Goal: Task Accomplishment & Management: Use online tool/utility

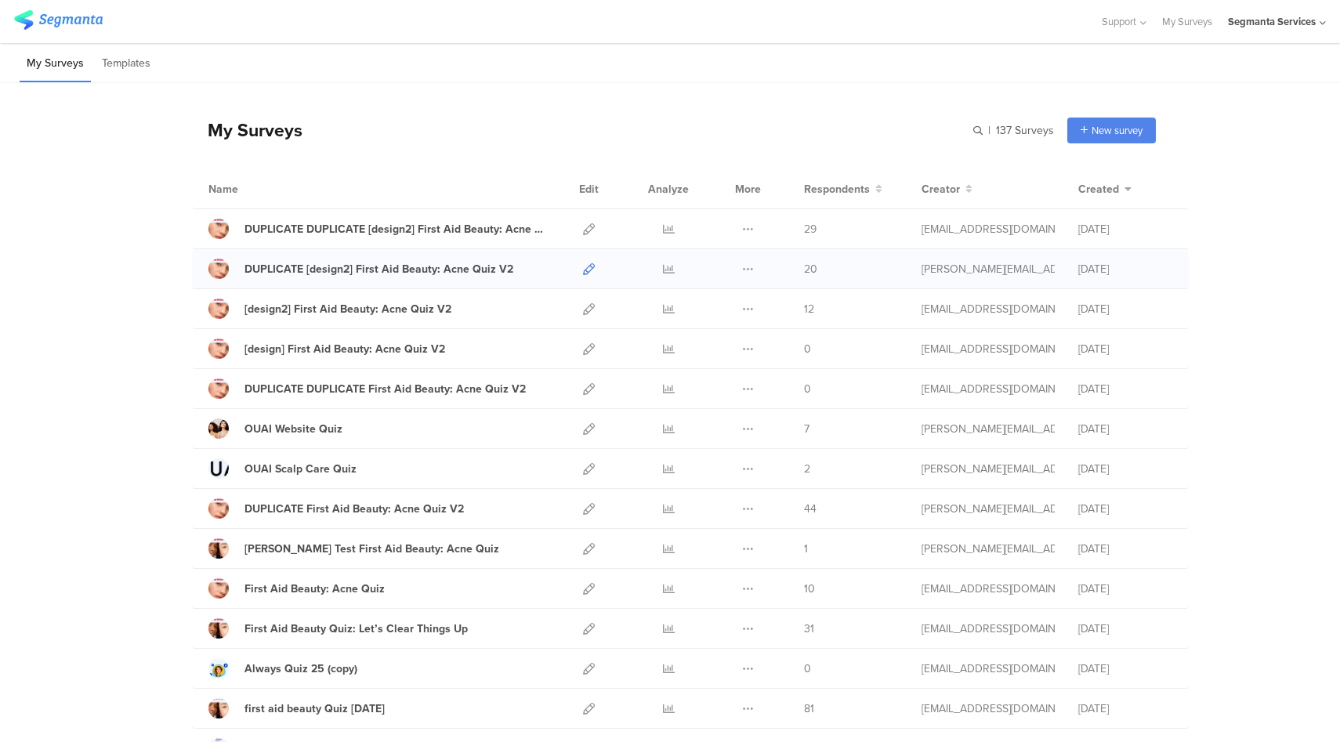
click at [583, 266] on icon at bounding box center [589, 269] width 12 height 12
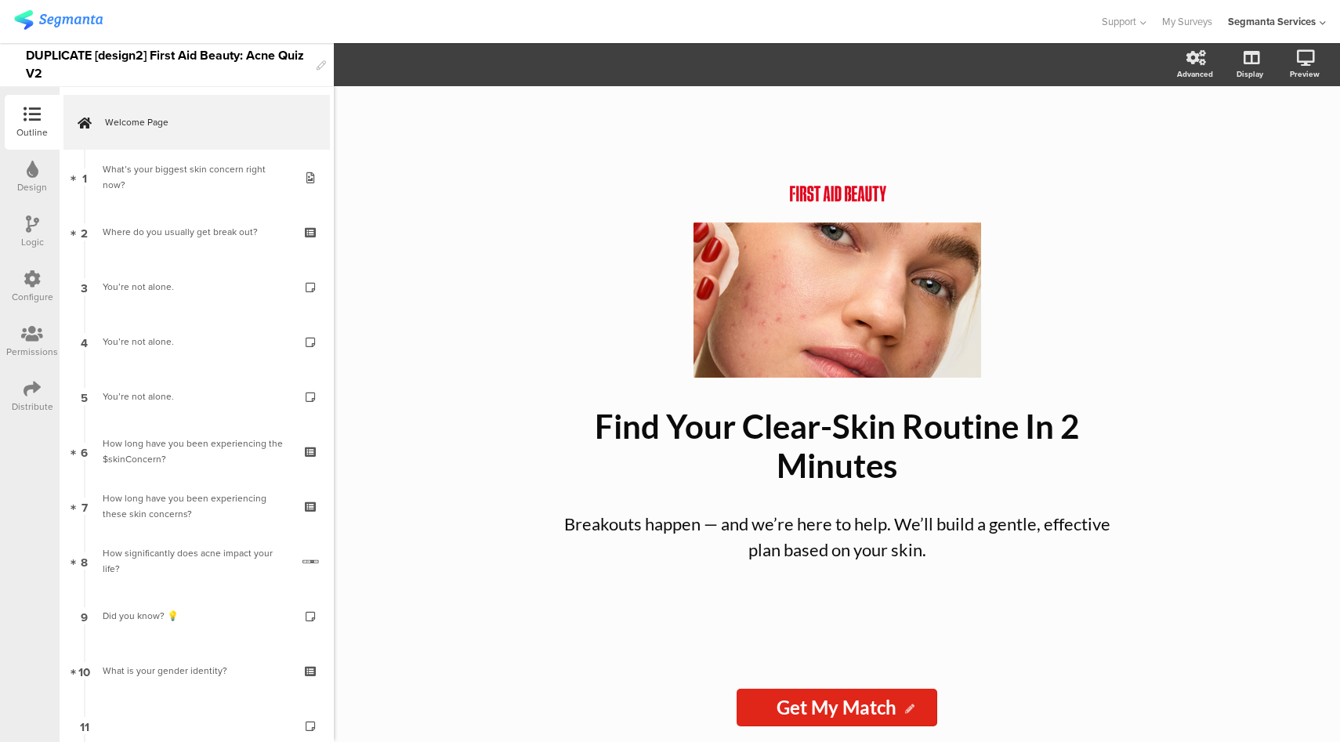
click at [155, 57] on div "DUPLICATE [design2] First Aid Beauty: Acne Quiz V2" at bounding box center [167, 64] width 283 height 43
drag, startPoint x: 152, startPoint y: 53, endPoint x: 0, endPoint y: 53, distance: 152.1
click at [0, 53] on div "DUPLICATE [design2] First Aid Beauty: Acne Quiz V2" at bounding box center [167, 65] width 334 height 44
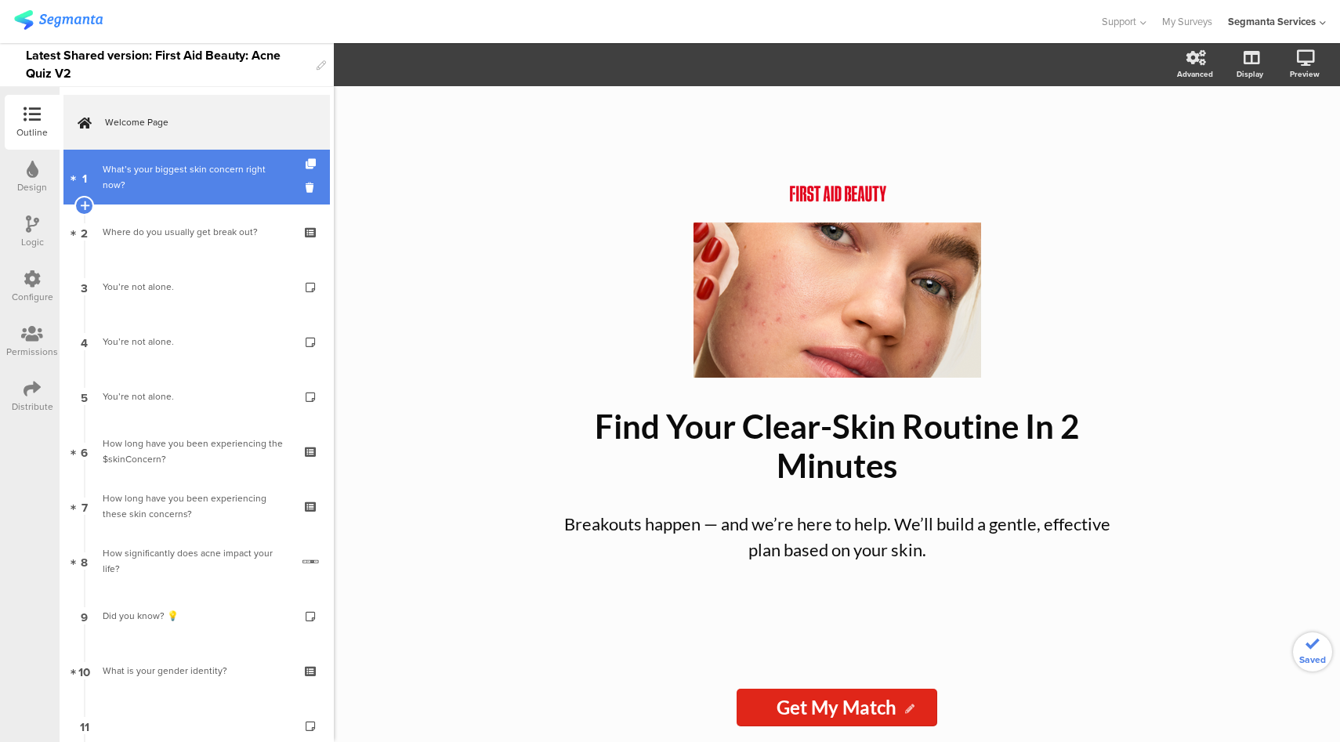
click at [163, 173] on div "What’s your biggest skin concern right now?" at bounding box center [196, 176] width 187 height 31
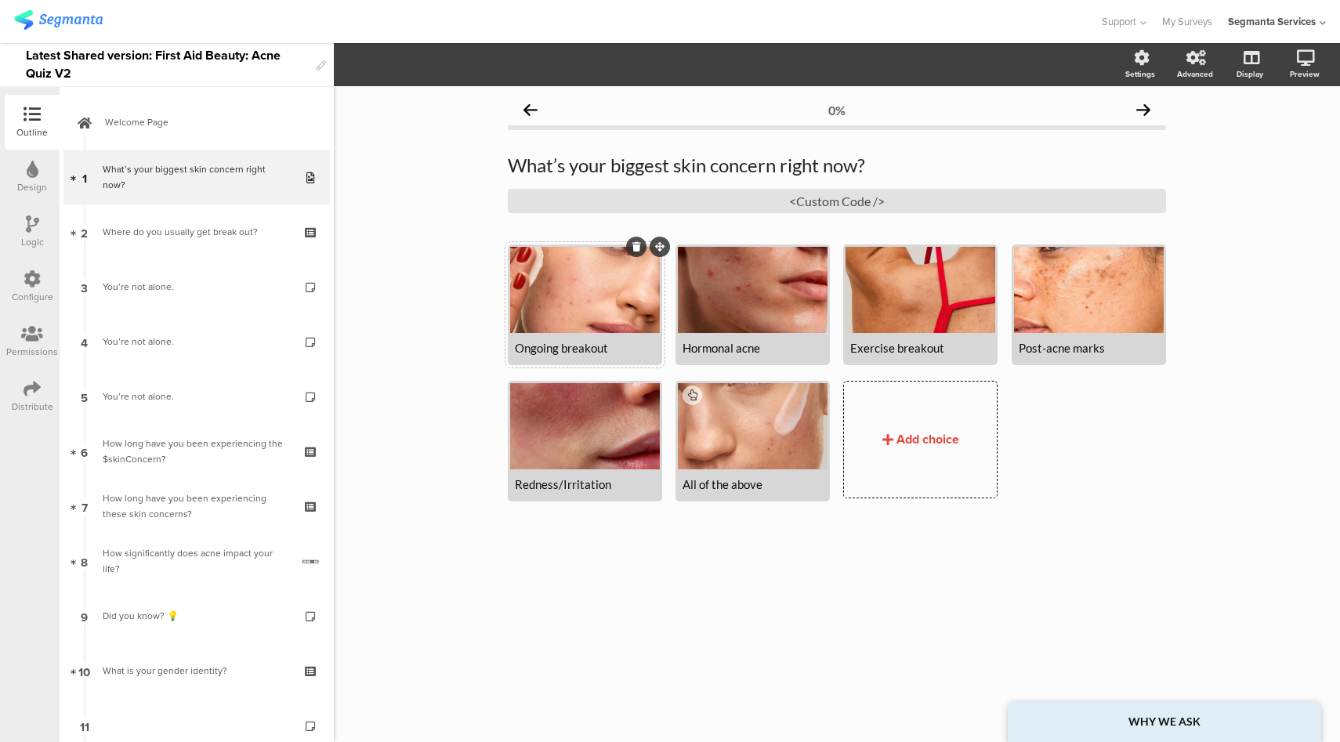
click at [571, 346] on div "Ongoing breakout" at bounding box center [585, 348] width 140 height 14
click at [715, 346] on div "Hormonal acne" at bounding box center [753, 348] width 140 height 14
click at [857, 350] on div "Exercise breakout" at bounding box center [920, 348] width 140 height 14
click at [743, 350] on div "Persistent acne" at bounding box center [753, 348] width 140 height 14
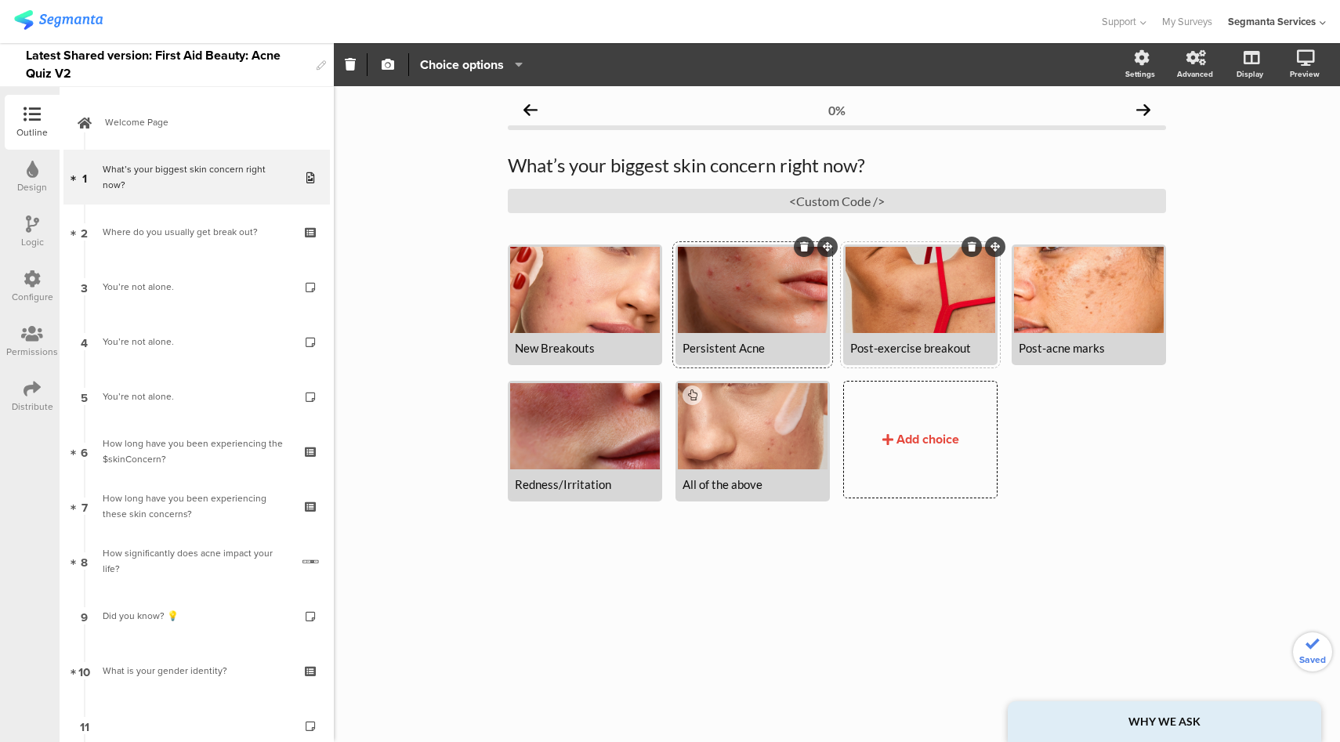
click at [928, 352] on div "Post-exercise breakout" at bounding box center [920, 348] width 140 height 14
click at [974, 351] on div "Post-exercise Breakout" at bounding box center [920, 348] width 140 height 14
click at [1082, 350] on div "Post-acne marks" at bounding box center [1089, 348] width 140 height 14
drag, startPoint x: 565, startPoint y: 484, endPoint x: 501, endPoint y: 477, distance: 64.7
click at [501, 477] on div "0% What’s your biggest skin concern right now? What’s your biggest skin concern…" at bounding box center [837, 326] width 690 height 480
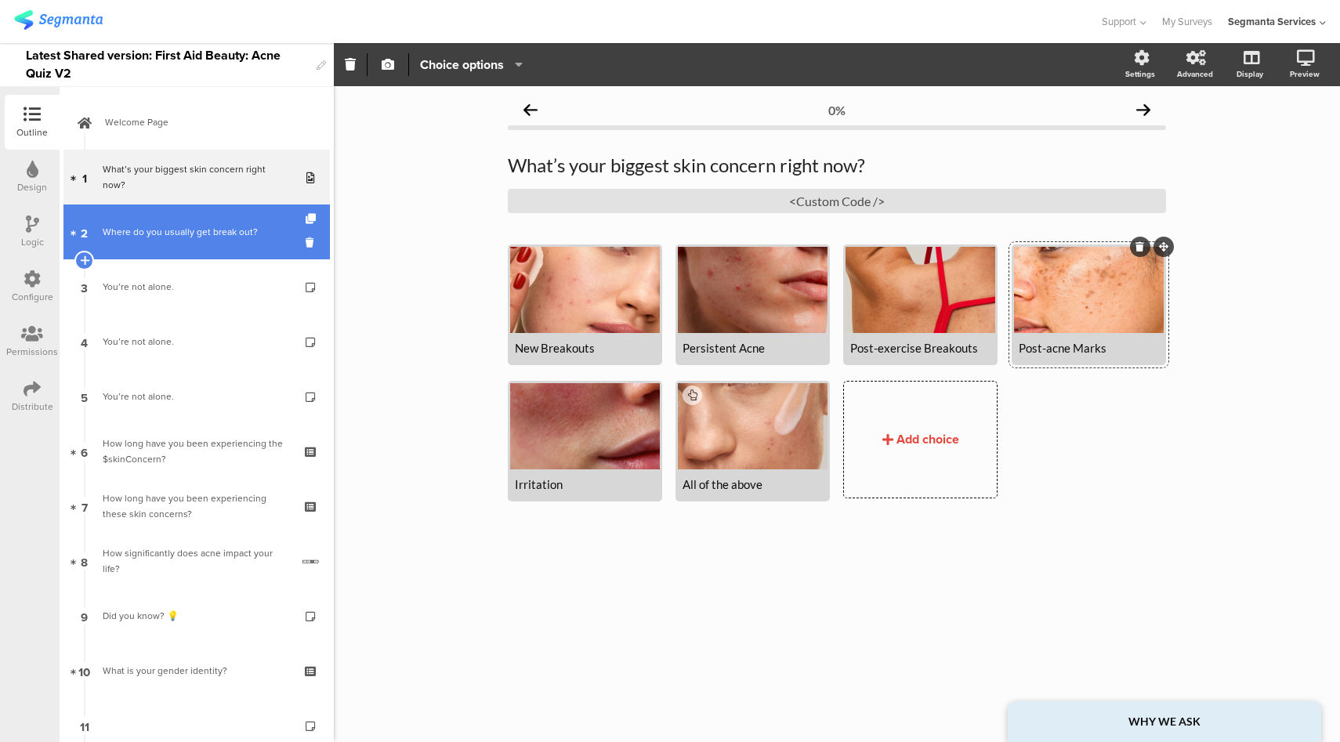
click at [178, 212] on link "2 Where do you usually get break out?" at bounding box center [196, 232] width 267 height 55
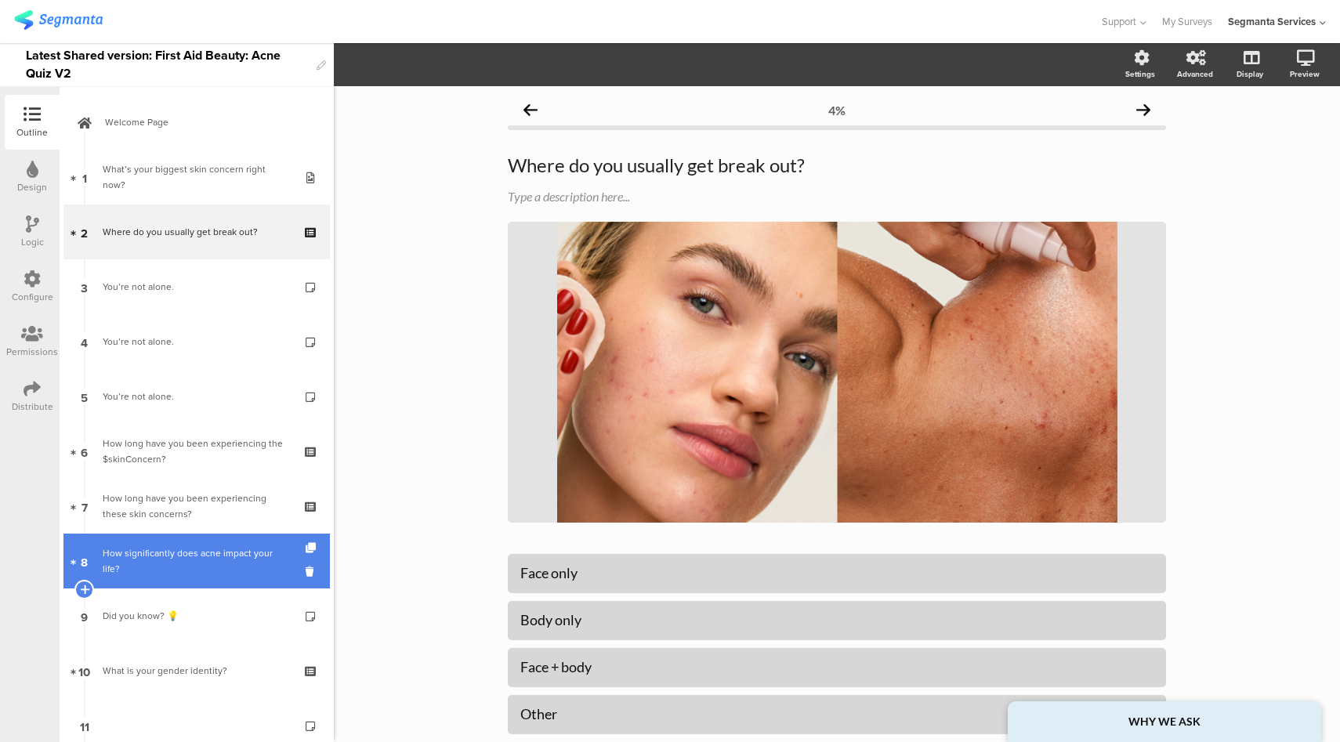
click at [216, 560] on div "How significantly does acne impact your life?" at bounding box center [197, 561] width 188 height 31
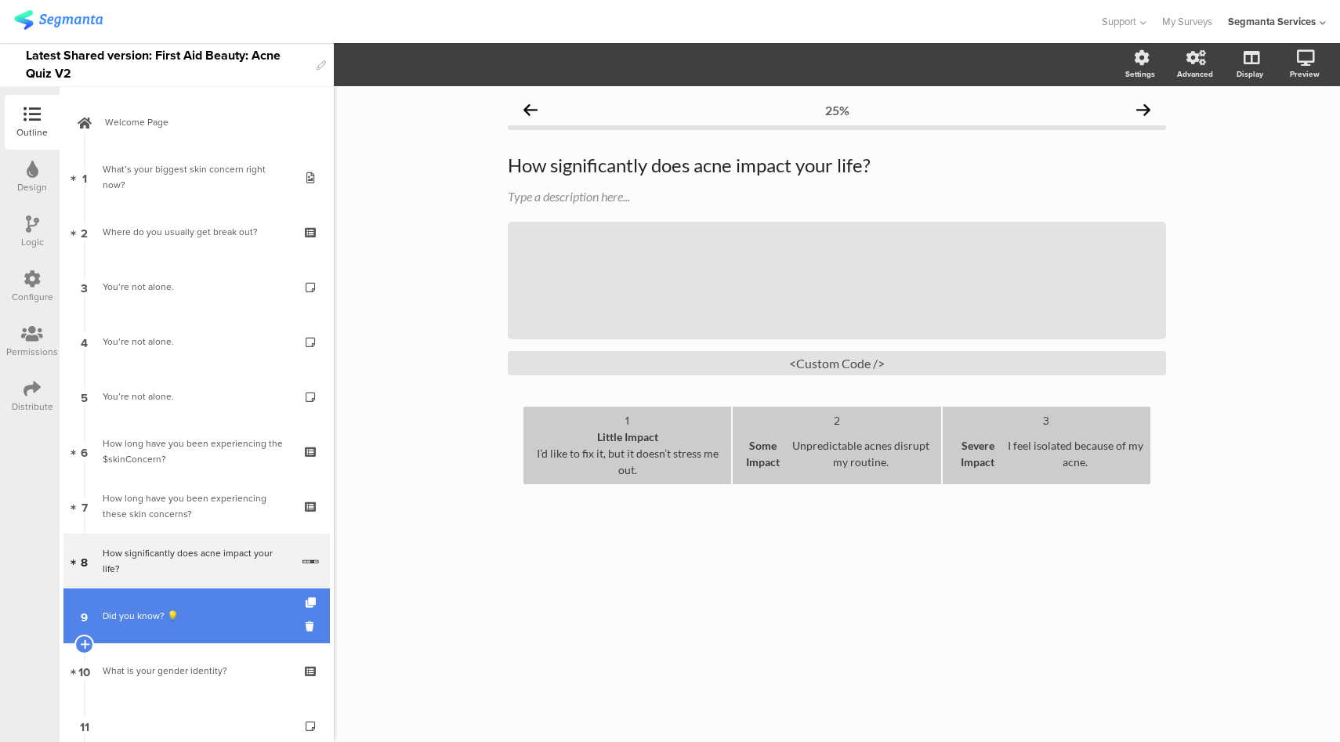
click at [214, 630] on link "9 Did you know? 💡" at bounding box center [196, 616] width 267 height 55
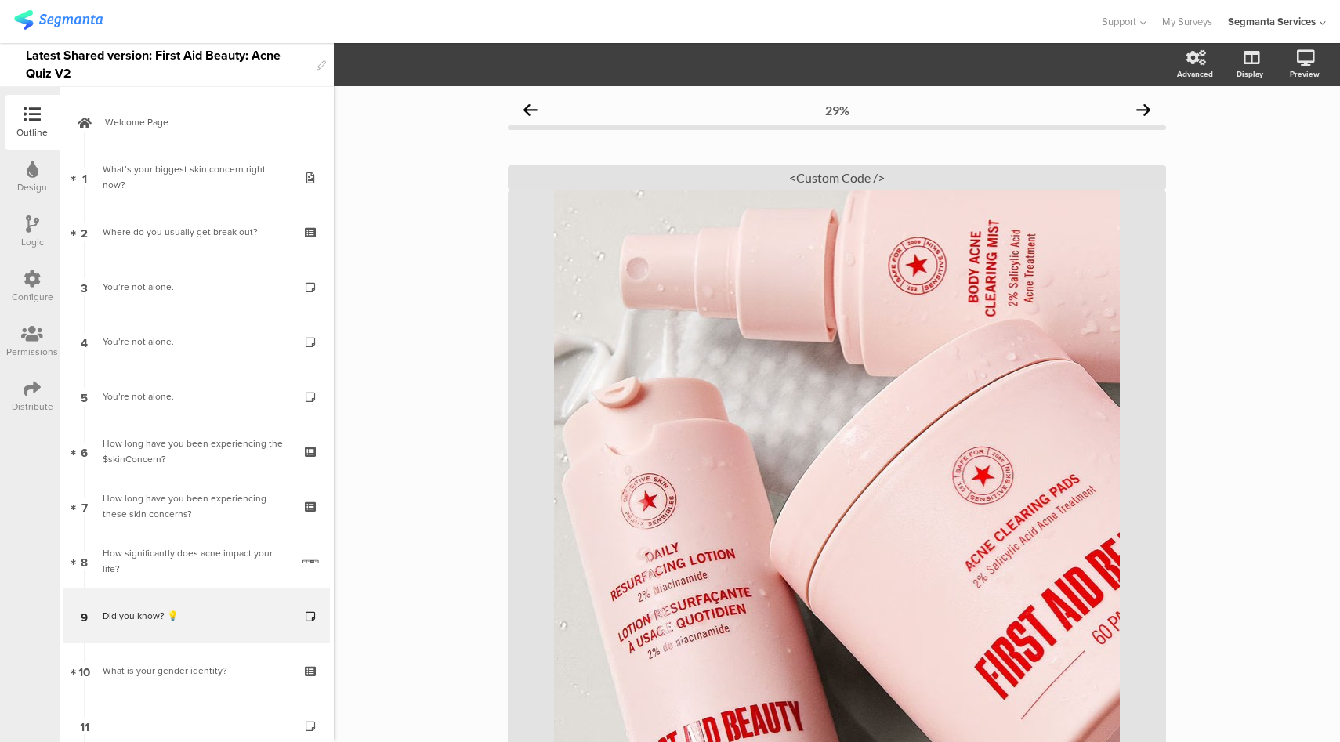
scroll to position [189, 0]
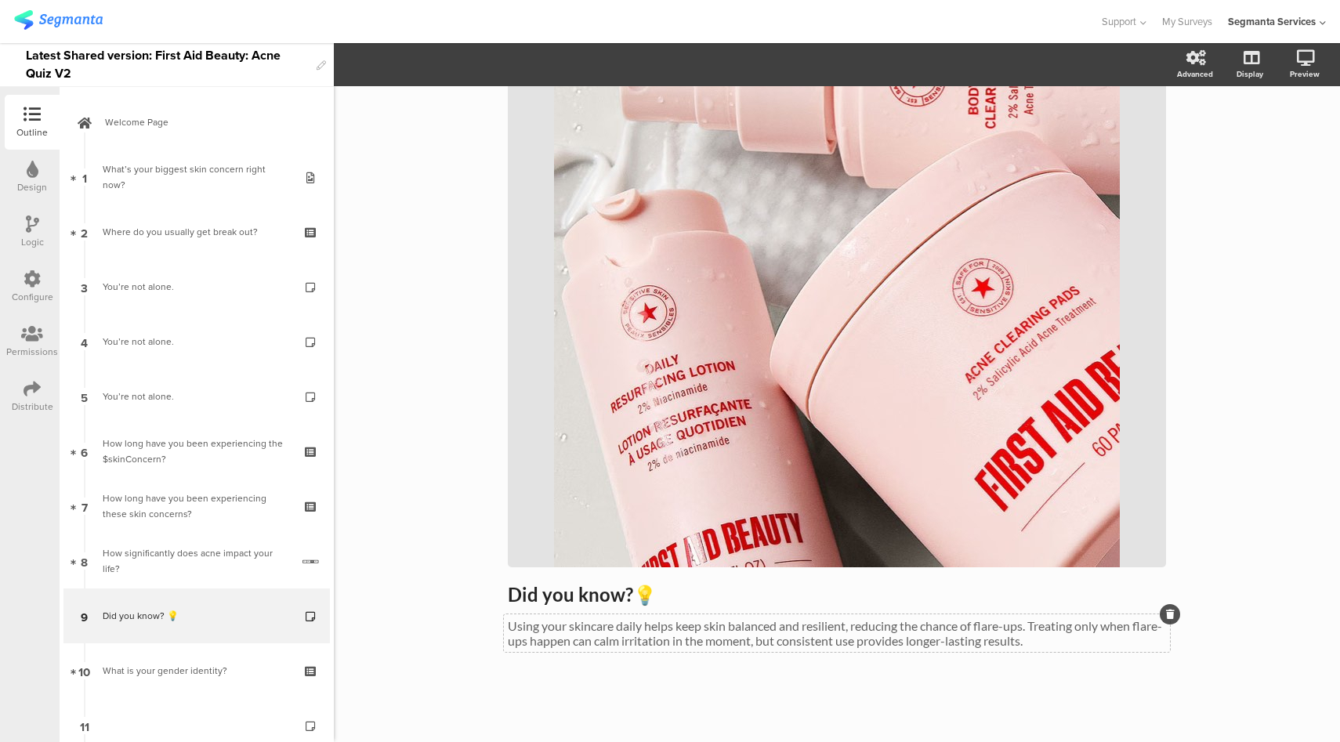
click at [859, 625] on p "Using your skincare daily helps keep skin balanced and resilient, reducing the …" at bounding box center [837, 633] width 658 height 30
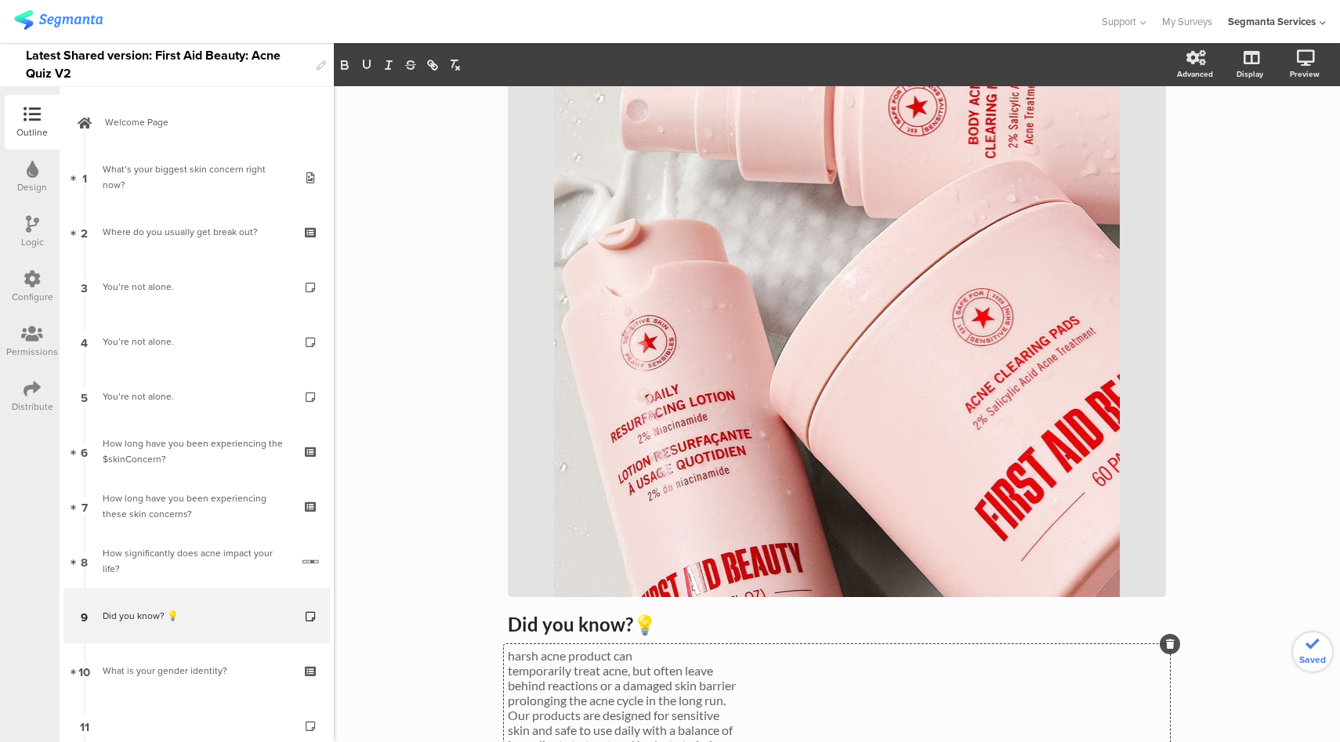
click at [508, 673] on p "temporarily treat acne, but often leave" at bounding box center [837, 670] width 658 height 15
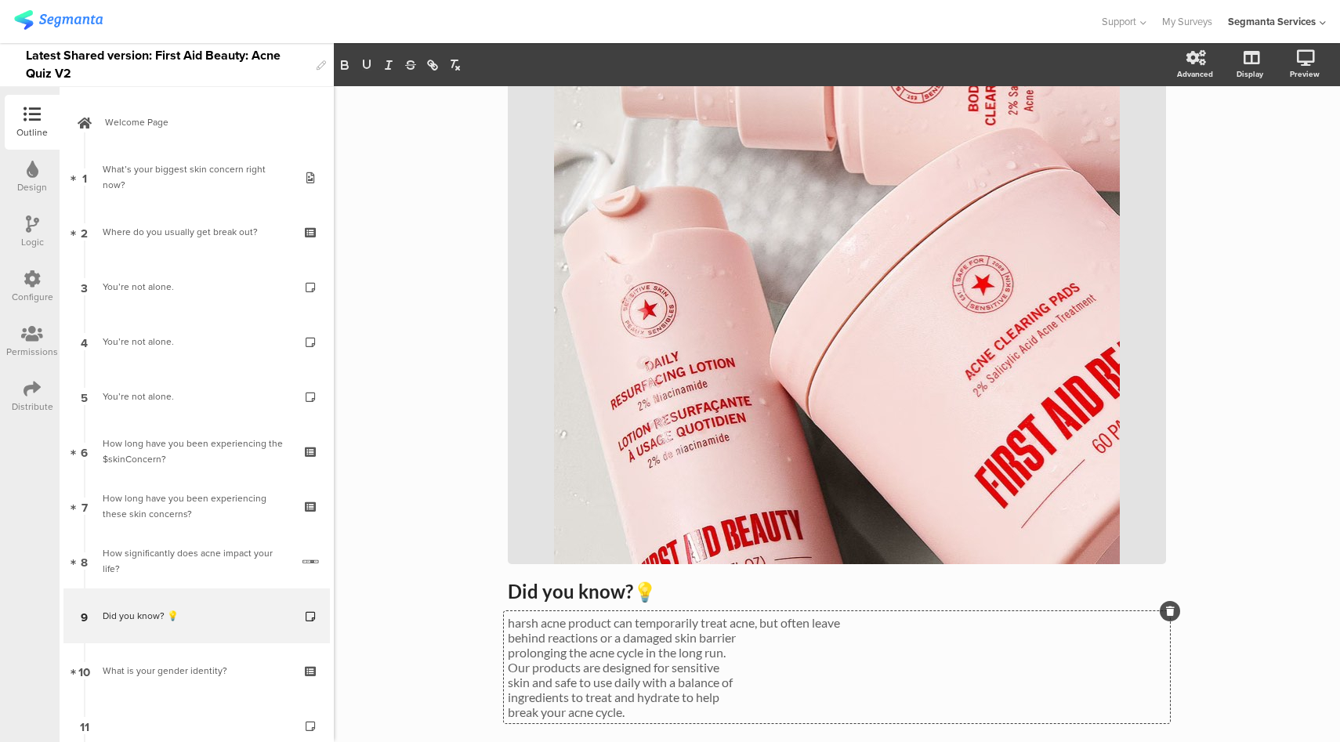
scroll to position [266, 0]
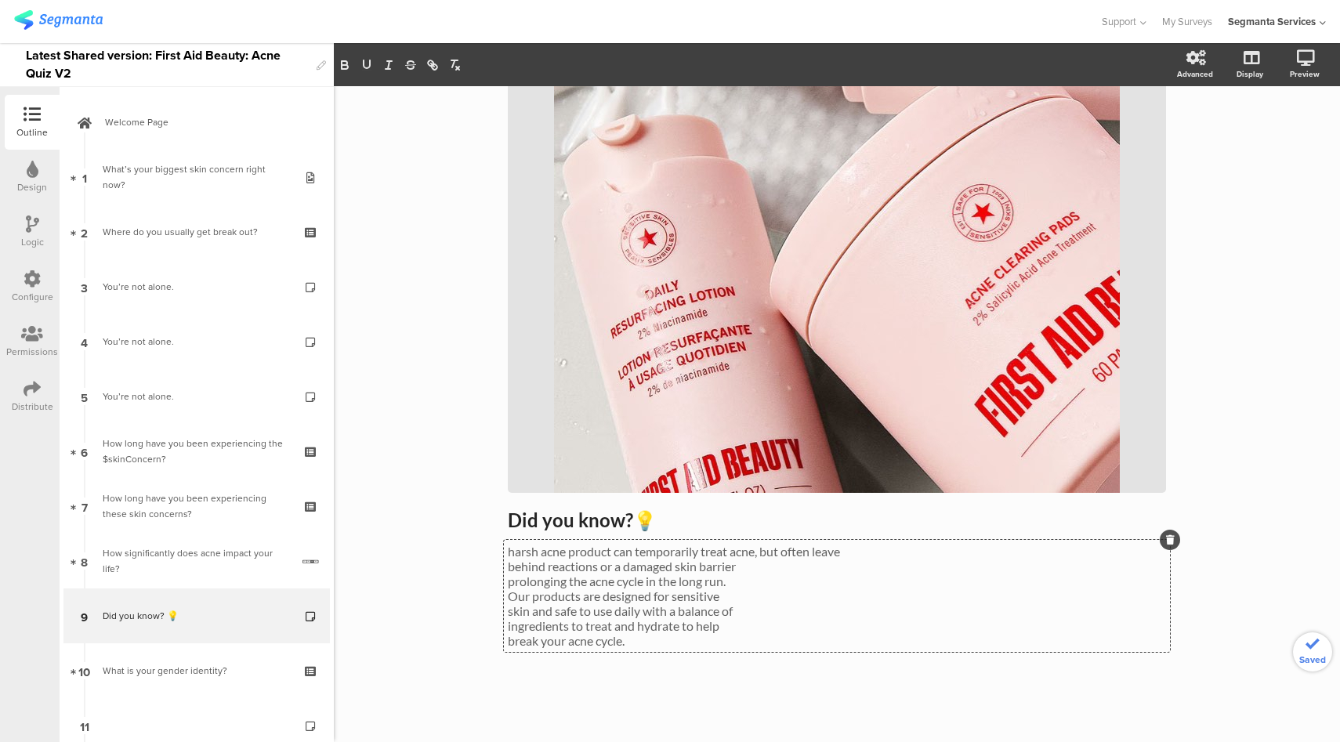
click at [504, 569] on div "harsh acne product can temporarily treat acne, but often leave behind reactions…" at bounding box center [837, 596] width 666 height 112
click at [508, 566] on p "behind reactions or a damaged skin barrier" at bounding box center [837, 566] width 658 height 15
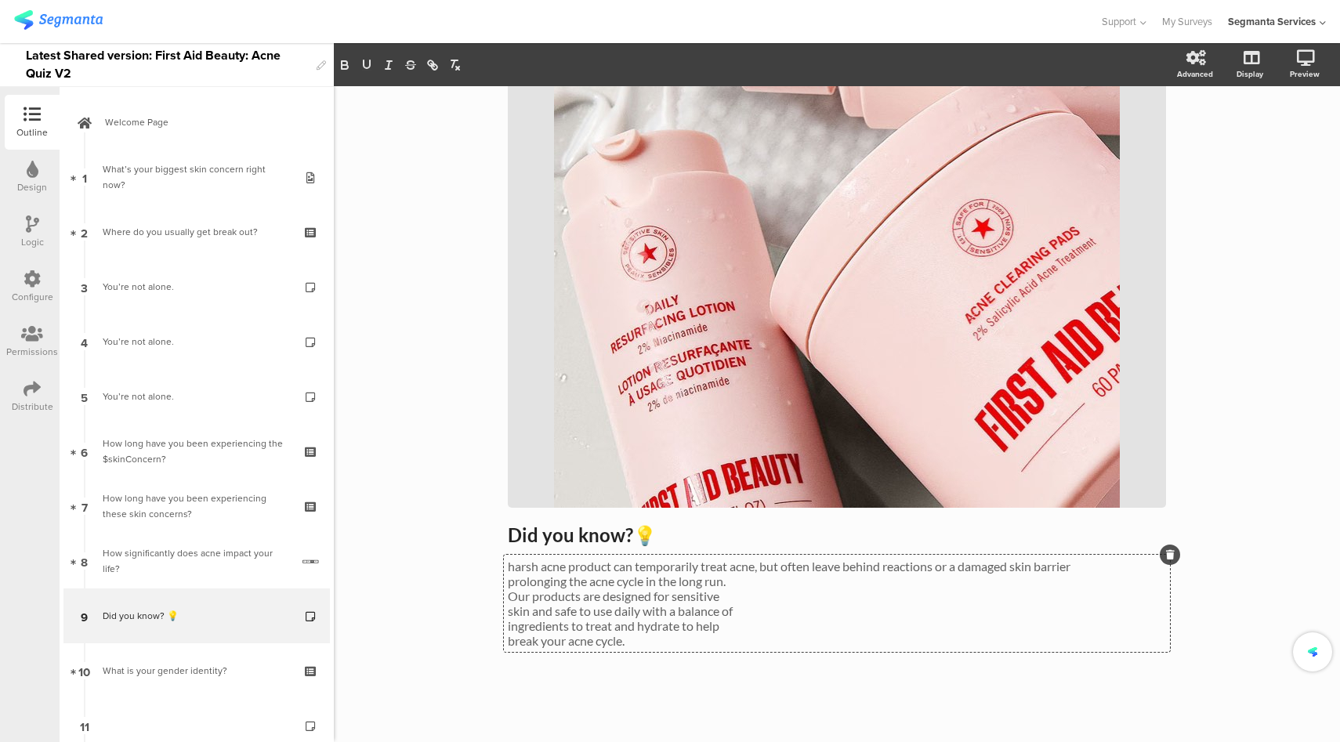
click at [508, 582] on p "prolonging the acne cycle in the long run." at bounding box center [837, 581] width 658 height 15
click at [508, 589] on p "Our products are designed for sensitive" at bounding box center [837, 596] width 658 height 15
click at [508, 595] on p "Our products are designed for sensitive" at bounding box center [837, 596] width 658 height 15
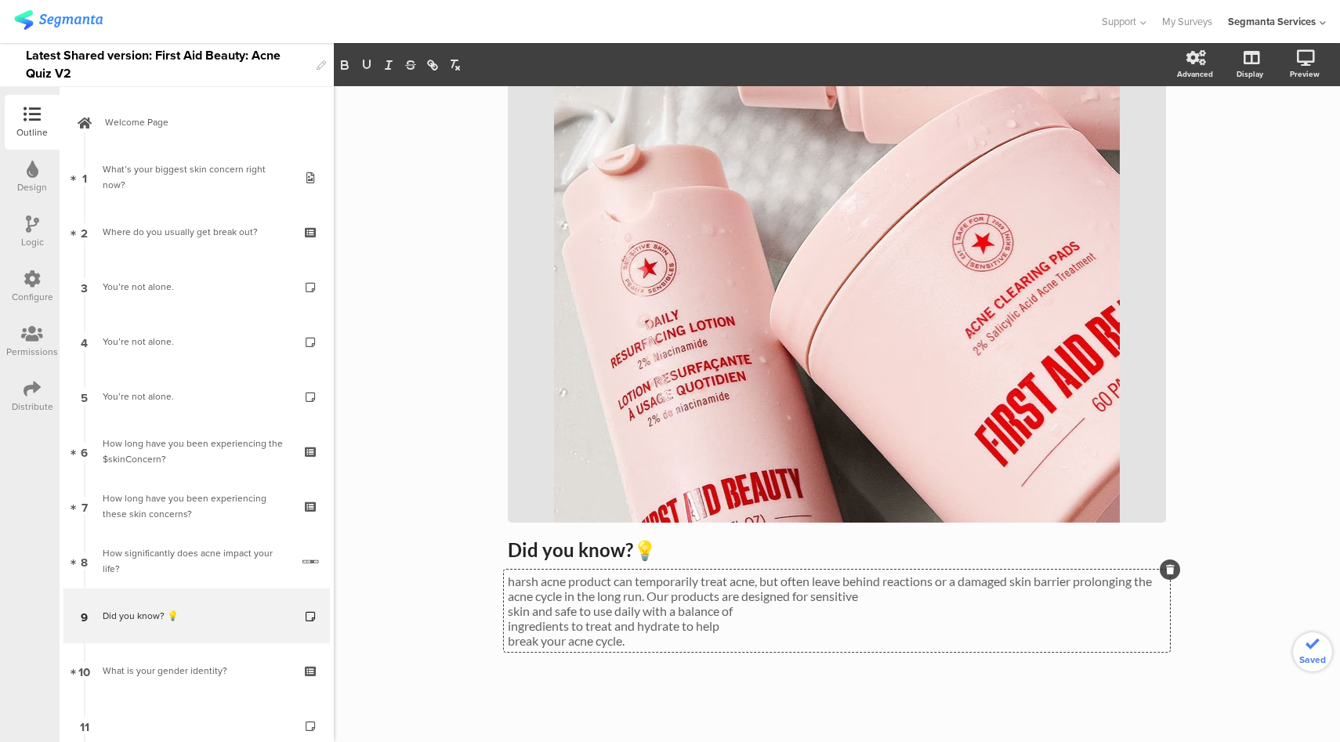
click at [508, 611] on p "skin and safe to use daily with a balance of" at bounding box center [837, 611] width 658 height 15
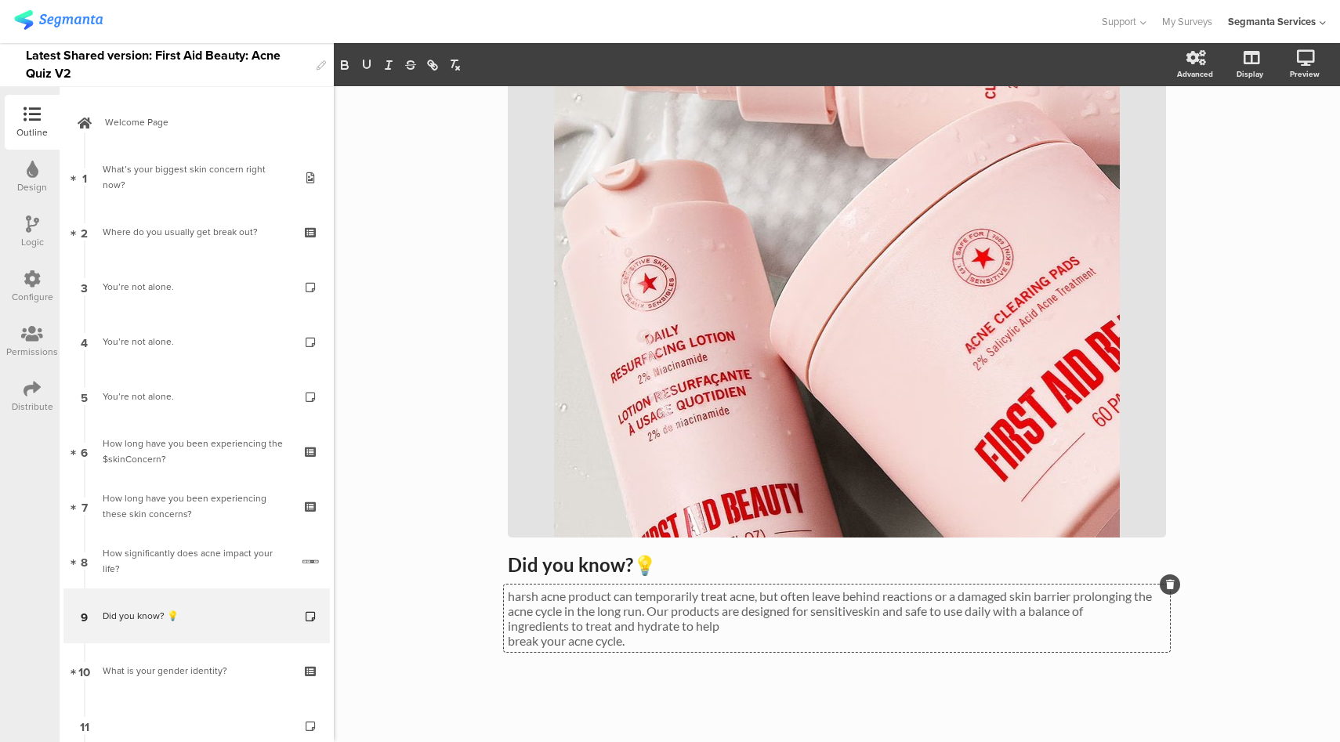
scroll to position [219, 0]
click at [508, 627] on p "ingredients to treat and hydrate to help" at bounding box center [837, 625] width 658 height 15
click at [508, 626] on p "harsh acne product can temporarily treat acne, but often leave behind reactions…" at bounding box center [837, 611] width 658 height 45
click at [508, 642] on p "break your acne cycle." at bounding box center [837, 640] width 658 height 15
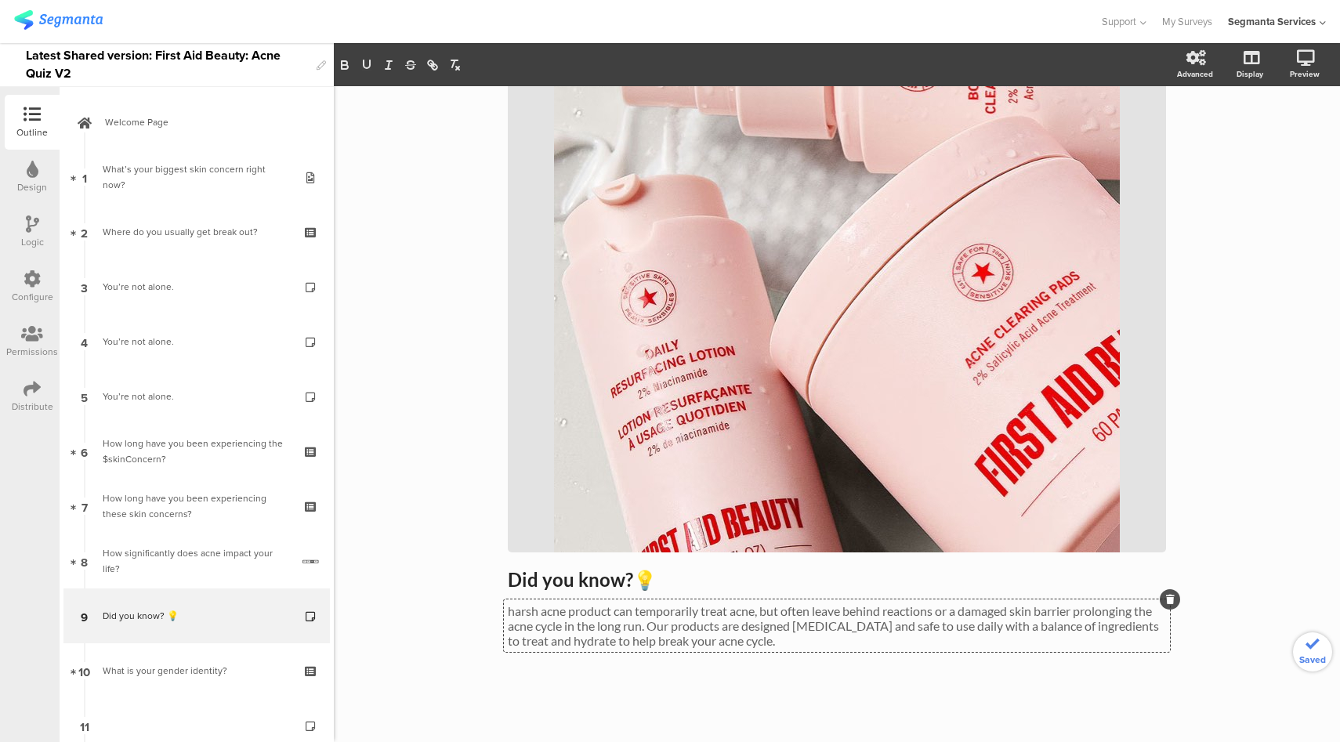
click at [509, 610] on p "harsh acne product can temporarily treat acne, but often leave behind reactions…" at bounding box center [837, 626] width 658 height 45
click at [1242, 136] on icon at bounding box center [1249, 139] width 16 height 15
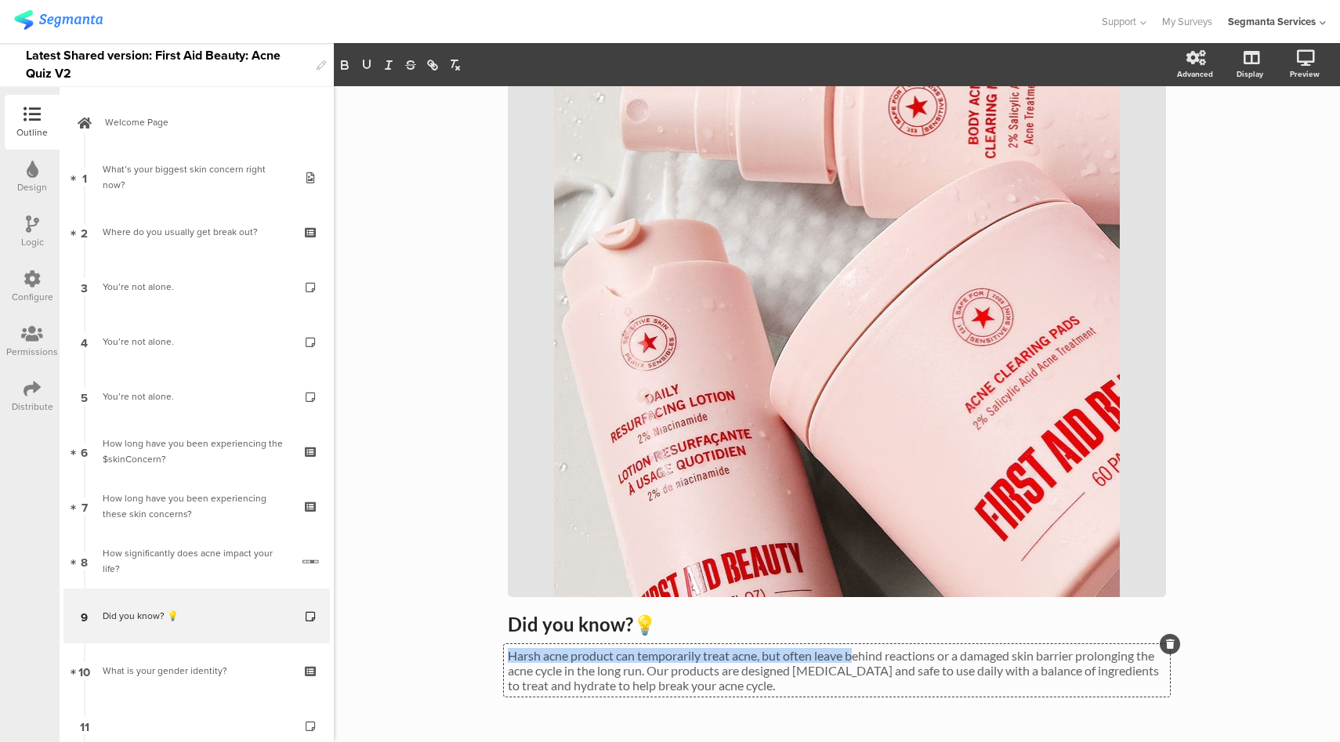
drag, startPoint x: 742, startPoint y: 628, endPoint x: 854, endPoint y: 663, distance: 117.5
click at [854, 663] on div "Harsh acne product can temporarily treat acne, but often leave behind reactions…" at bounding box center [837, 670] width 666 height 53
click at [854, 674] on p "Harsh acne product can temporarily treat acne, but often leave behind reactions…" at bounding box center [837, 670] width 658 height 45
drag, startPoint x: 743, startPoint y: 672, endPoint x: 788, endPoint y: 673, distance: 44.7
click at [788, 673] on p "Harsh acne product can temporarily treat acne, but often leave behind reactions…" at bounding box center [837, 670] width 658 height 45
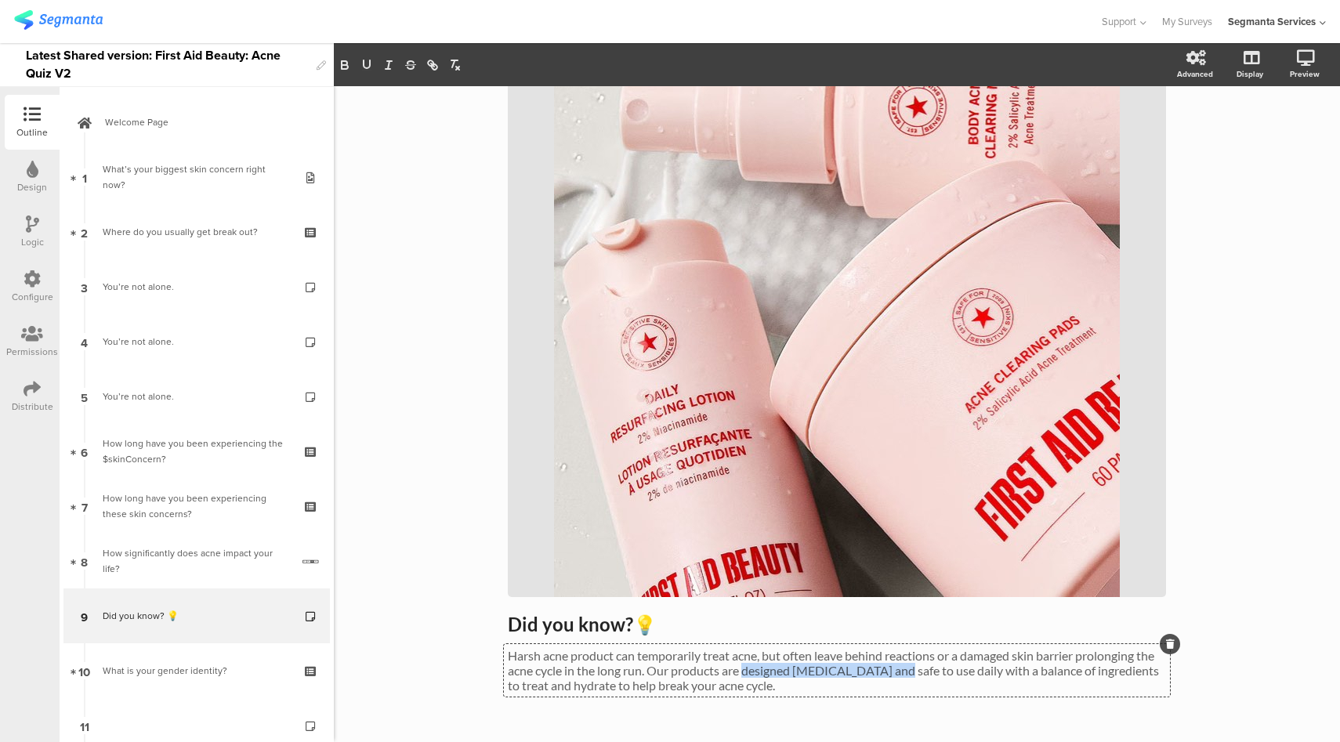
drag, startPoint x: 741, startPoint y: 673, endPoint x: 883, endPoint y: 673, distance: 142.7
click at [883, 673] on p "Harsh acne product can temporarily treat acne, but often leave behind reactions…" at bounding box center [837, 670] width 658 height 45
click at [959, 685] on p "Harsh acne product can temporarily treat acne, but often leave behind reactions…" at bounding box center [837, 670] width 658 height 45
drag, startPoint x: 517, startPoint y: 687, endPoint x: 610, endPoint y: 691, distance: 93.4
click at [610, 691] on p "Harsh acne product can temporarily treat acne, but often leave behind reactions…" at bounding box center [837, 670] width 658 height 45
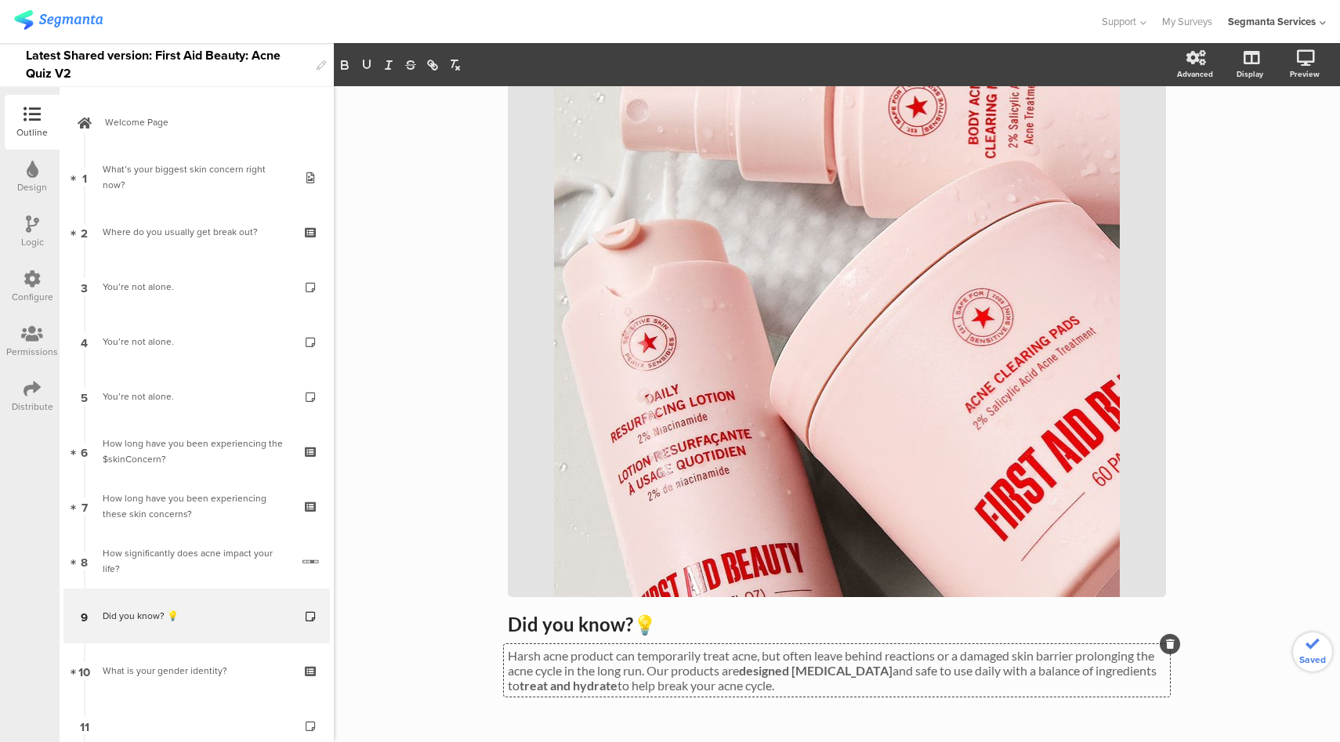
click at [653, 690] on p "Harsh acne product can temporarily treat acne, but often leave behind reactions…" at bounding box center [837, 670] width 658 height 45
click at [1241, 140] on icon at bounding box center [1249, 139] width 16 height 15
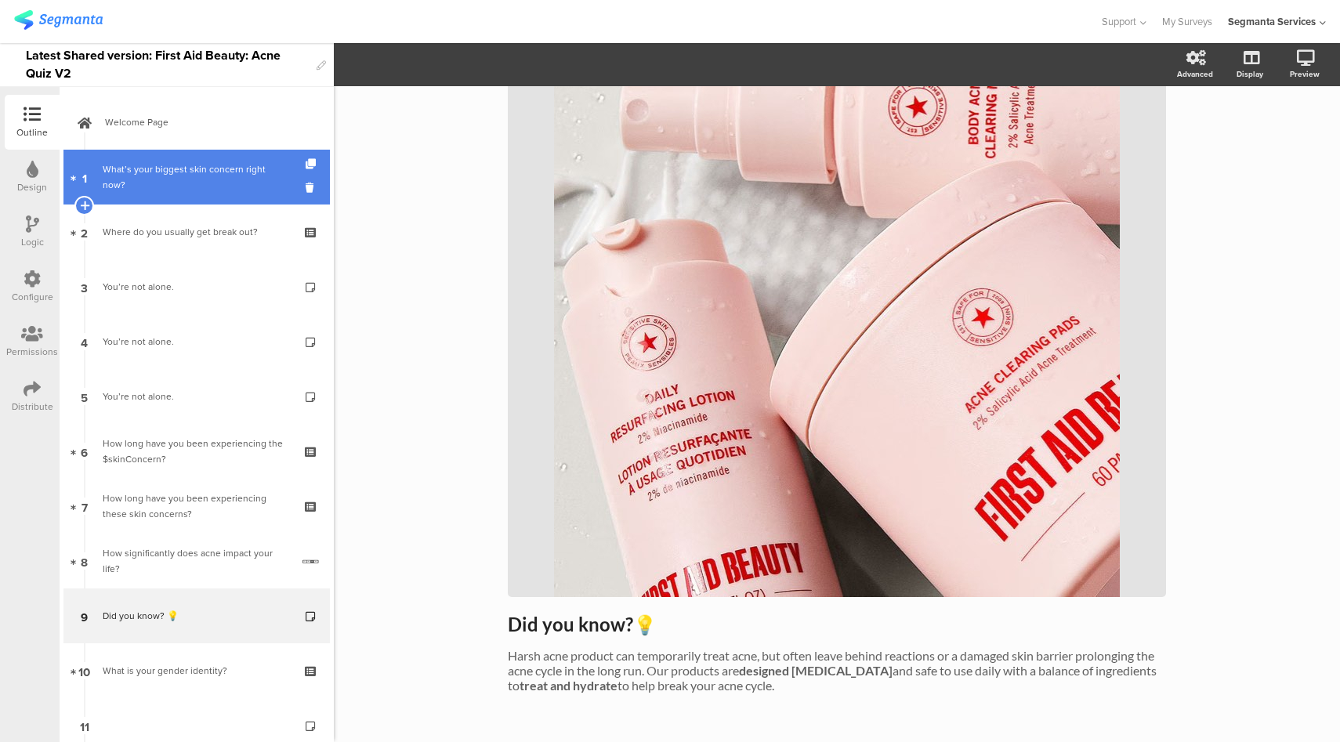
click at [180, 165] on div "What’s your biggest skin concern right now?" at bounding box center [196, 176] width 187 height 31
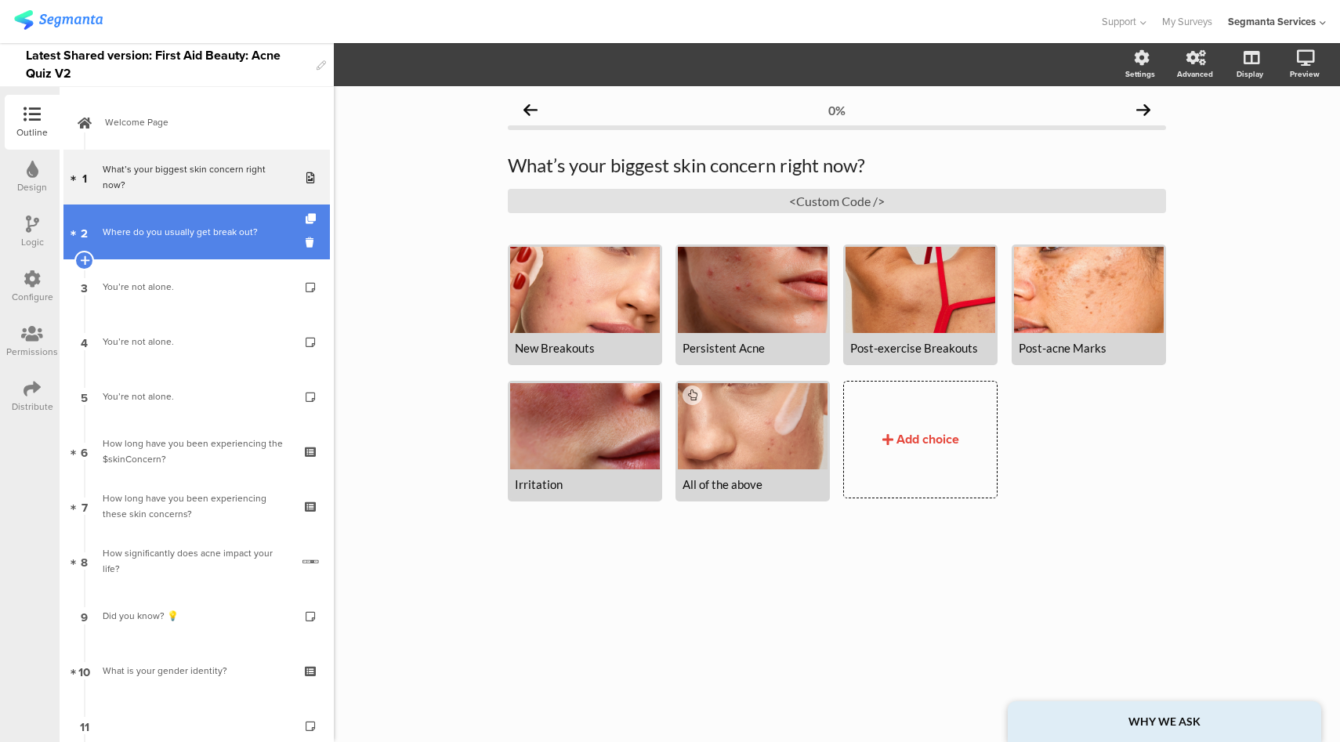
click at [172, 252] on link "2 Where do you usually get break out?" at bounding box center [196, 232] width 267 height 55
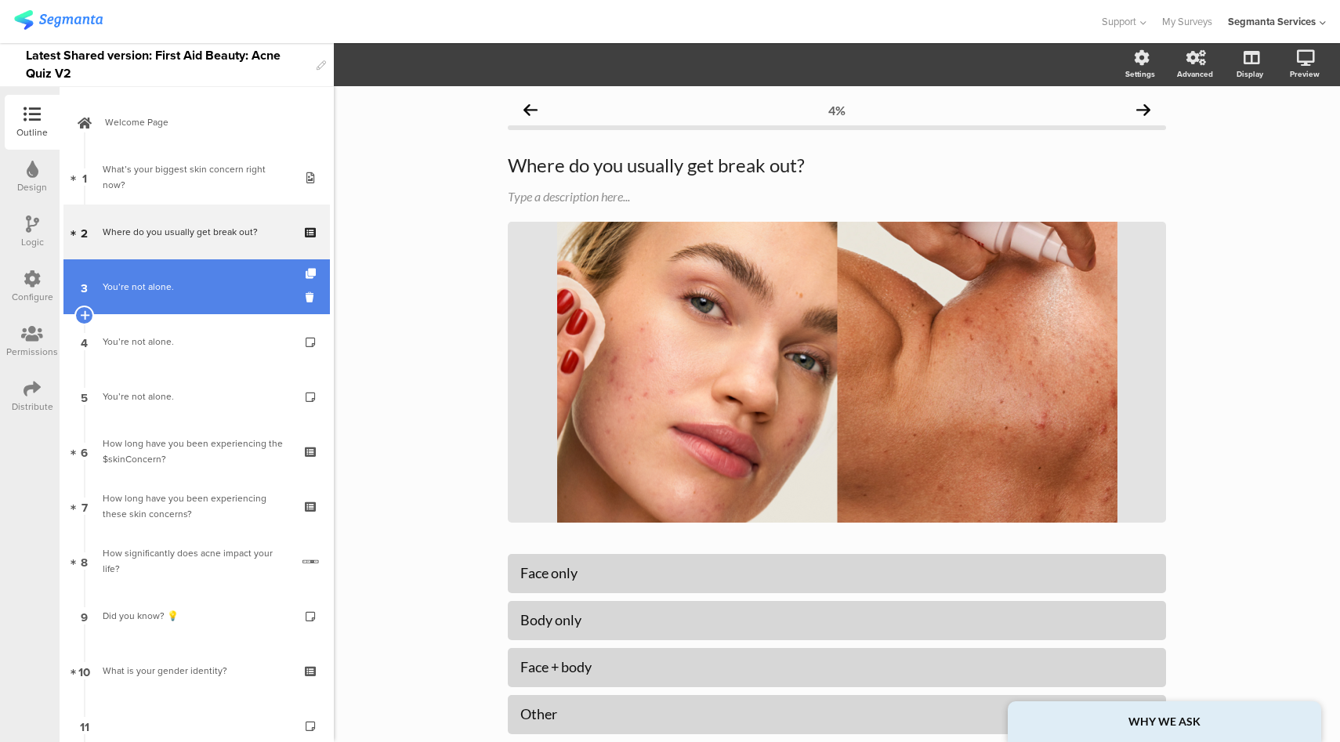
click at [172, 293] on div "You’re not alone." at bounding box center [196, 287] width 187 height 16
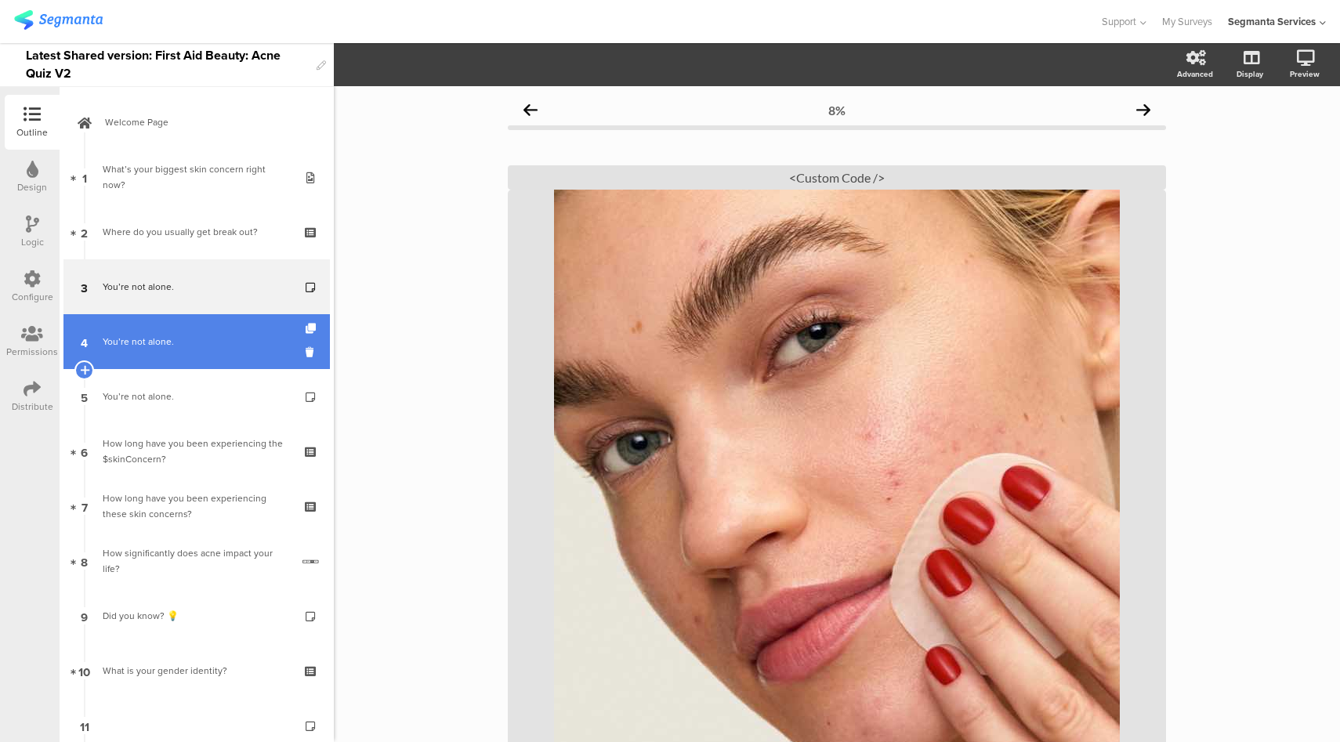
click at [202, 346] on div "You’re not alone." at bounding box center [196, 342] width 187 height 16
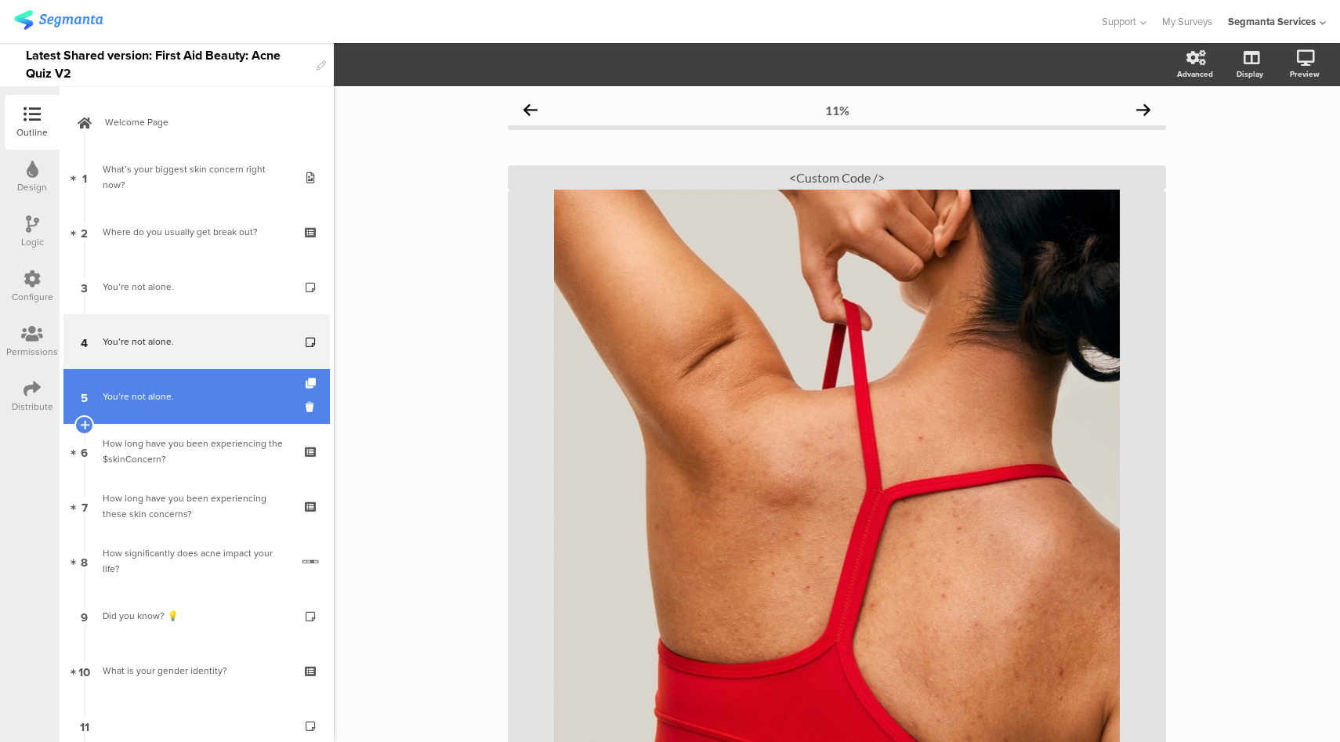
click at [206, 386] on link "5 You’re not alone." at bounding box center [196, 396] width 267 height 55
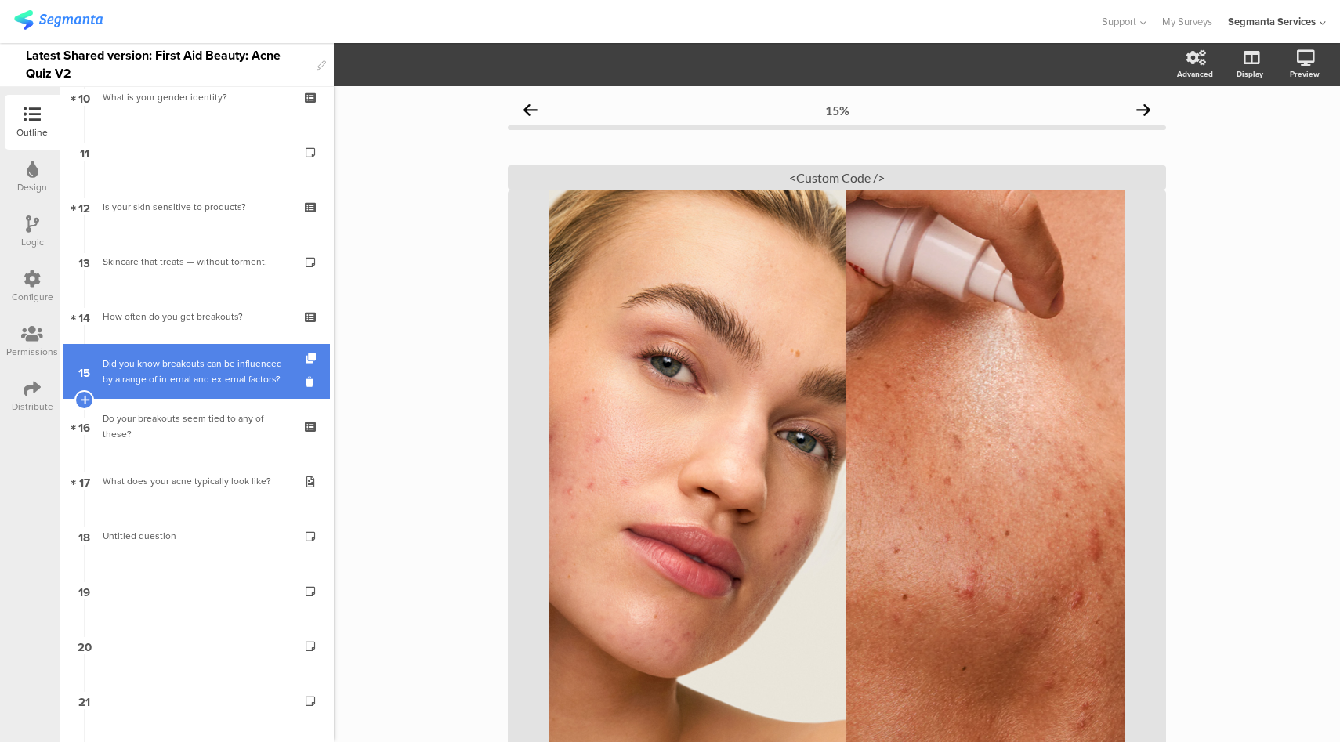
scroll to position [462, 0]
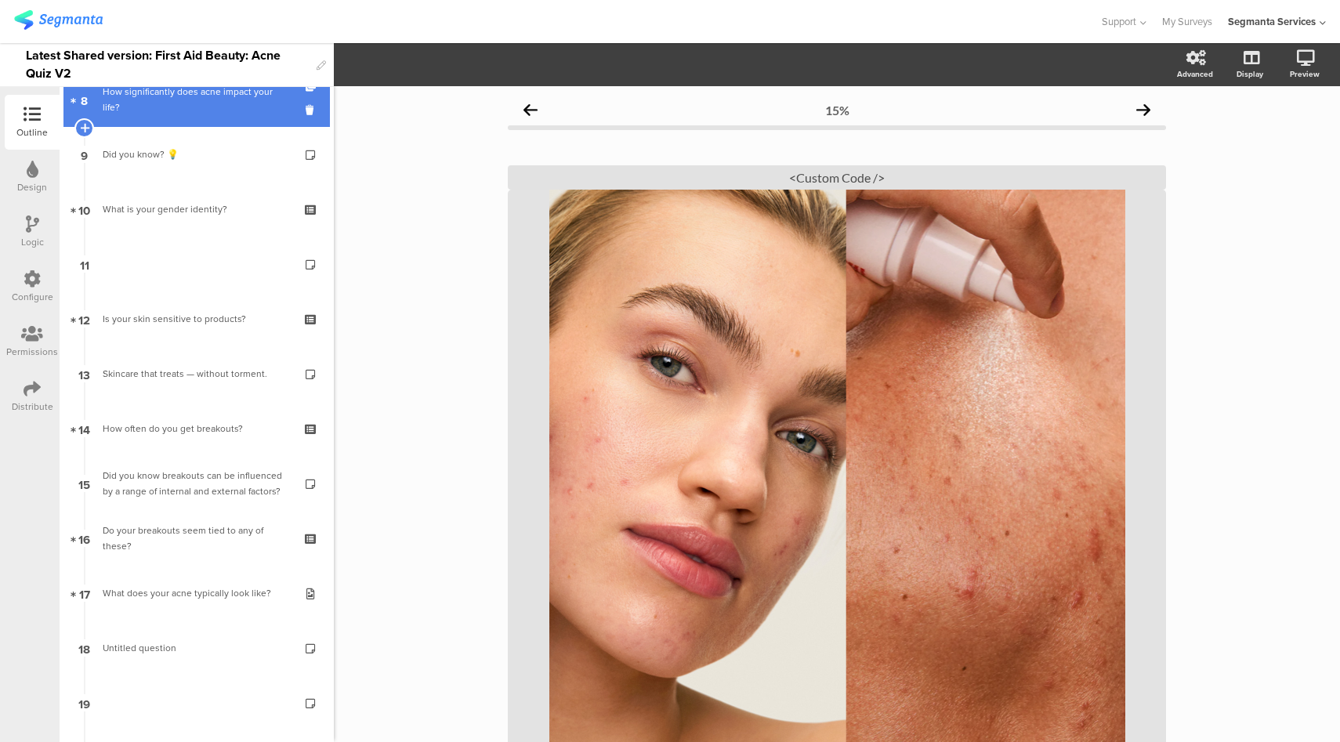
click at [200, 111] on div "How significantly does acne impact your life?" at bounding box center [197, 99] width 188 height 31
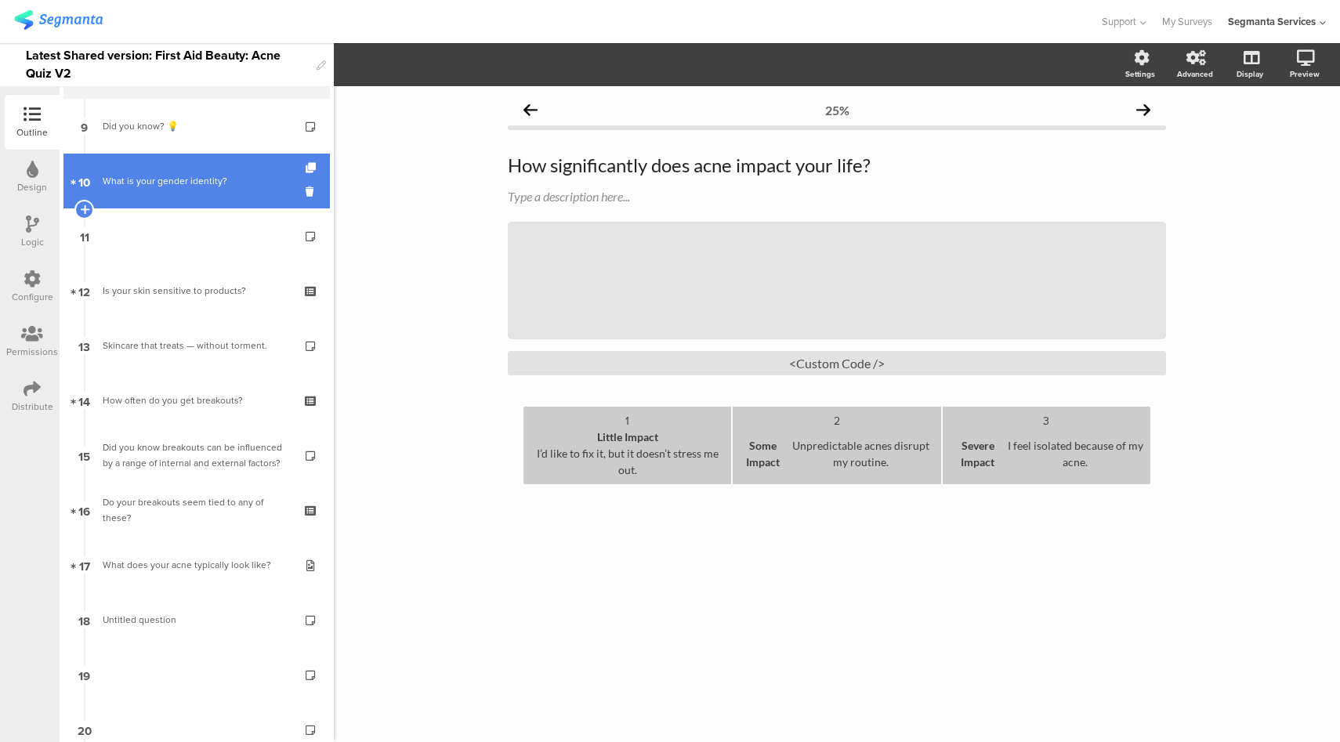
scroll to position [491, 0]
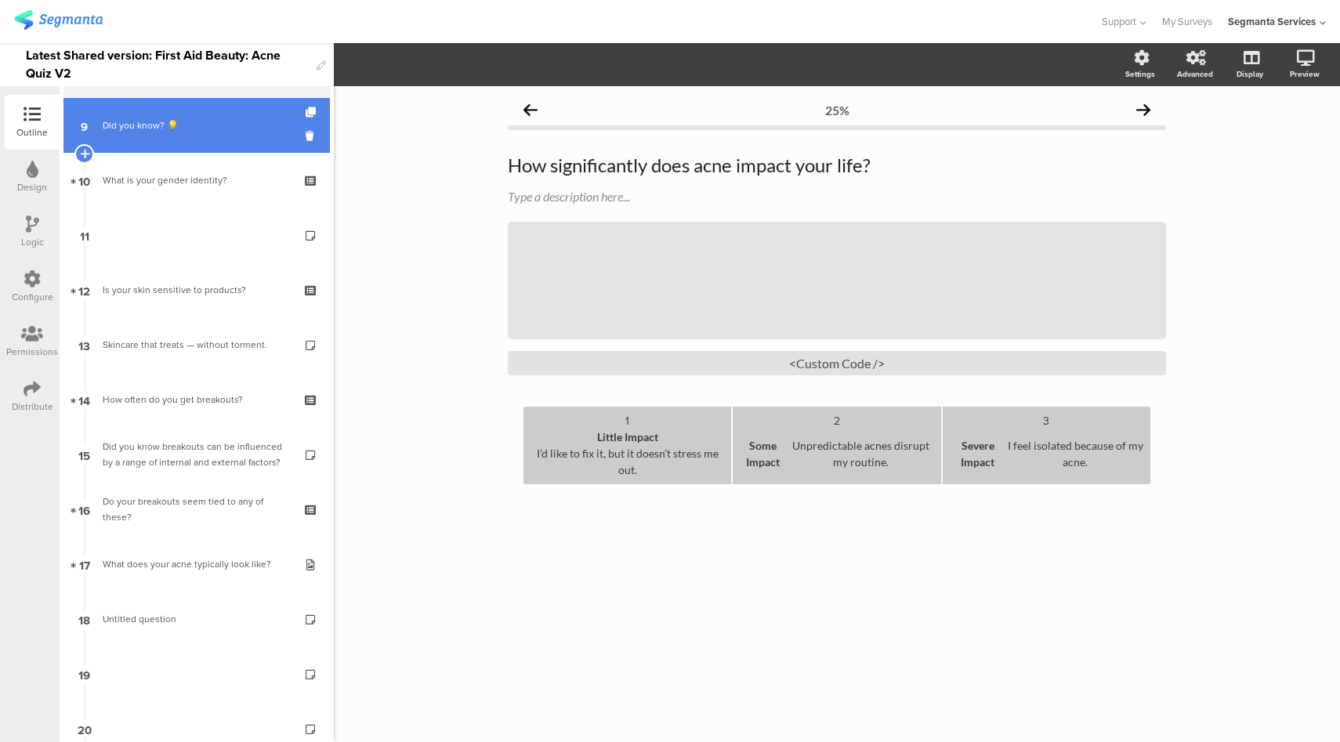
click at [214, 126] on div "Did you know? 💡" at bounding box center [196, 126] width 187 height 16
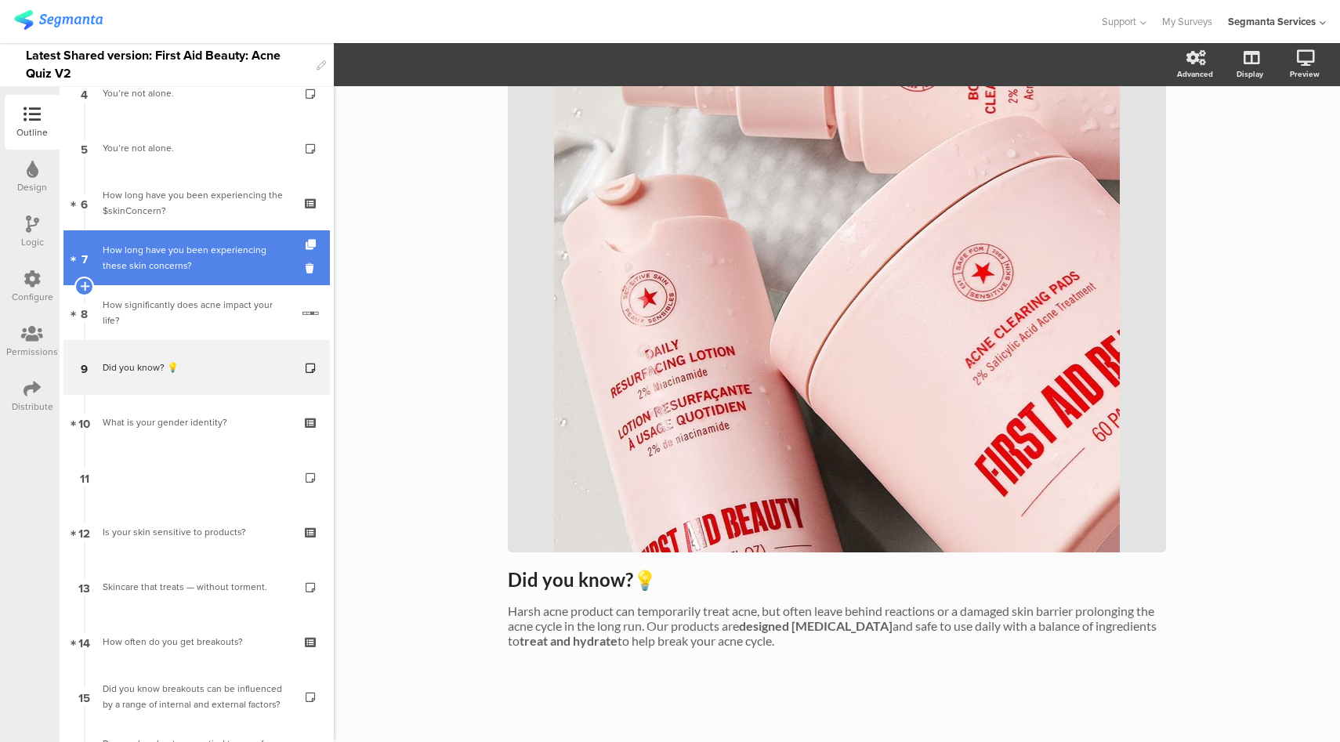
scroll to position [136, 0]
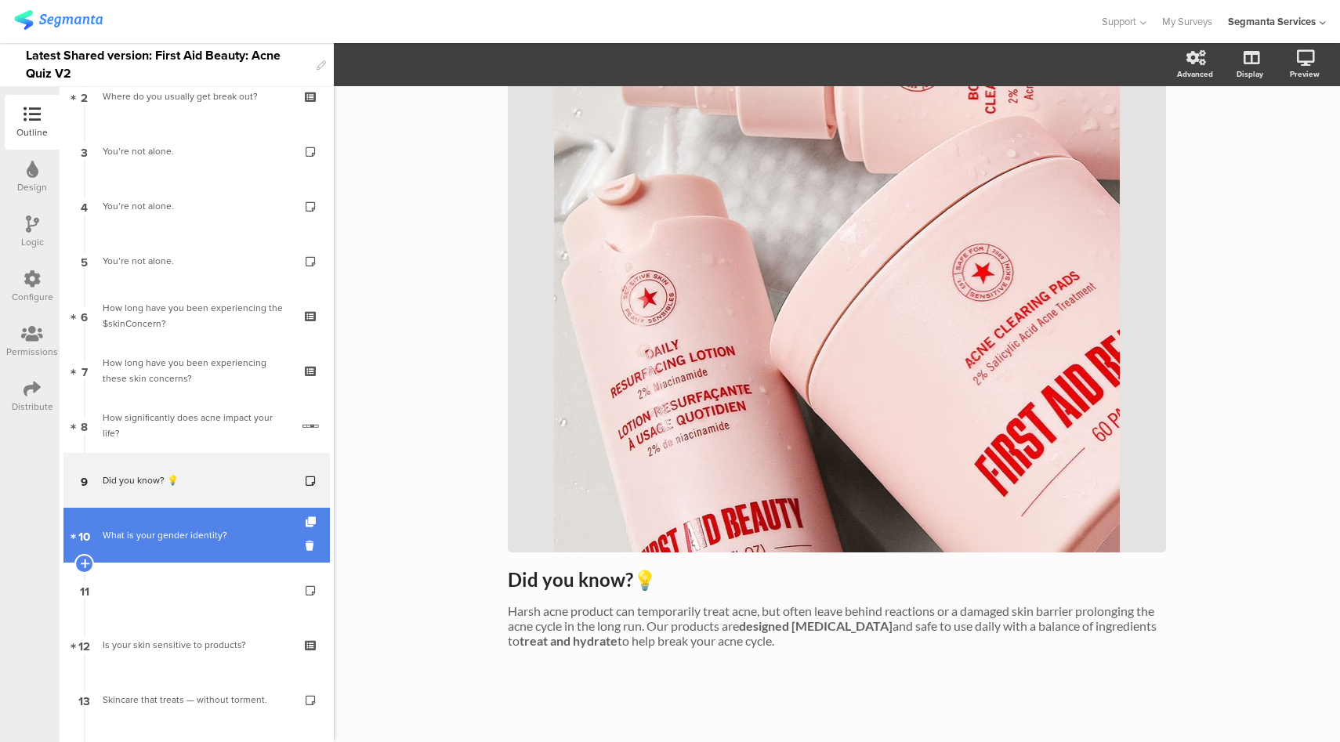
click at [223, 526] on link "10 What is your gender identity?" at bounding box center [196, 535] width 267 height 55
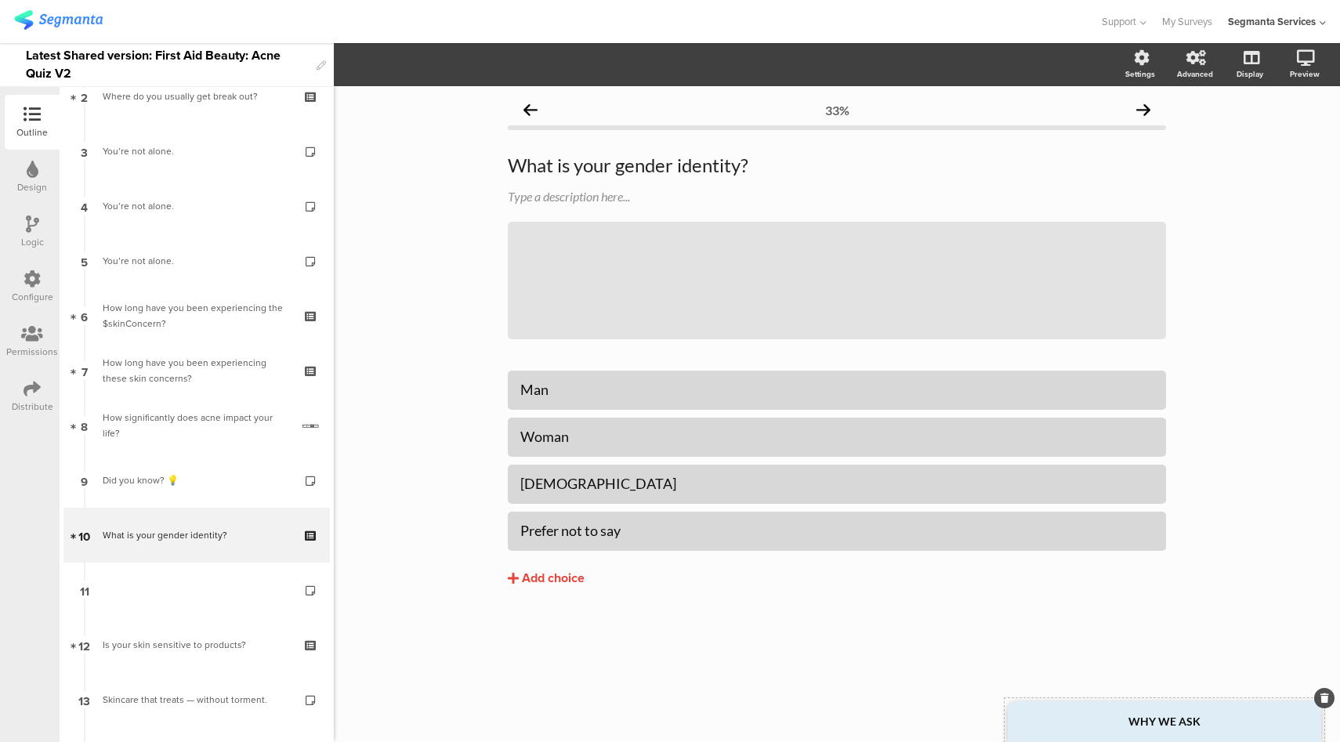
scroll to position [424, 0]
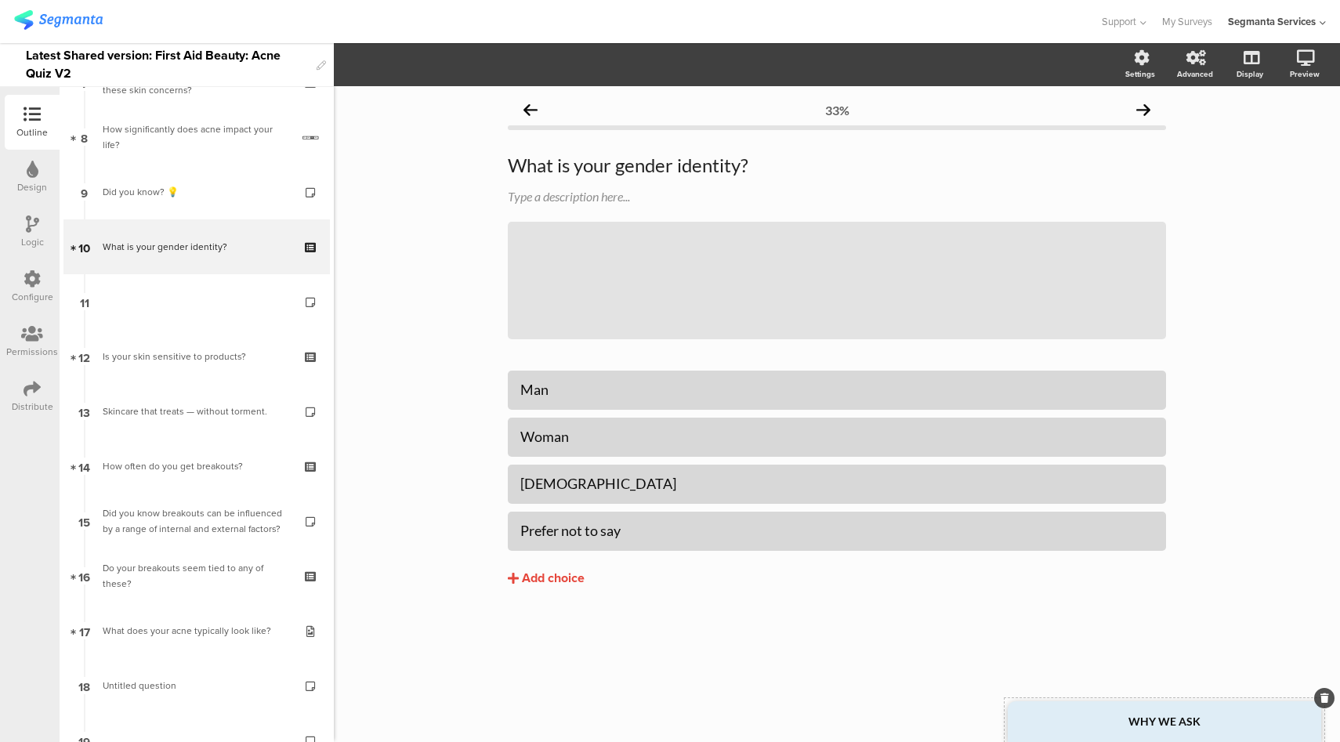
click at [1235, 716] on div "WHY WE ASK" at bounding box center [1165, 722] width 314 height 41
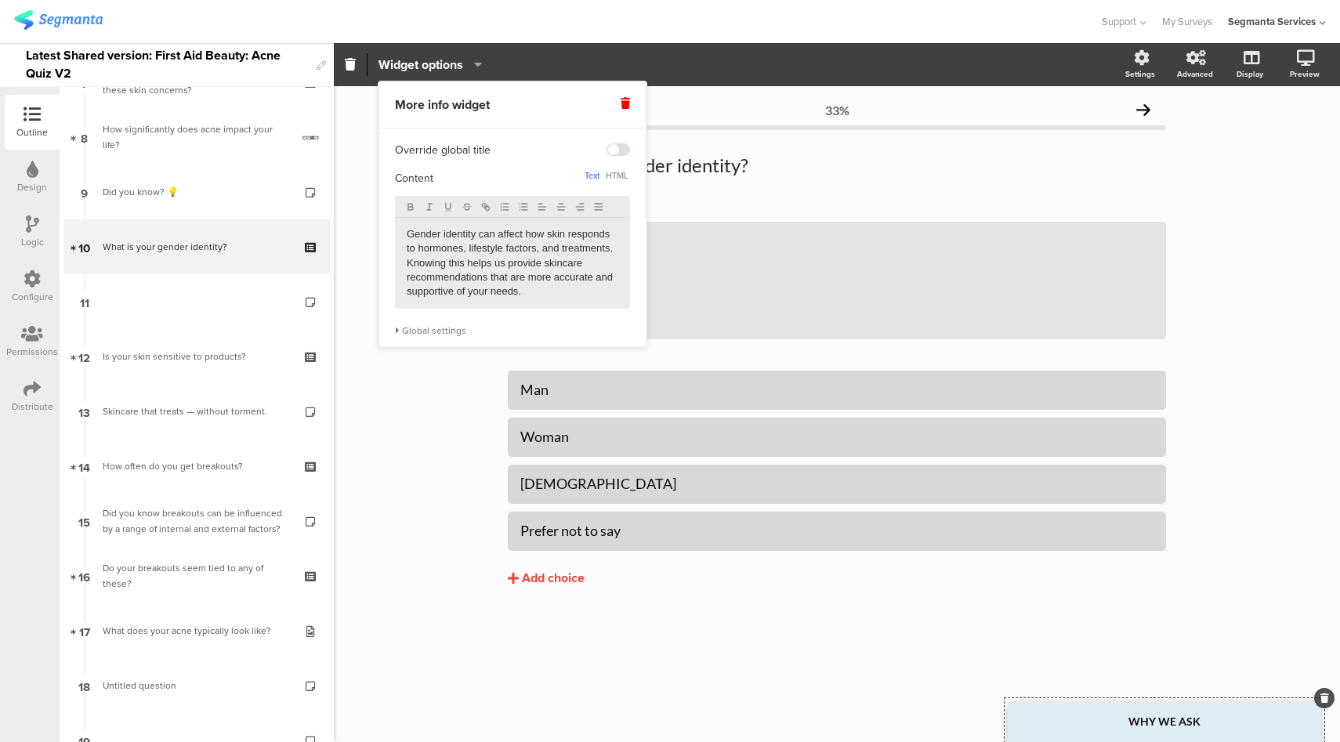
click at [571, 19] on div at bounding box center [550, 22] width 1072 height 26
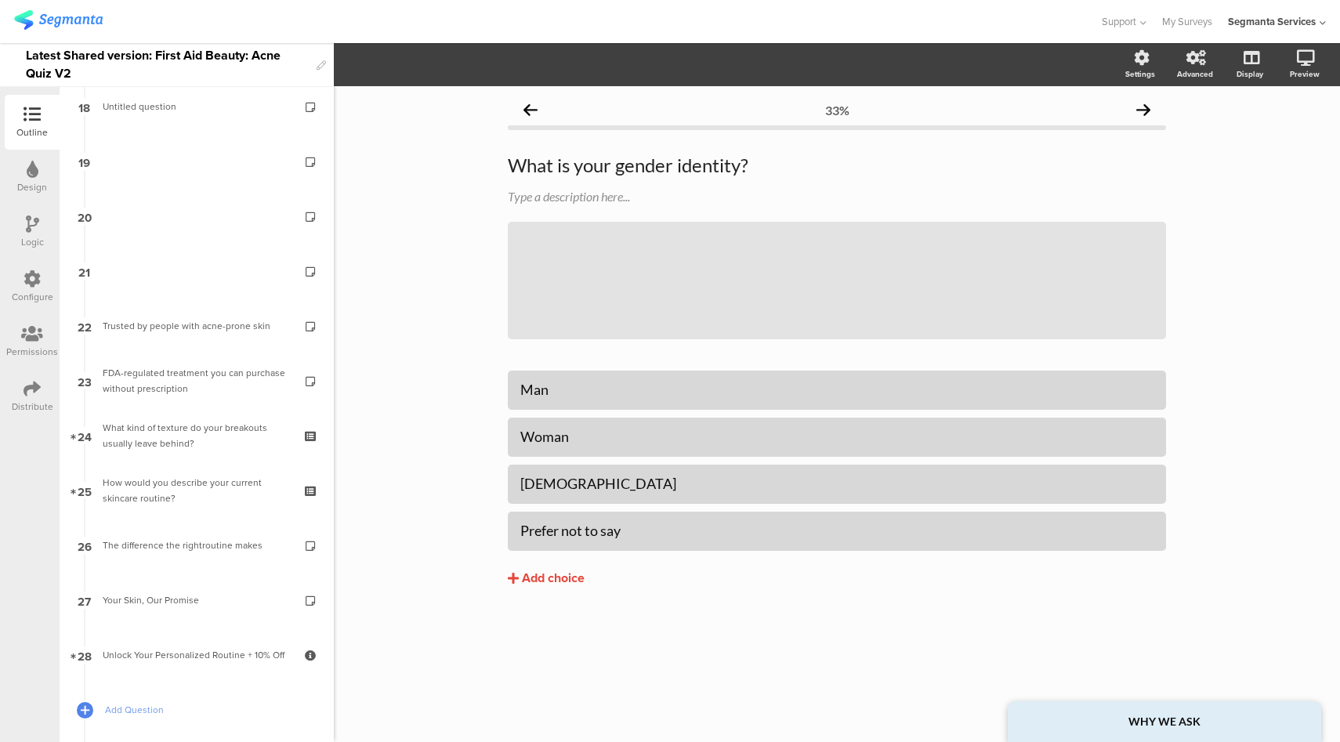
scroll to position [1032, 0]
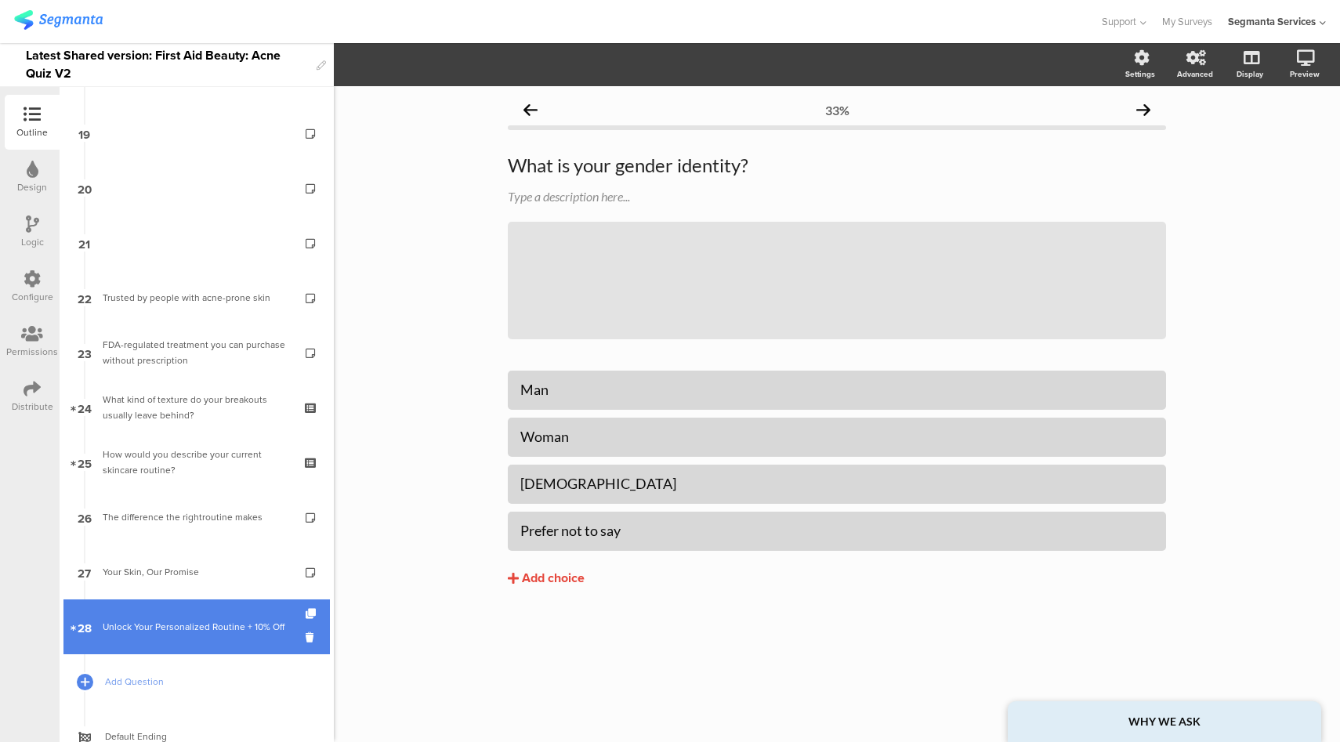
click at [221, 619] on div "Unlock Your Personalized Routine + 10% Off" at bounding box center [196, 627] width 187 height 16
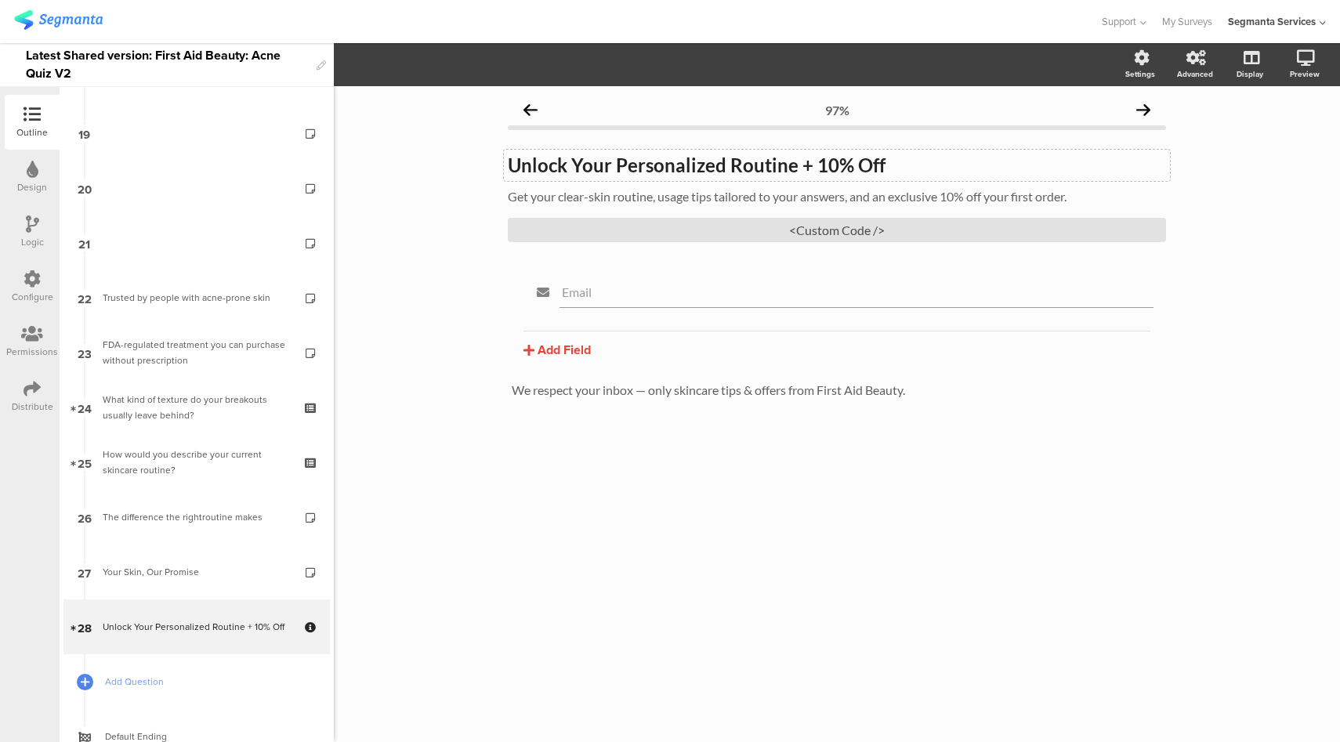
click at [840, 165] on div "Unlock Your Personalized Routine + 10% Off Unlock Your Personalized Routine + 1…" at bounding box center [837, 165] width 666 height 31
click at [958, 199] on p "Get your clear-skin routine, usage tips tailored to your answers, and an exclus…" at bounding box center [837, 196] width 658 height 15
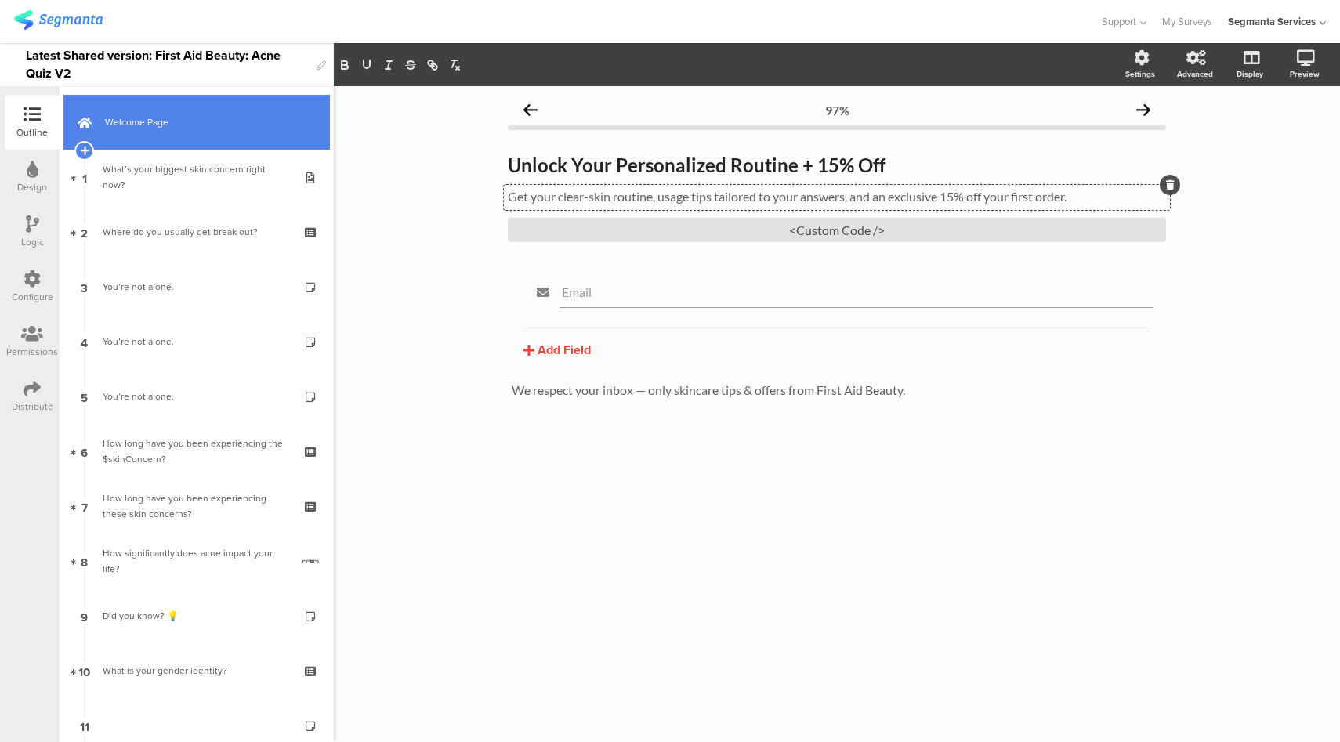
click at [206, 136] on link "Welcome Page" at bounding box center [196, 122] width 267 height 55
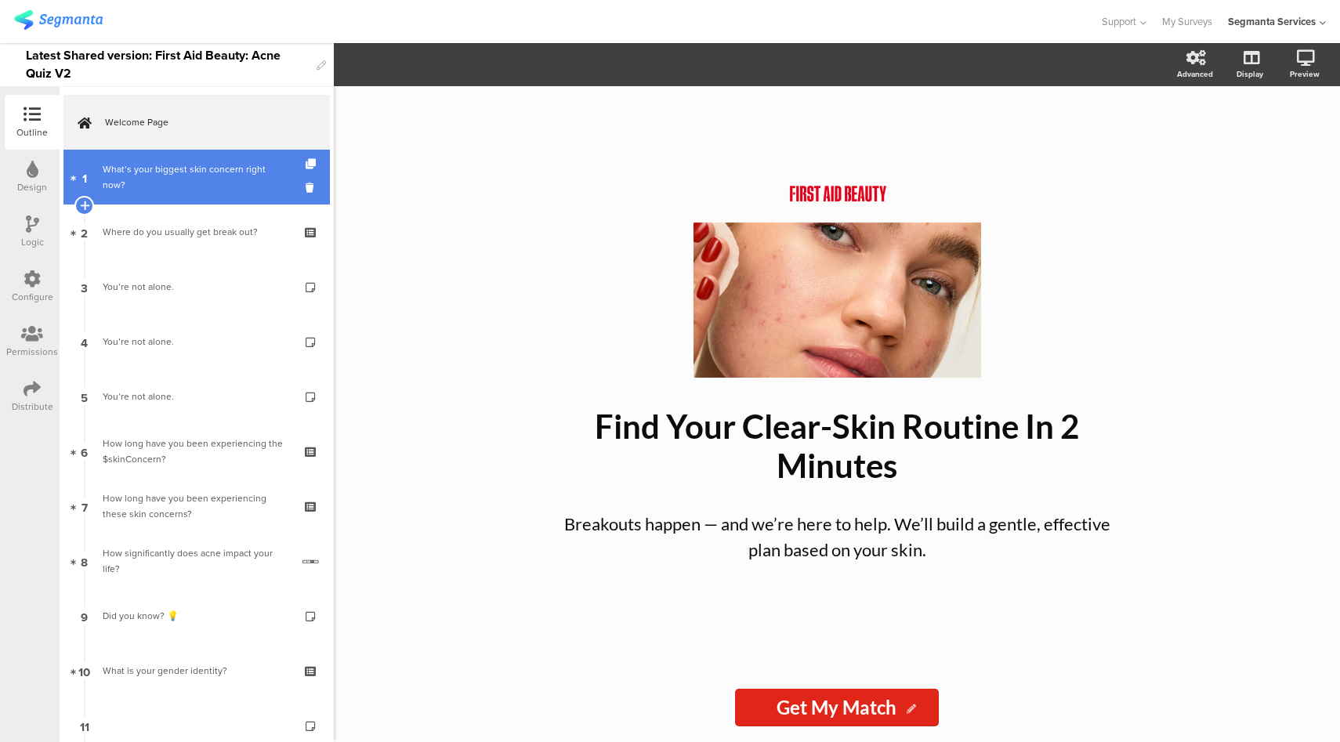
click at [201, 163] on div "What’s your biggest skin concern right now?" at bounding box center [196, 176] width 187 height 31
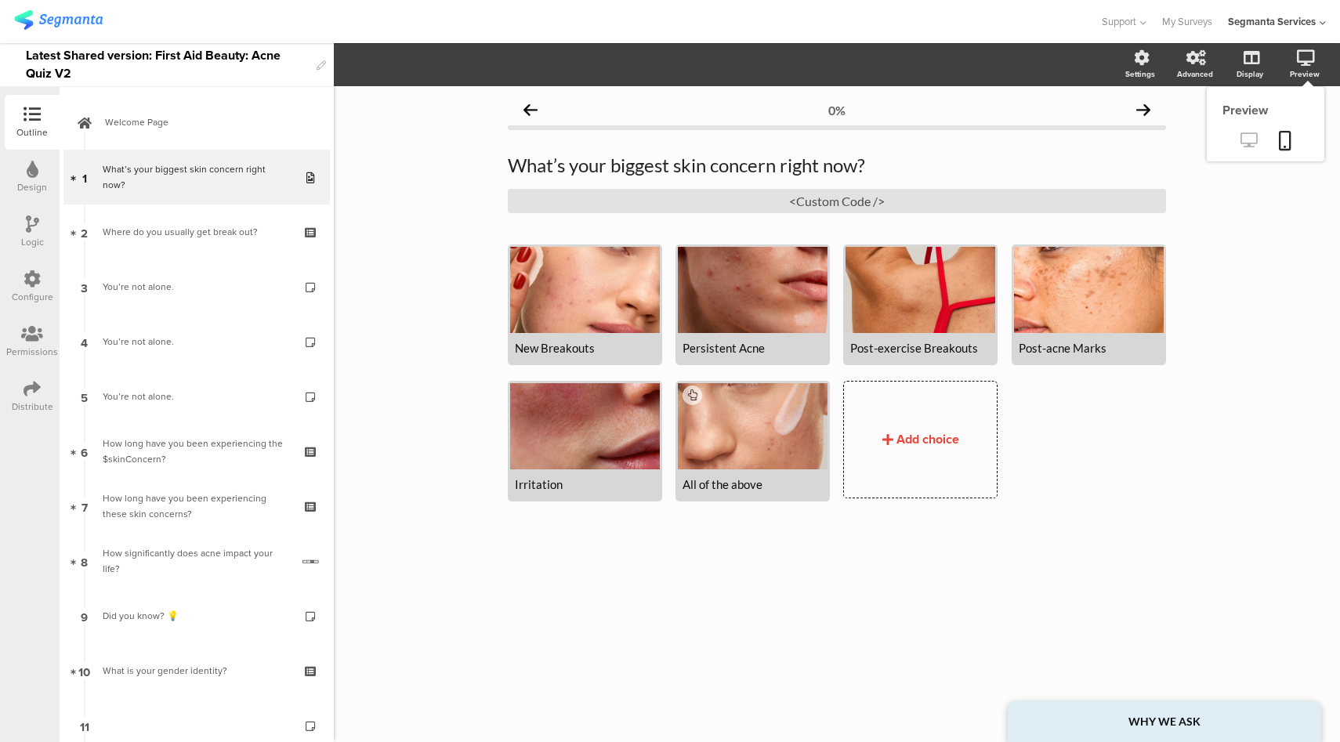
click at [1248, 144] on icon at bounding box center [1249, 139] width 16 height 15
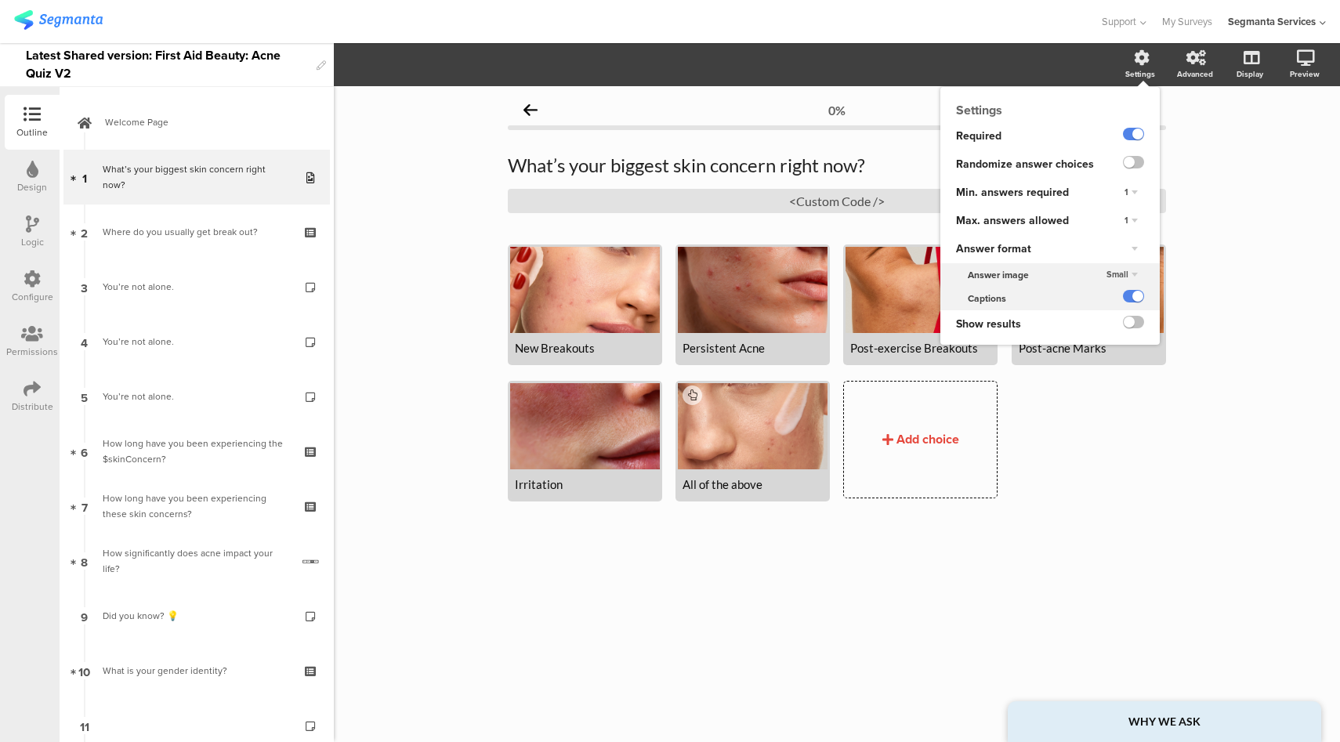
click at [1123, 270] on div "Small" at bounding box center [1123, 275] width 44 height 19
click at [1110, 305] on div "Medium" at bounding box center [1109, 306] width 92 height 16
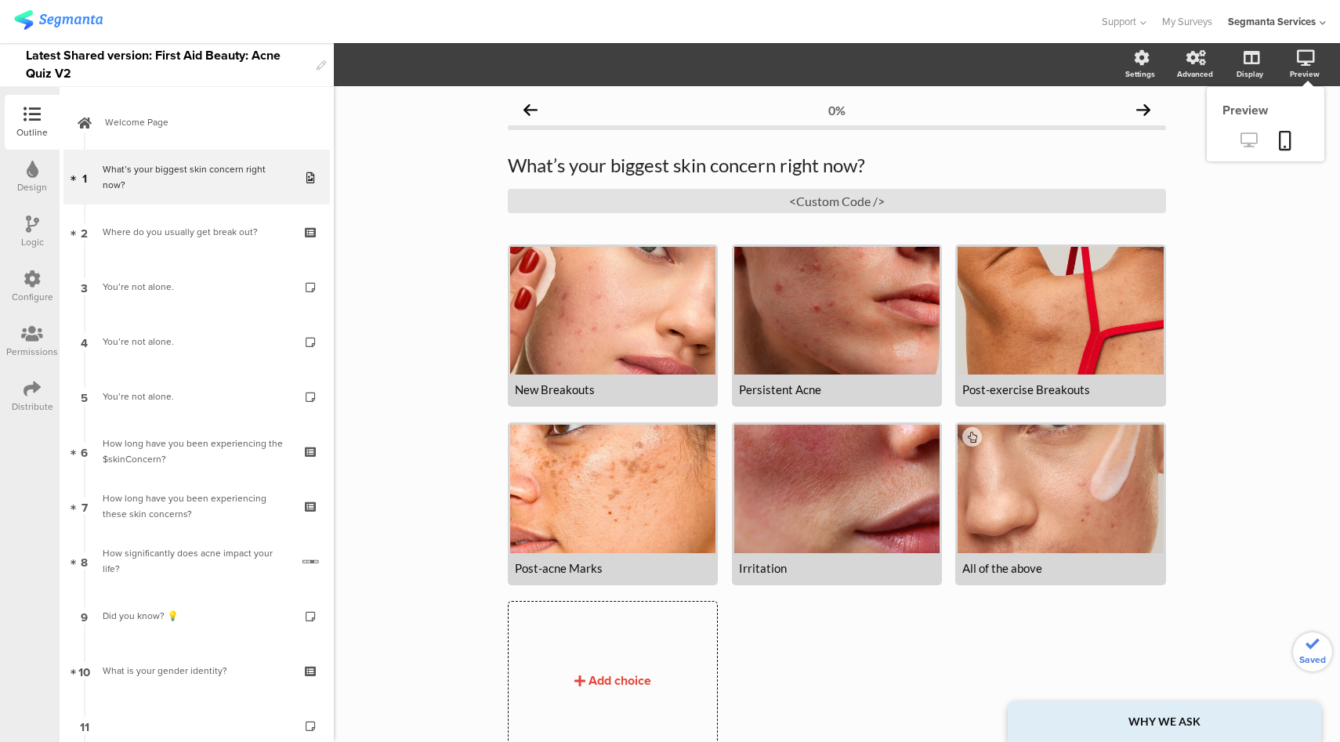
click at [1242, 150] on link at bounding box center [1249, 142] width 38 height 26
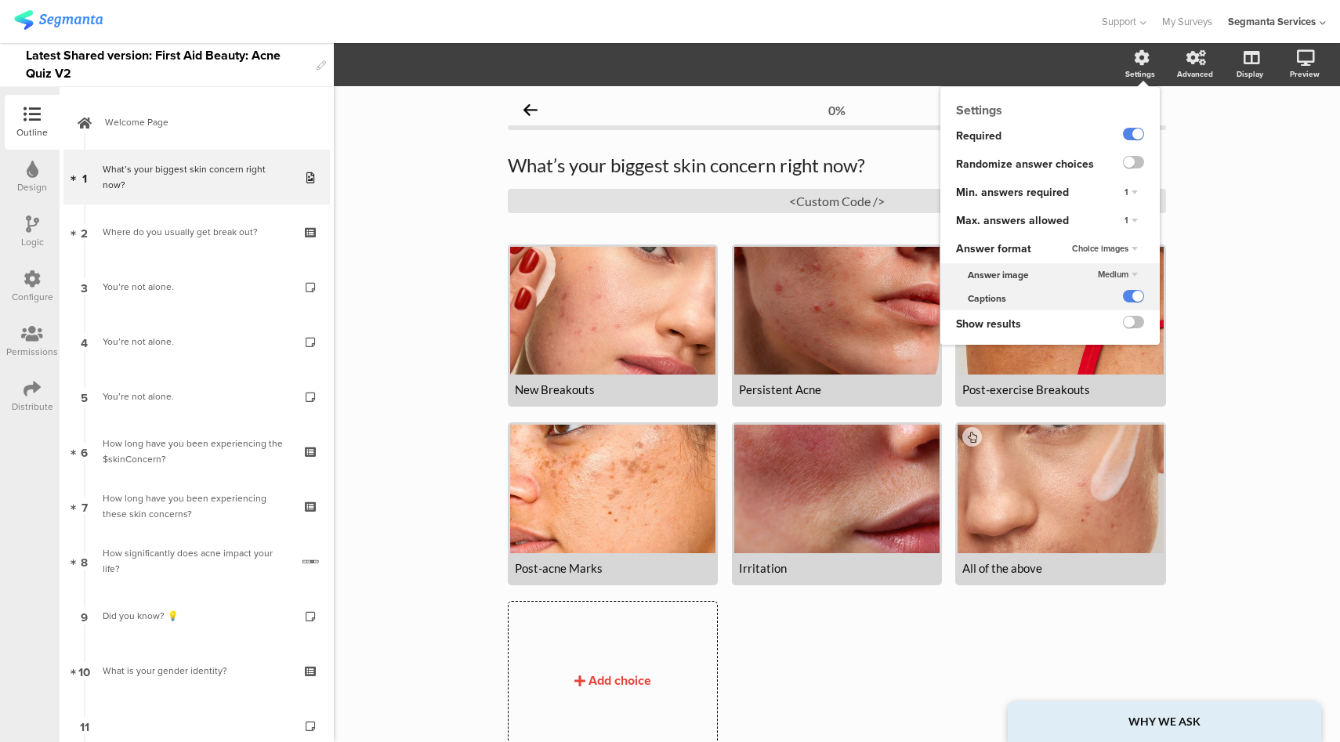
click at [1098, 270] on span "Medium" at bounding box center [1113, 274] width 31 height 13
click at [1077, 288] on span "Small" at bounding box center [1079, 289] width 20 height 13
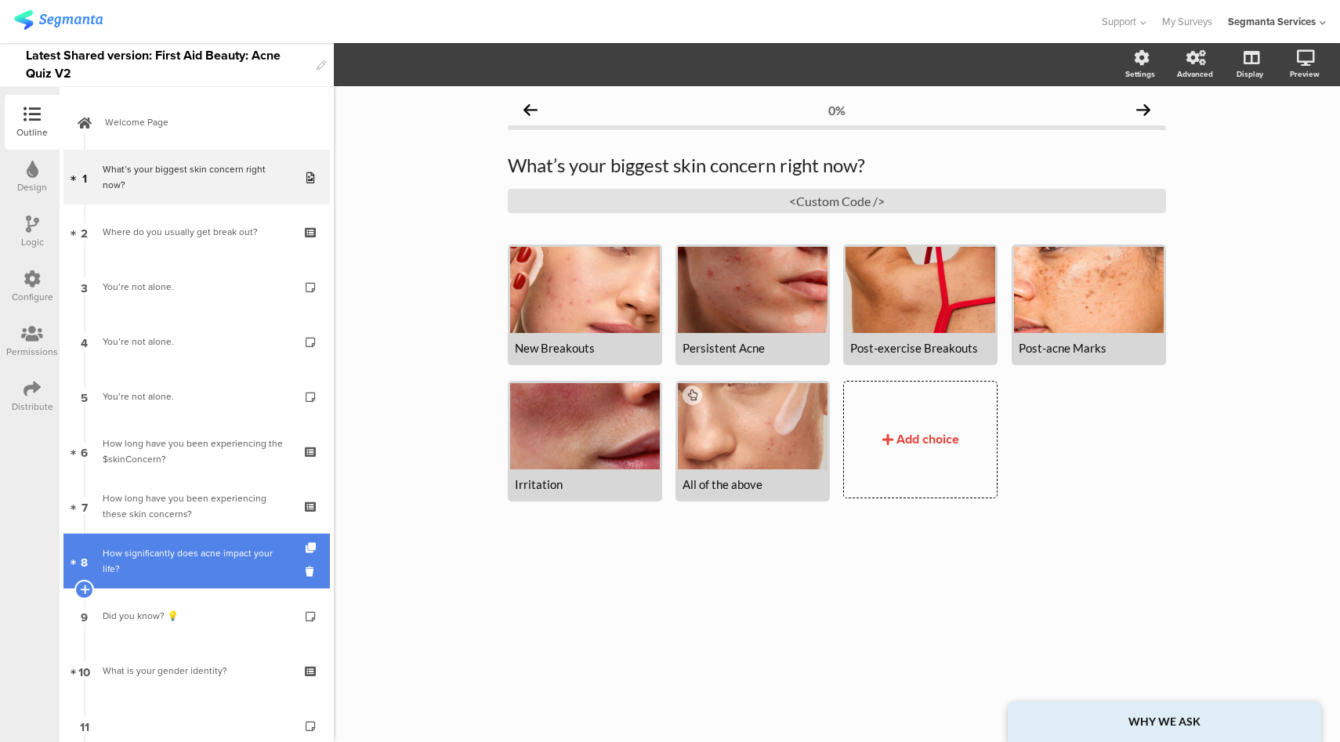
click at [222, 567] on div "How significantly does acne impact your life?" at bounding box center [197, 561] width 188 height 31
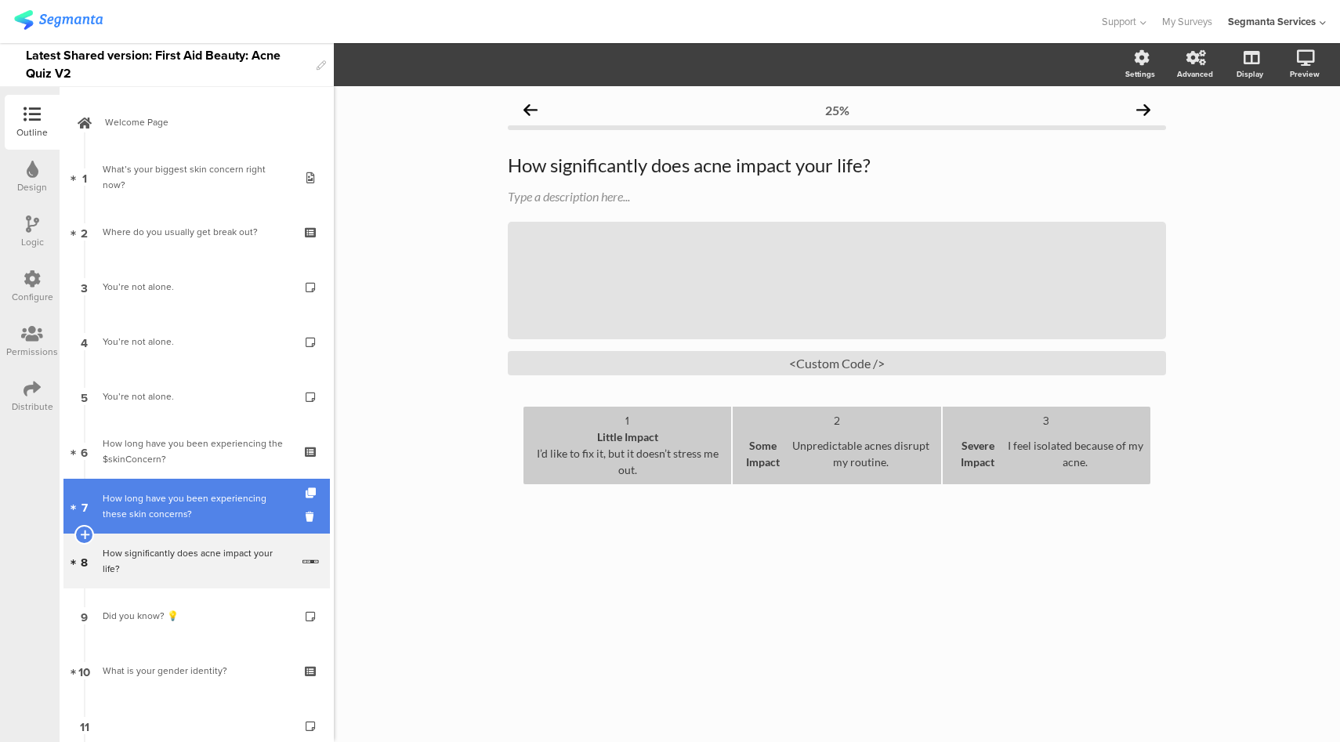
scroll to position [113, 0]
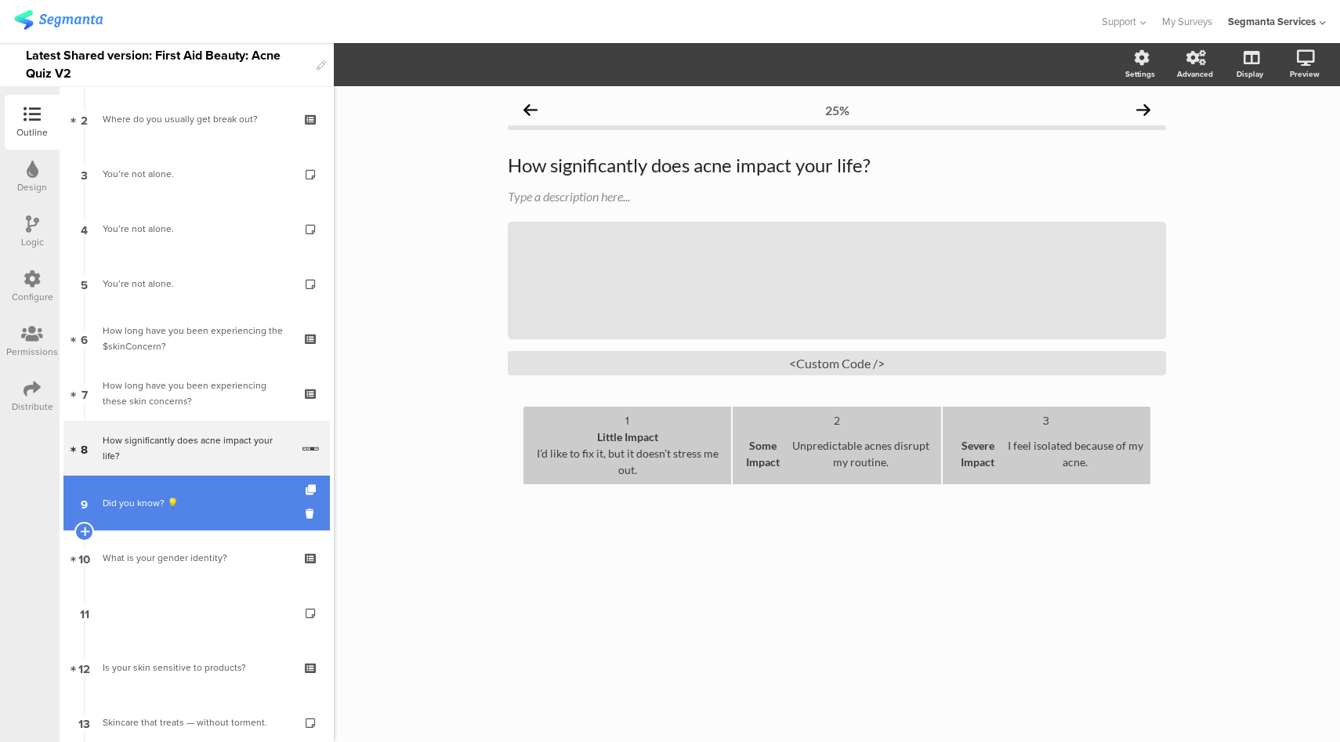
click at [219, 509] on div "Did you know? 💡" at bounding box center [196, 503] width 187 height 16
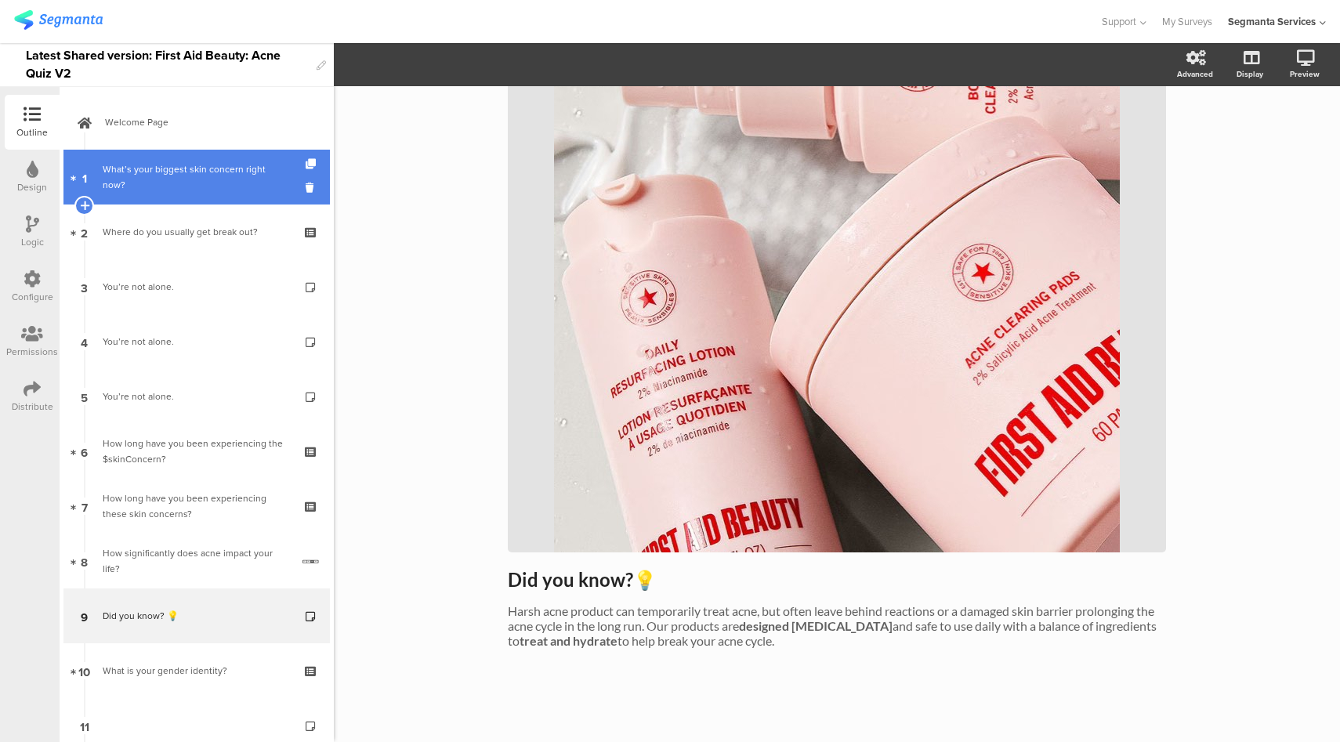
click at [199, 190] on div "What’s your biggest skin concern right now?" at bounding box center [196, 176] width 187 height 31
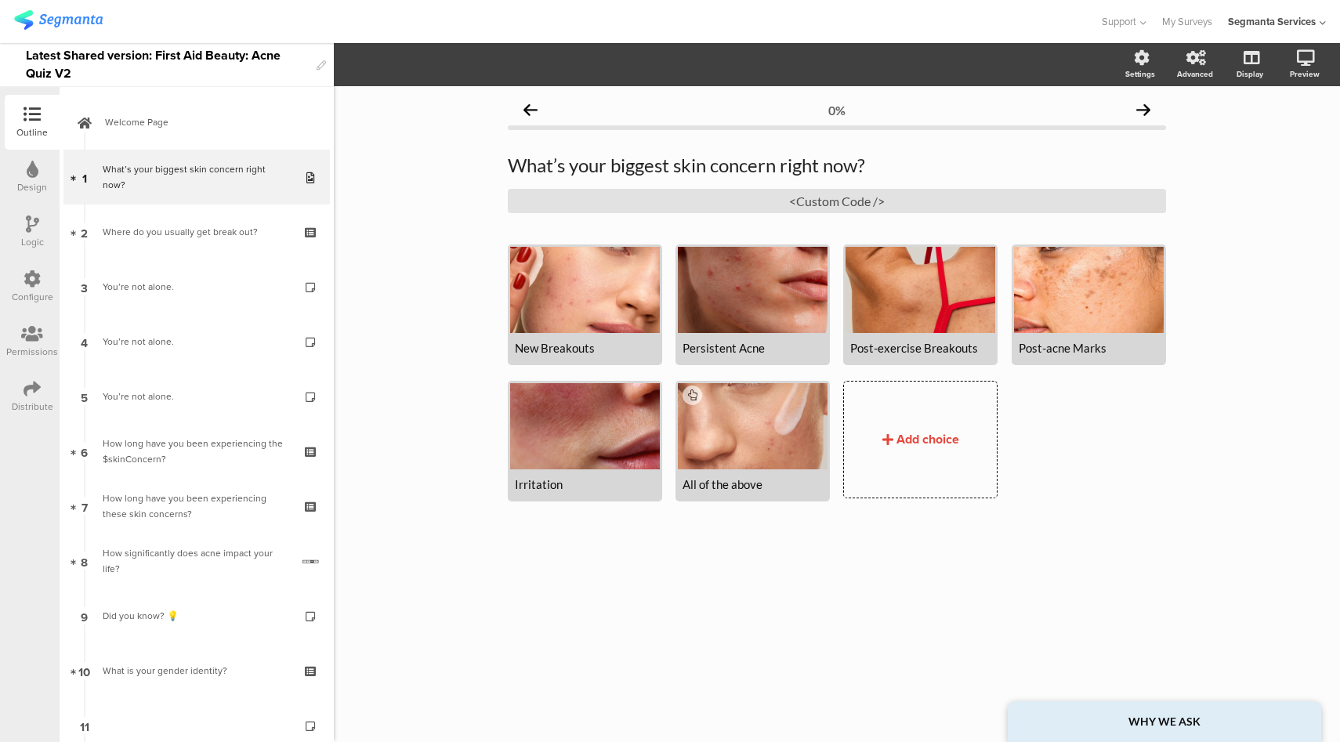
click at [343, 27] on div at bounding box center [550, 22] width 1072 height 26
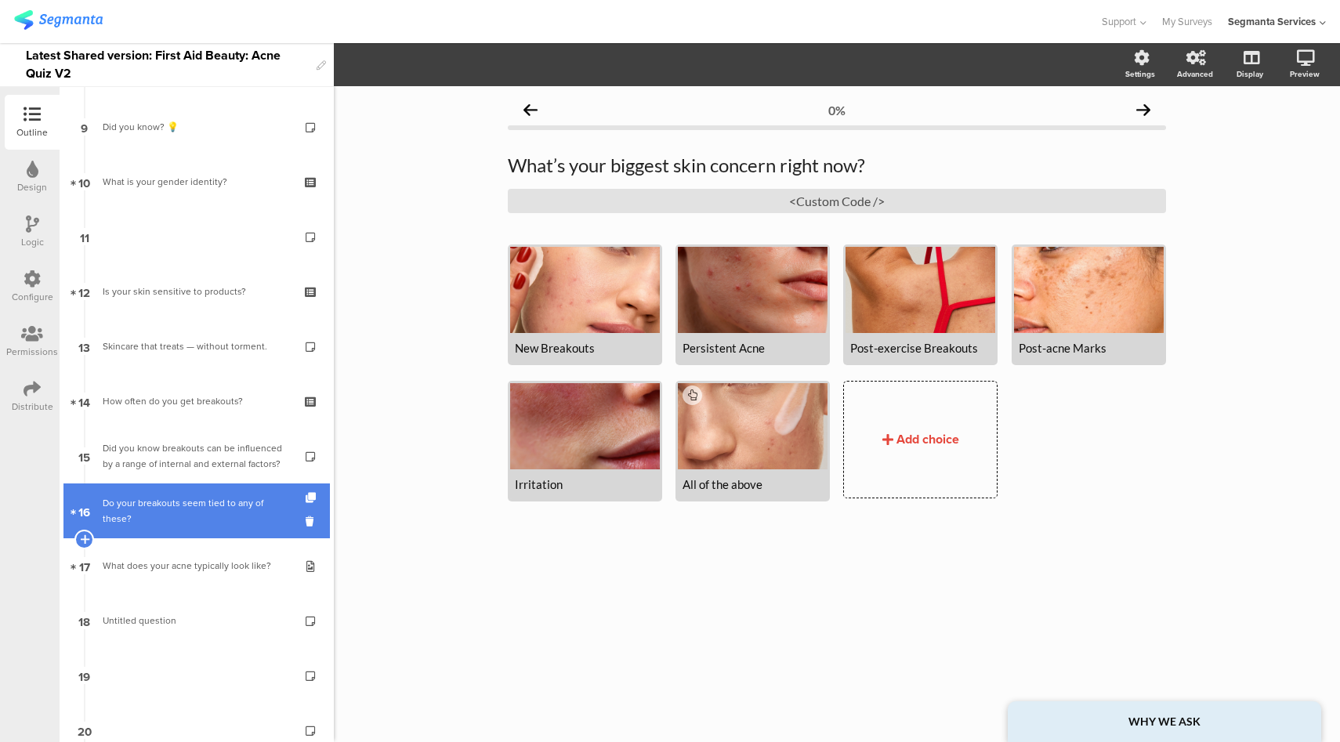
scroll to position [771, 0]
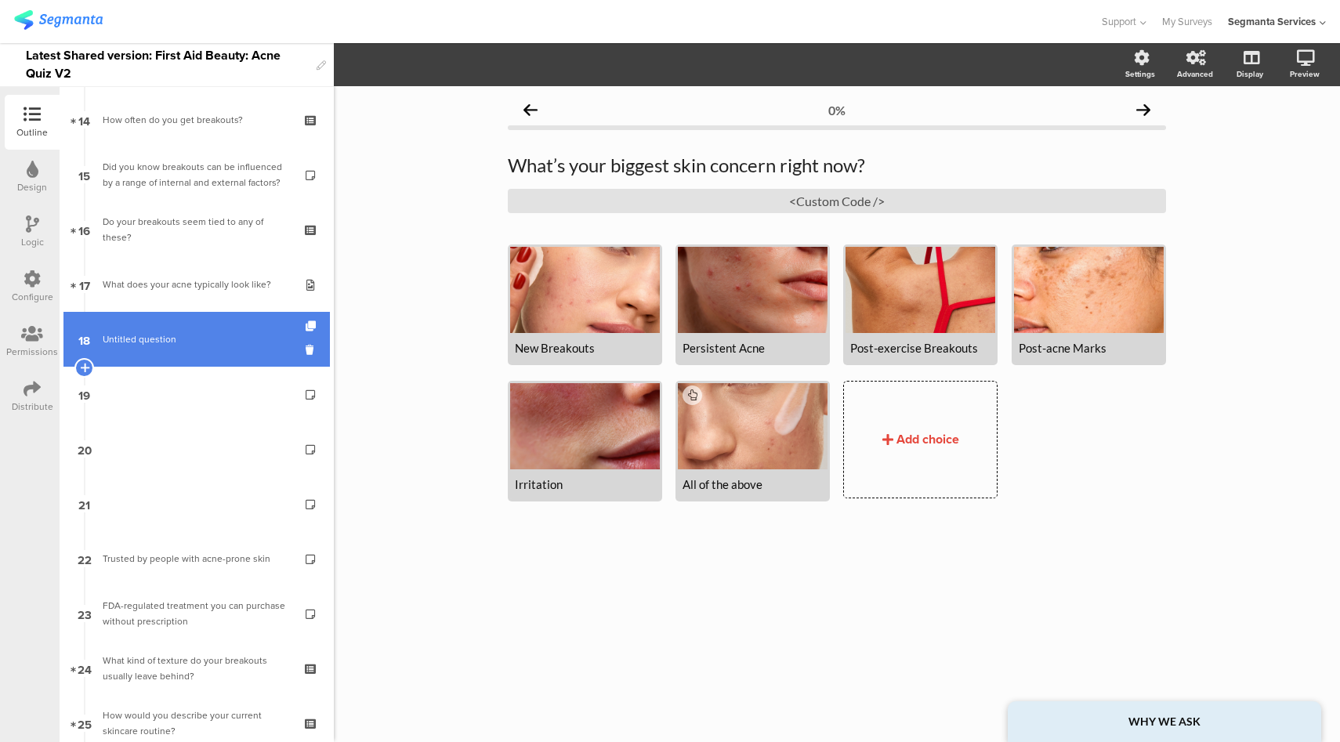
click at [201, 343] on span "Untitled question" at bounding box center [196, 340] width 187 height 16
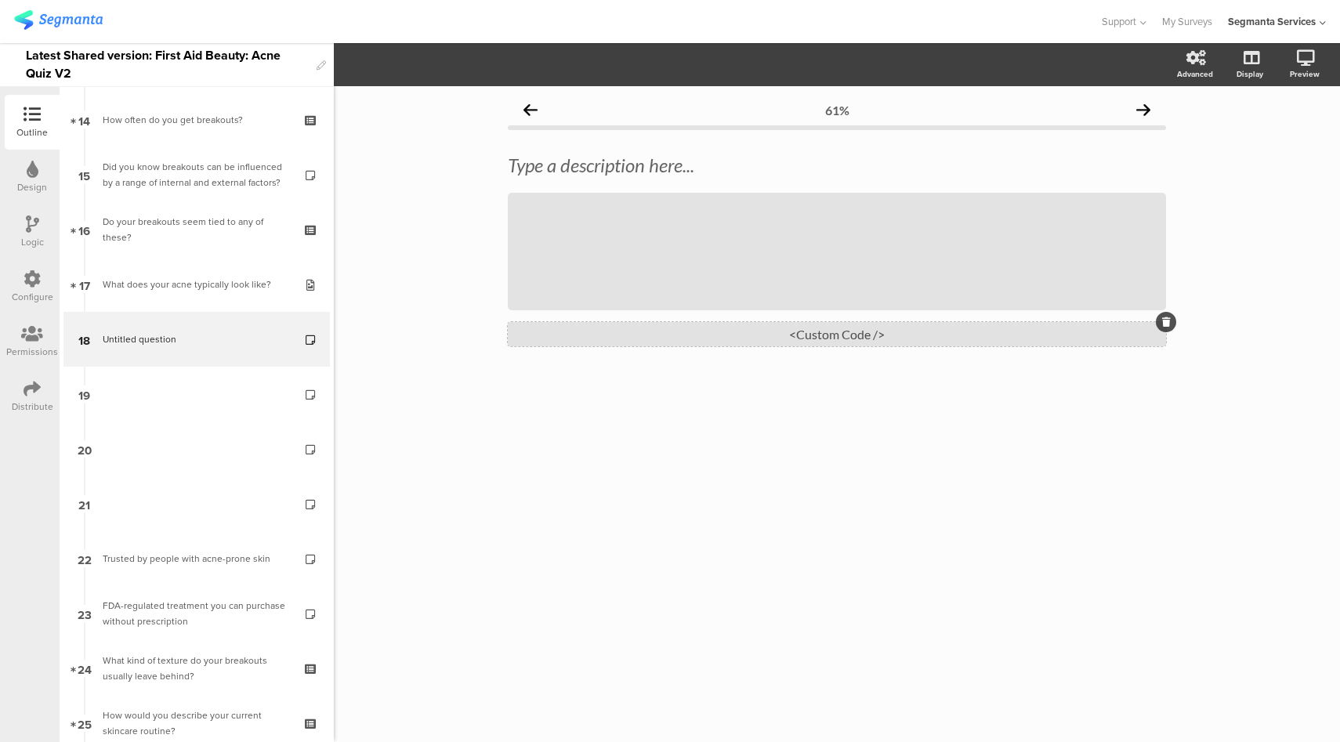
click at [898, 343] on div "<Custom Code />" at bounding box center [837, 334] width 658 height 24
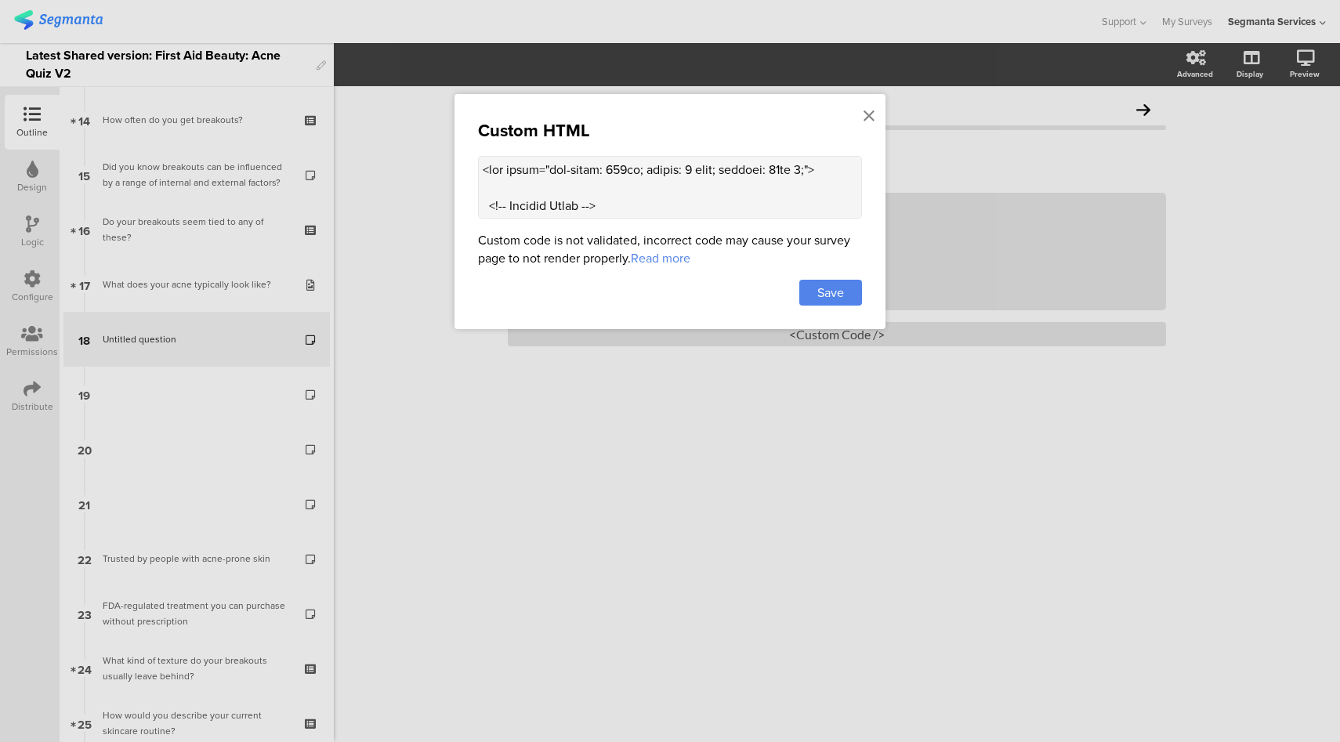
click at [658, 218] on div "Custom HTML Custom code is not validated, incorrect code may cause your survey …" at bounding box center [670, 211] width 431 height 235
click at [647, 204] on textarea at bounding box center [670, 187] width 384 height 63
click at [873, 119] on icon at bounding box center [869, 115] width 11 height 17
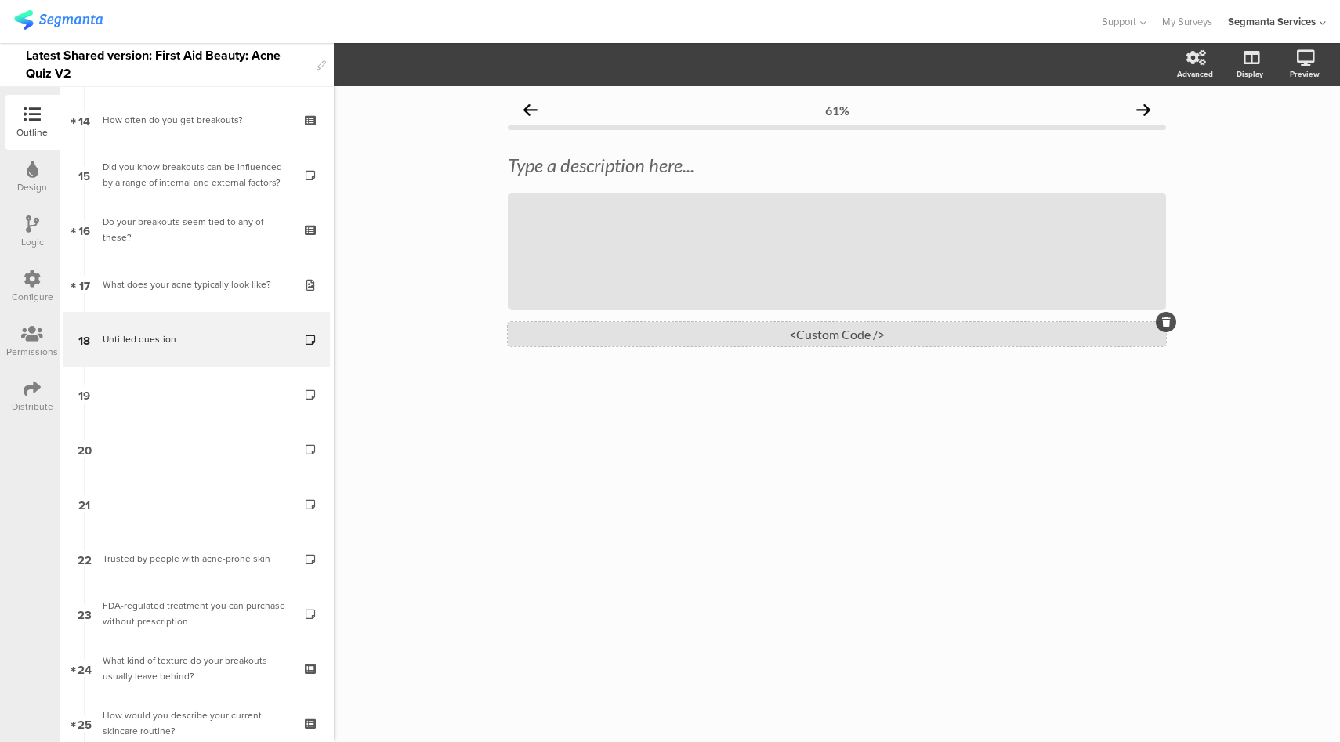
click at [832, 340] on div "<Custom Code />" at bounding box center [837, 334] width 658 height 24
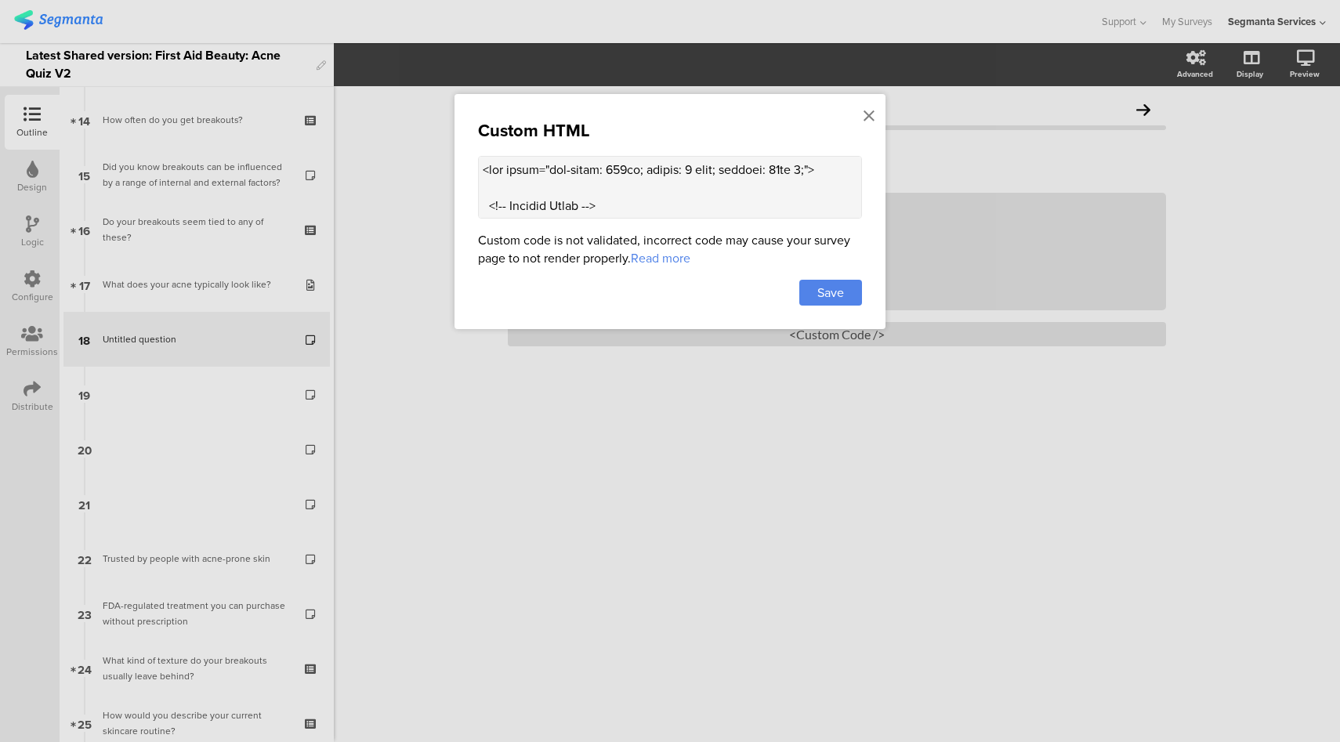
click at [752, 219] on div "Custom HTML Custom code is not validated, incorrect code may cause your survey …" at bounding box center [670, 211] width 431 height 235
click at [751, 207] on textarea at bounding box center [670, 187] width 384 height 63
paste textarea "reat product</h3> <!-- Month Posted --> <p style="font-size: 12px; color: #888;…"
type textarea "<div style="max-width: 600px; margin: 0 auto; padding: 10px 0;"> <!-- Section T…"
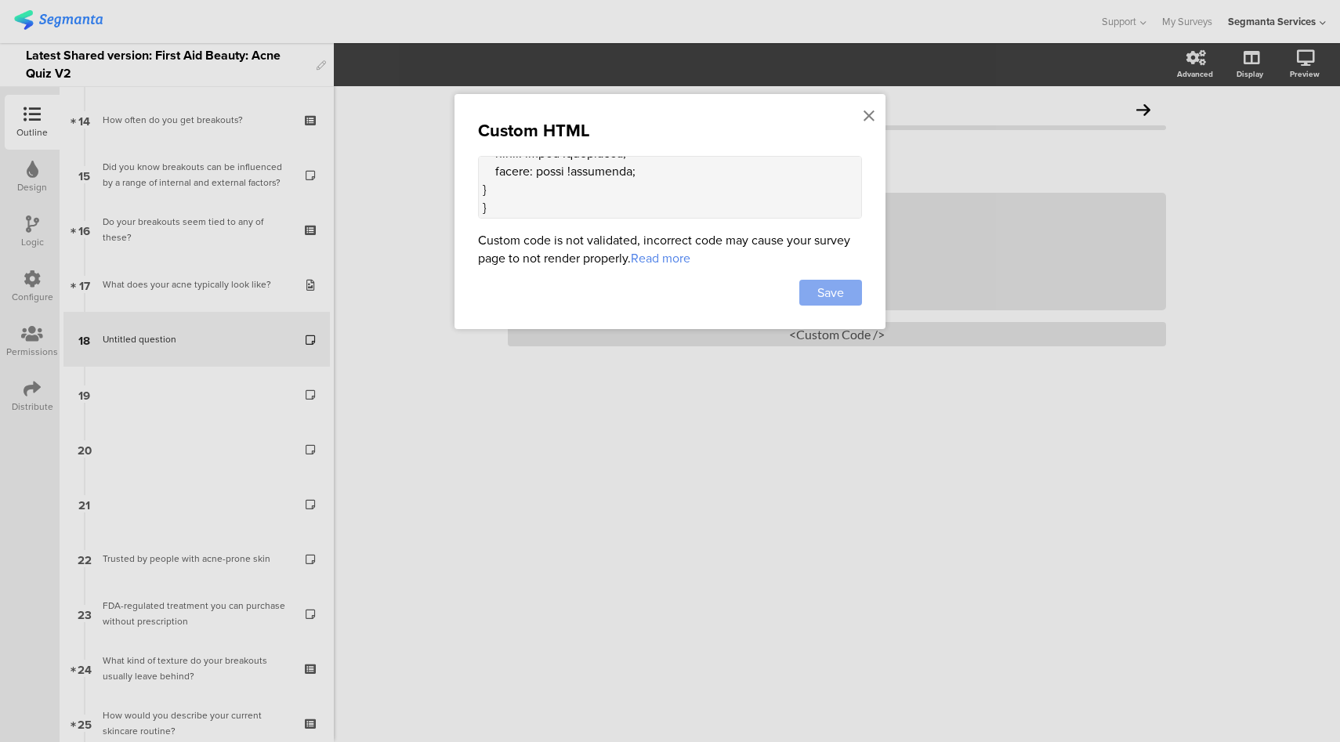
click at [830, 290] on span "Save" at bounding box center [831, 293] width 27 height 18
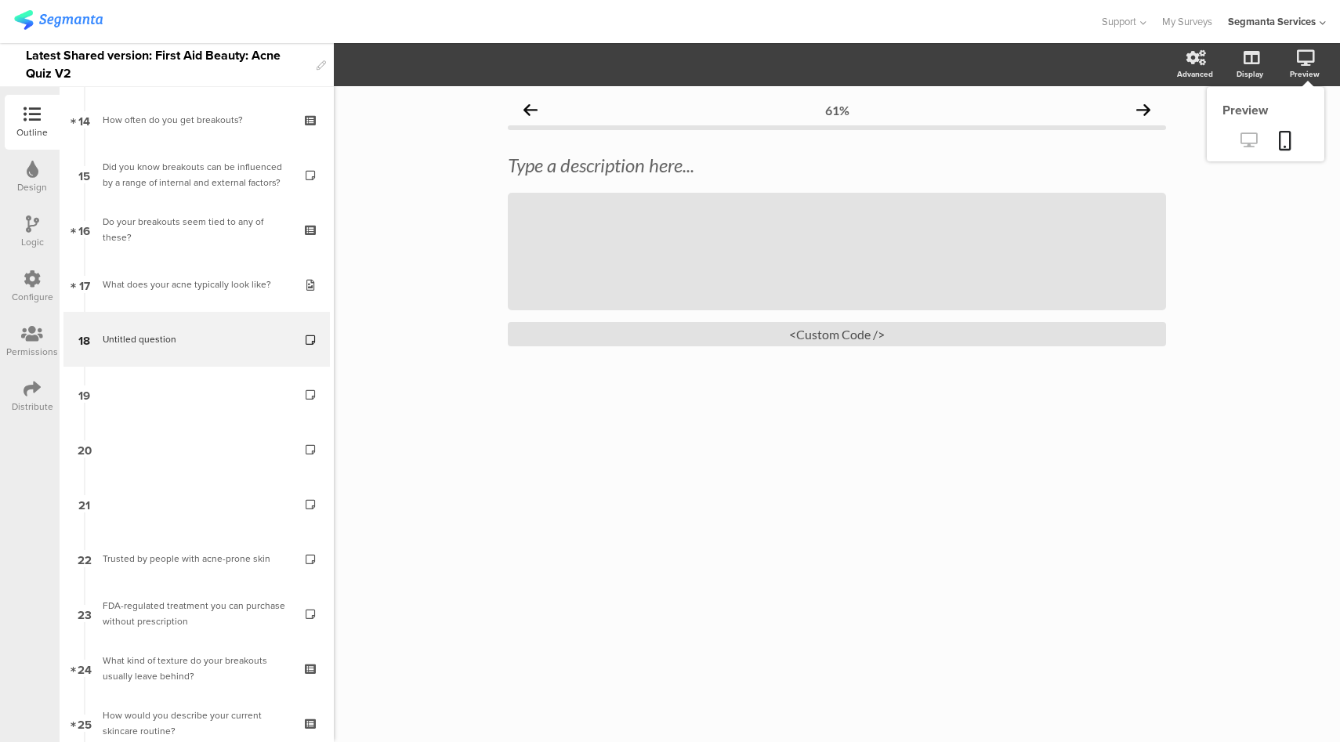
click at [1249, 146] on icon at bounding box center [1249, 139] width 16 height 15
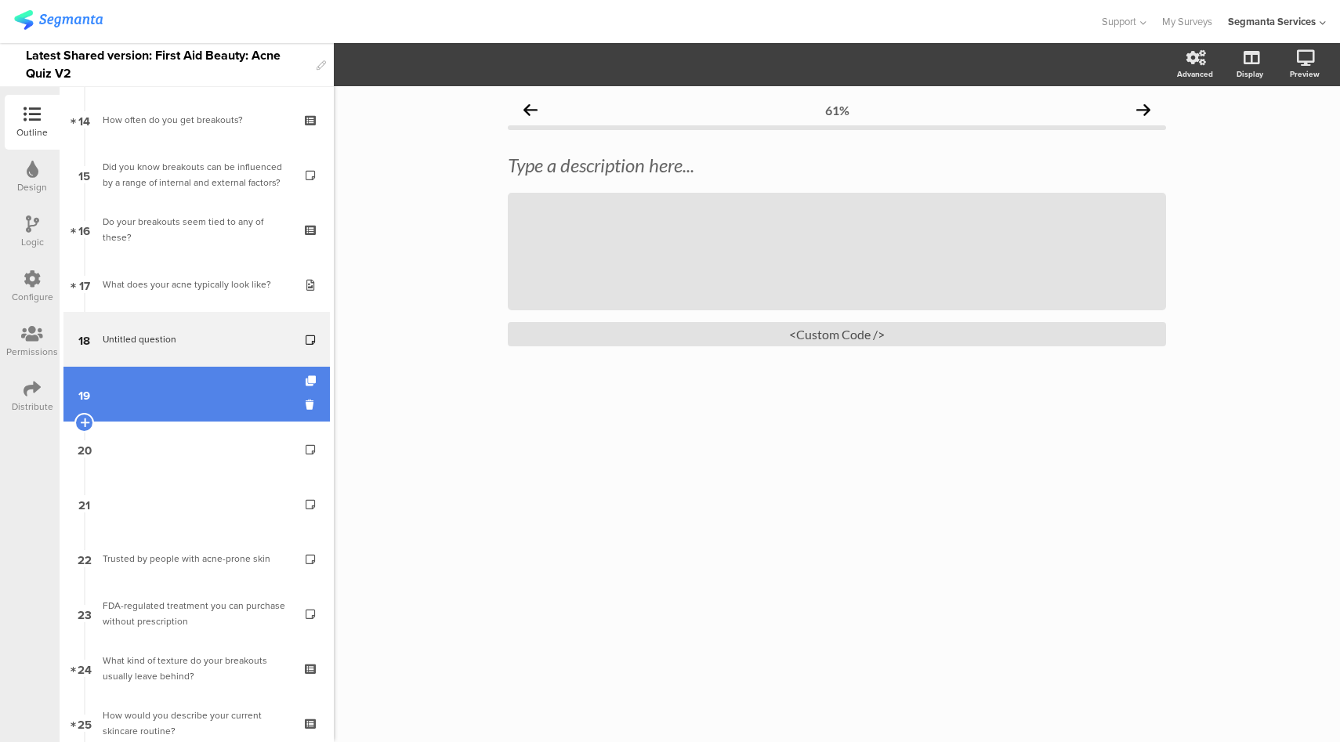
click at [171, 385] on link "19" at bounding box center [196, 394] width 267 height 55
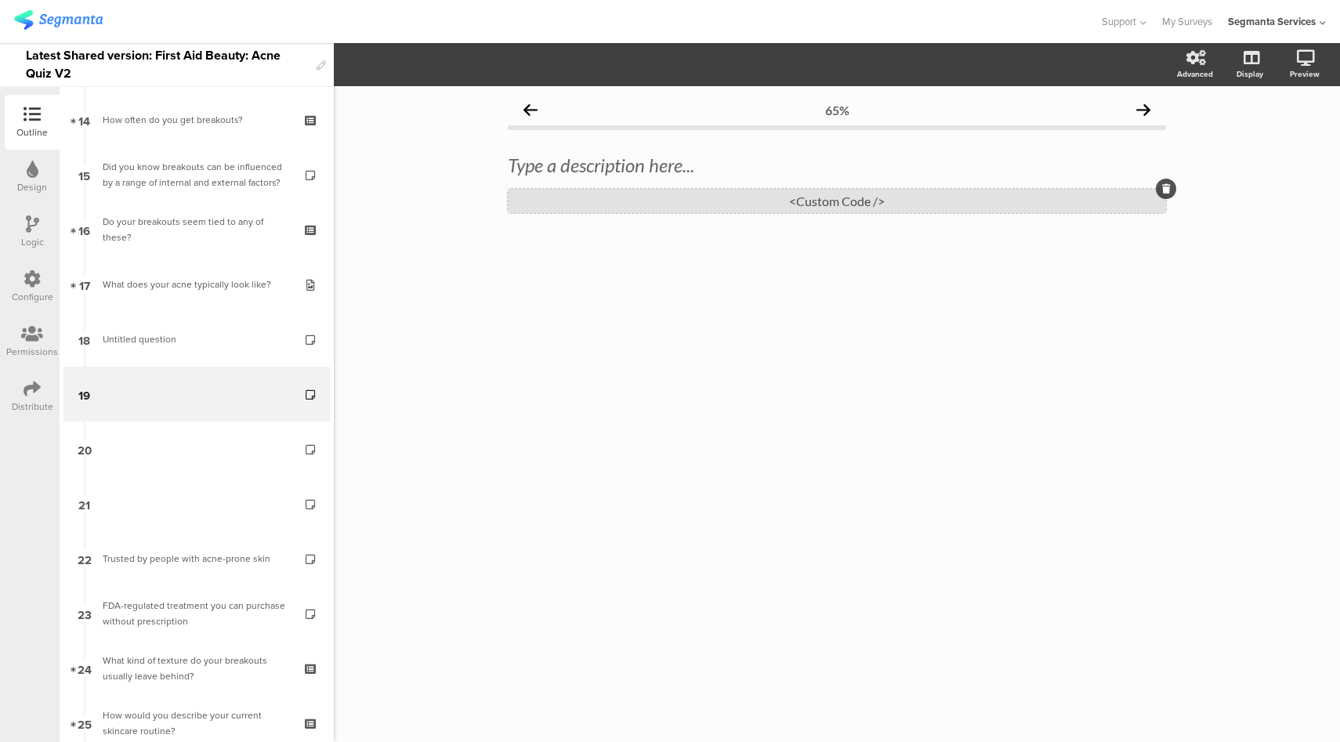
click at [905, 191] on div "<Custom Code />" at bounding box center [837, 201] width 658 height 24
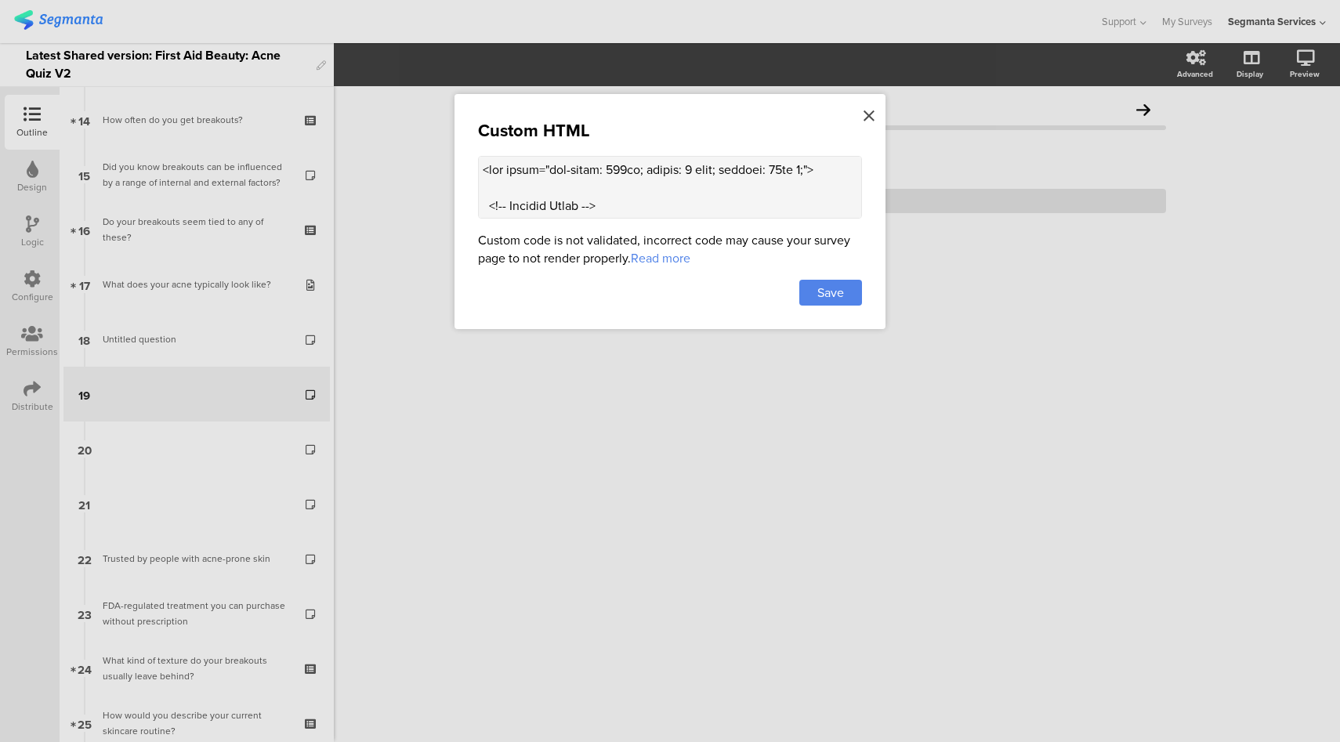
click at [868, 121] on icon at bounding box center [869, 115] width 11 height 17
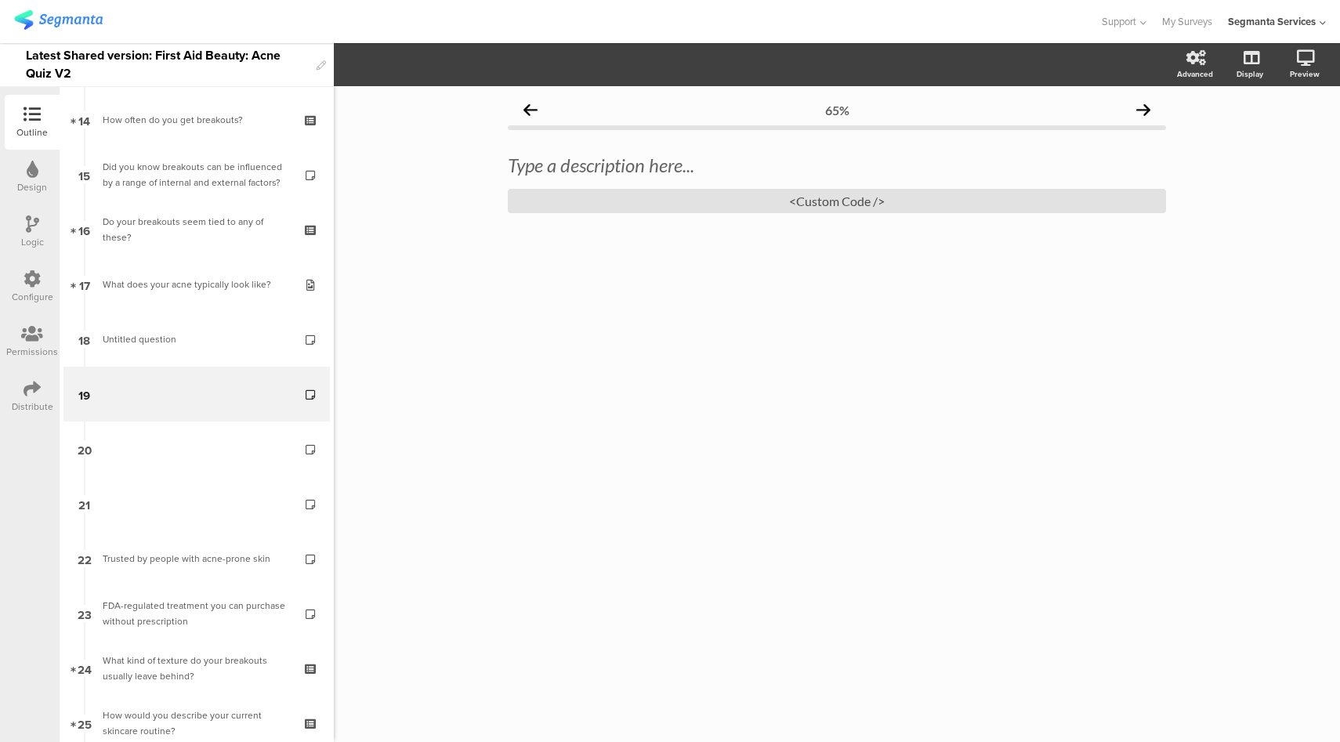
click at [20, 238] on div "Logic" at bounding box center [32, 232] width 55 height 55
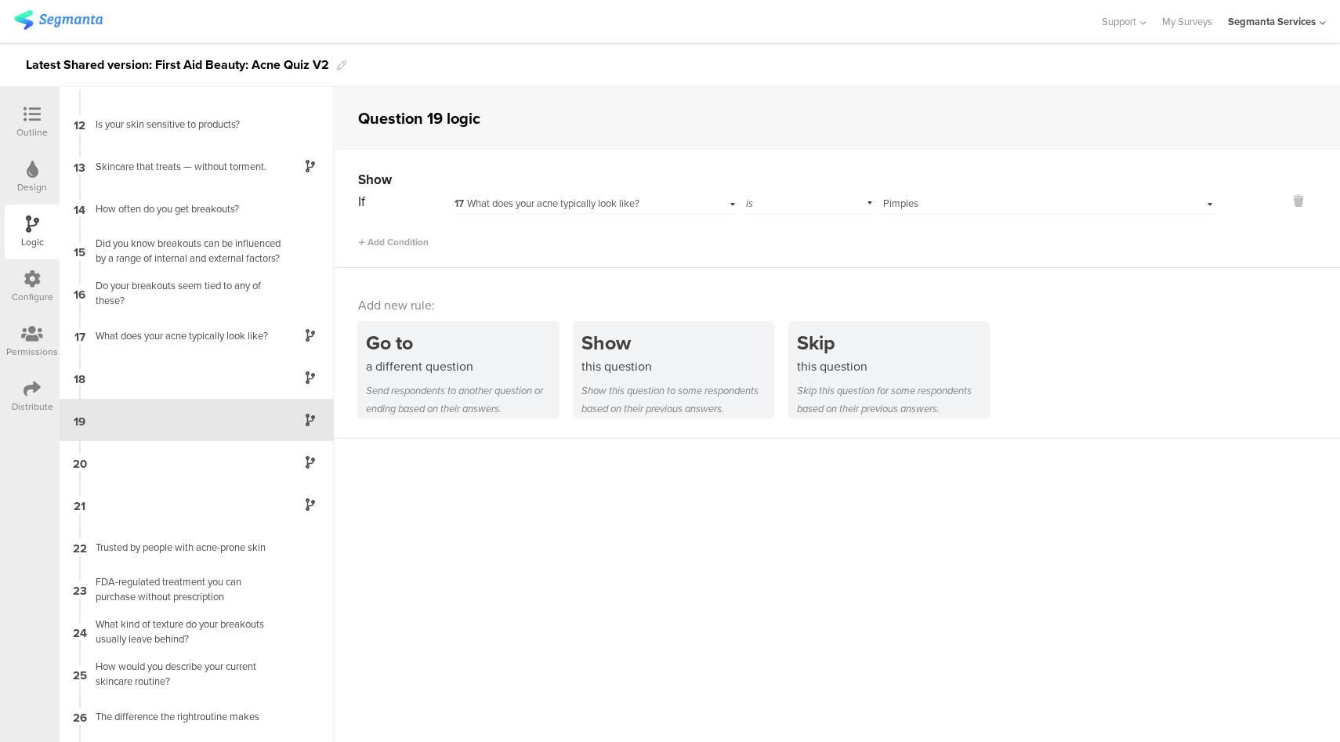
scroll to position [455, 0]
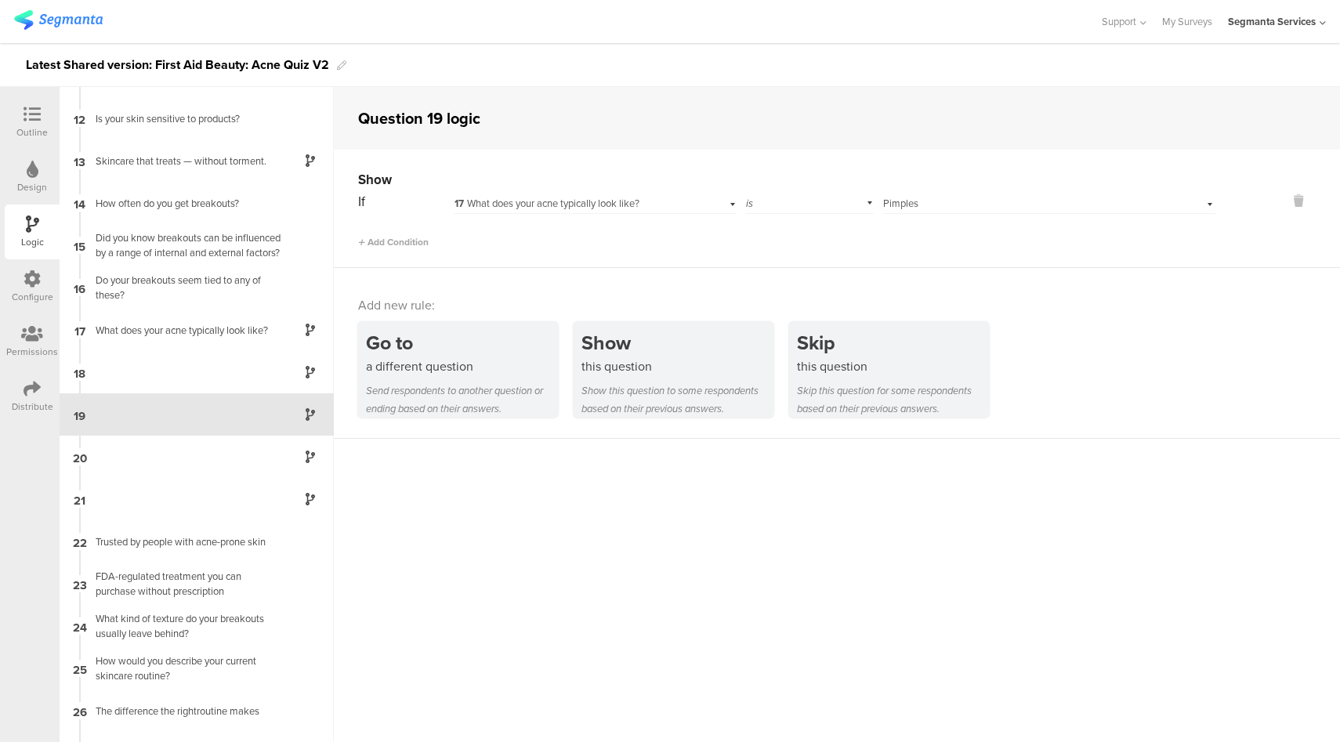
click at [43, 115] on div at bounding box center [31, 116] width 31 height 20
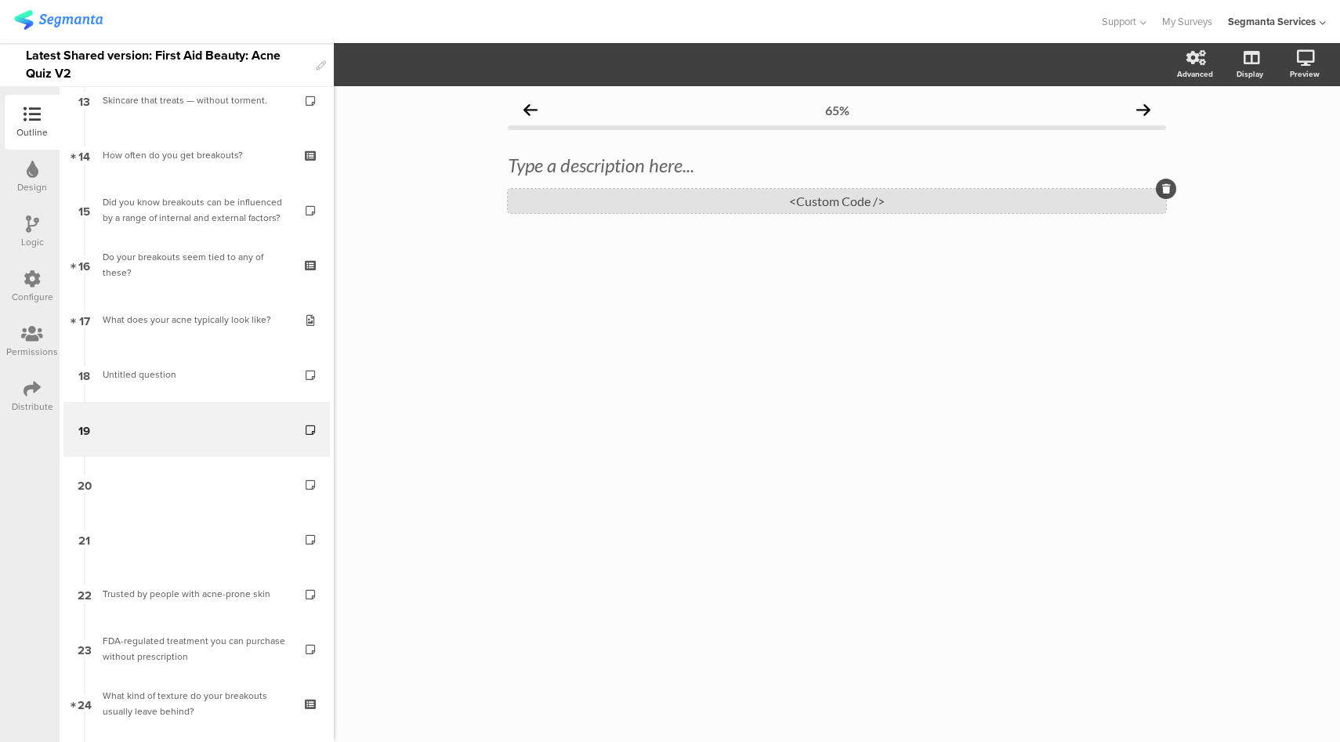
scroll to position [750, 0]
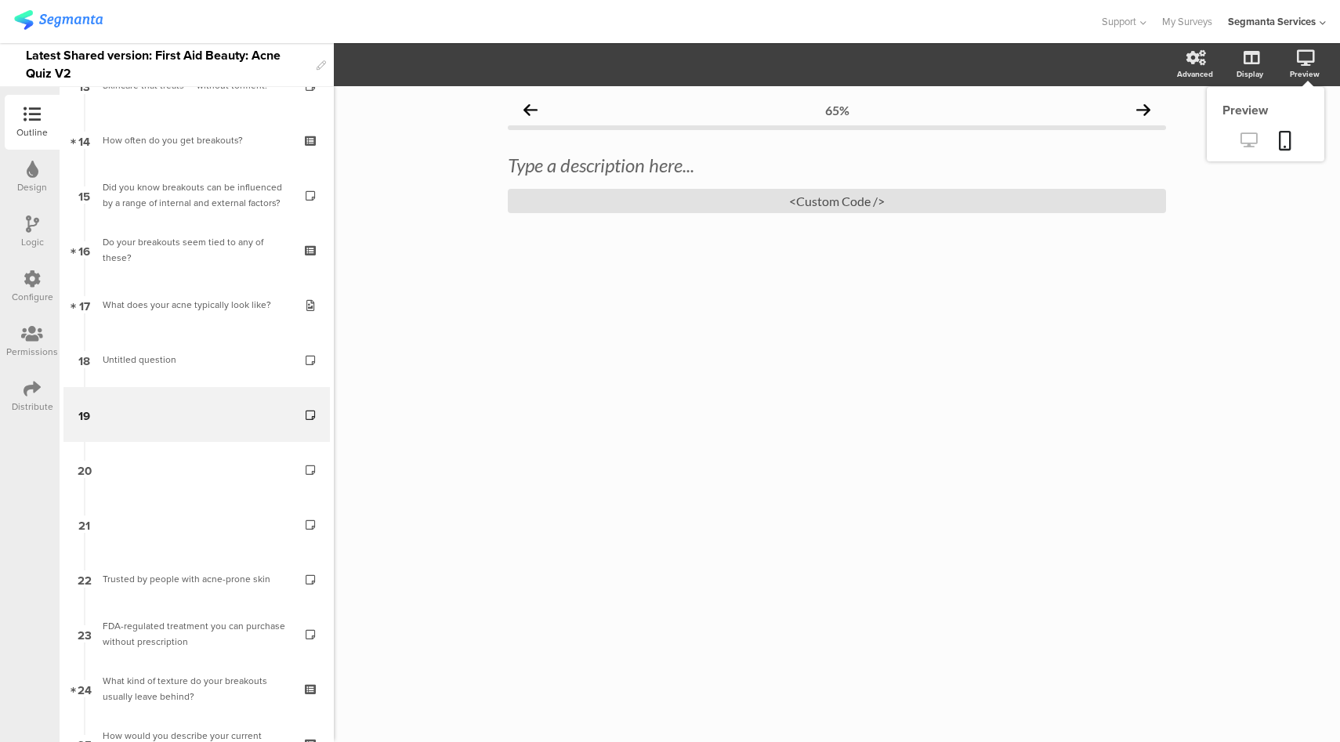
click at [1249, 145] on icon at bounding box center [1249, 139] width 16 height 15
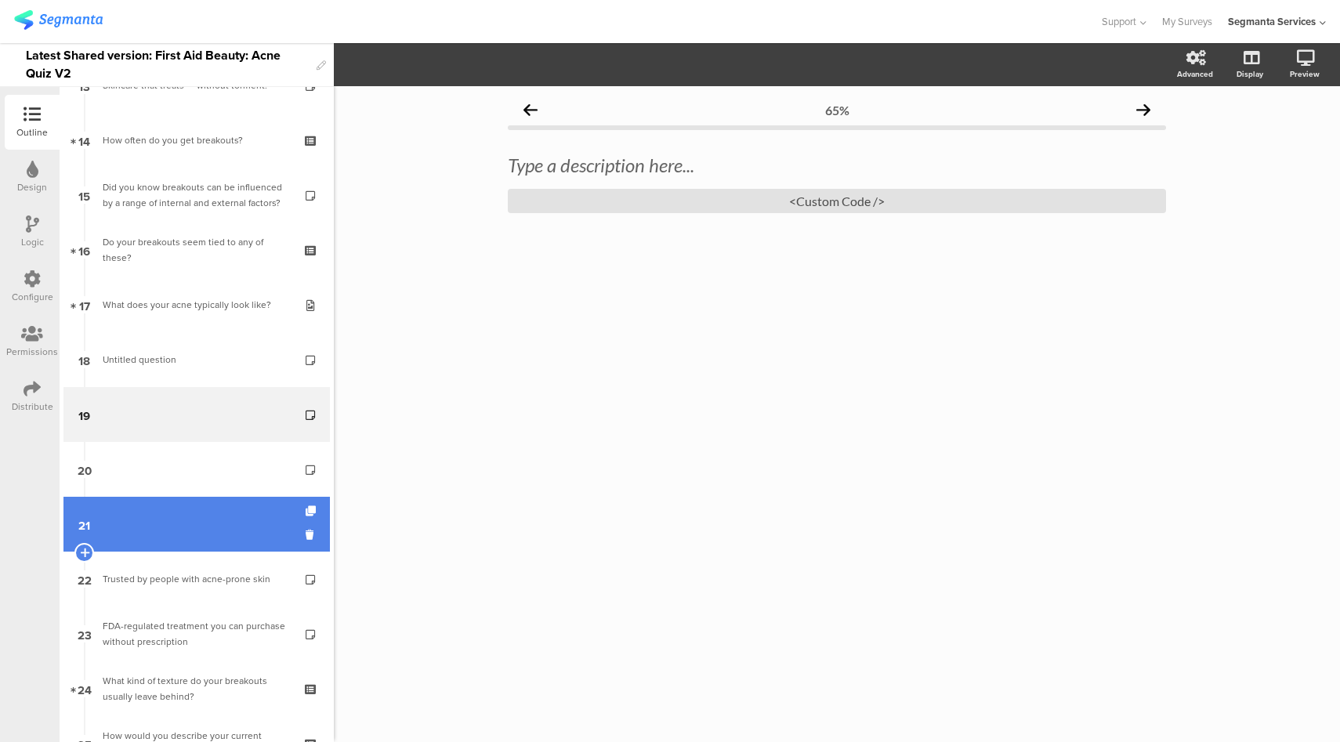
click at [200, 534] on link "21" at bounding box center [196, 524] width 267 height 55
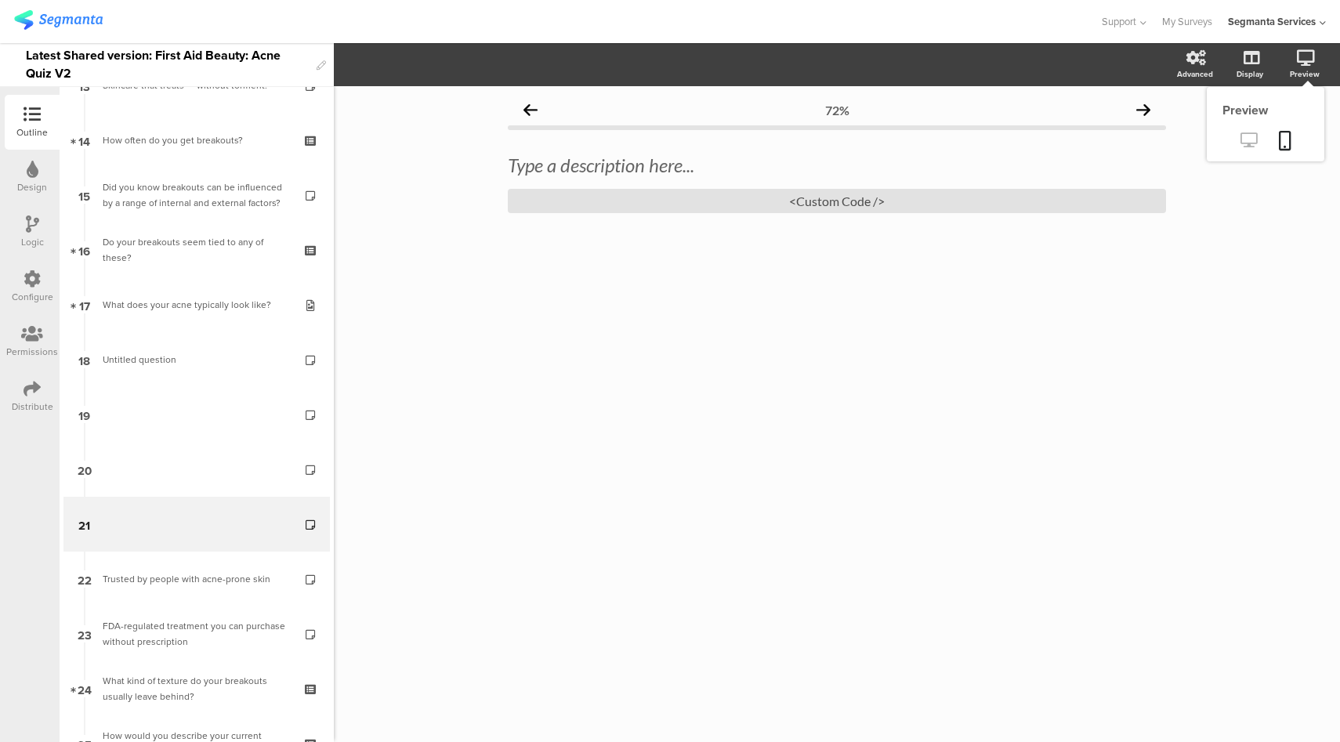
click at [1247, 145] on icon at bounding box center [1249, 139] width 16 height 15
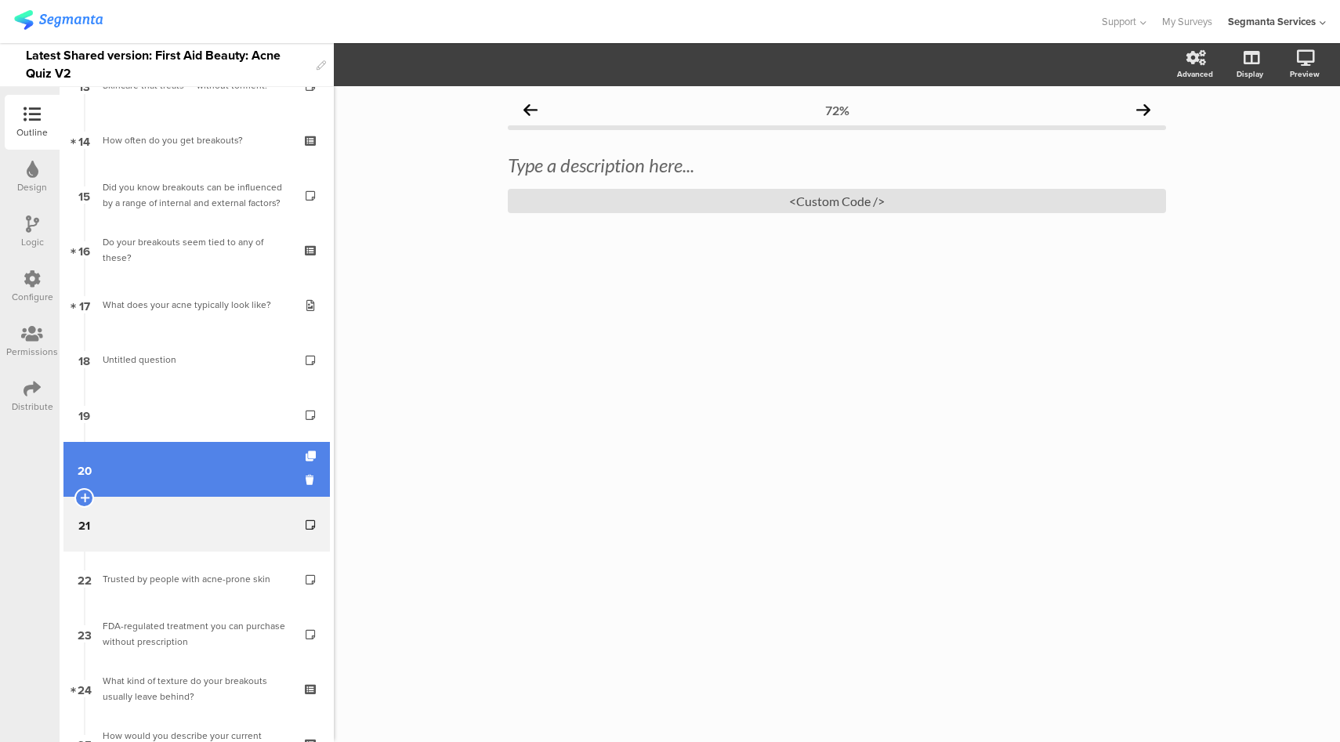
click at [204, 454] on link "20" at bounding box center [196, 469] width 267 height 55
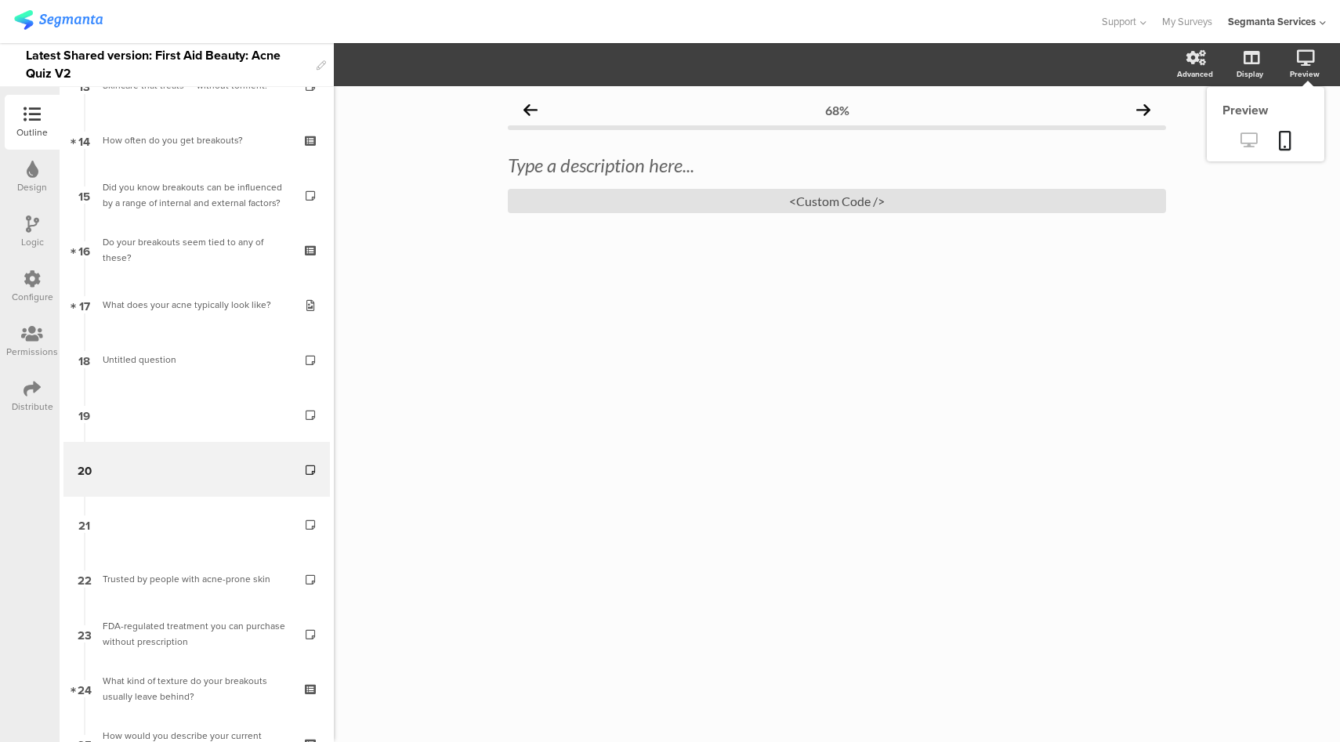
click at [1253, 141] on icon at bounding box center [1249, 139] width 16 height 15
click at [755, 205] on div "<Custom Code />" at bounding box center [837, 201] width 658 height 24
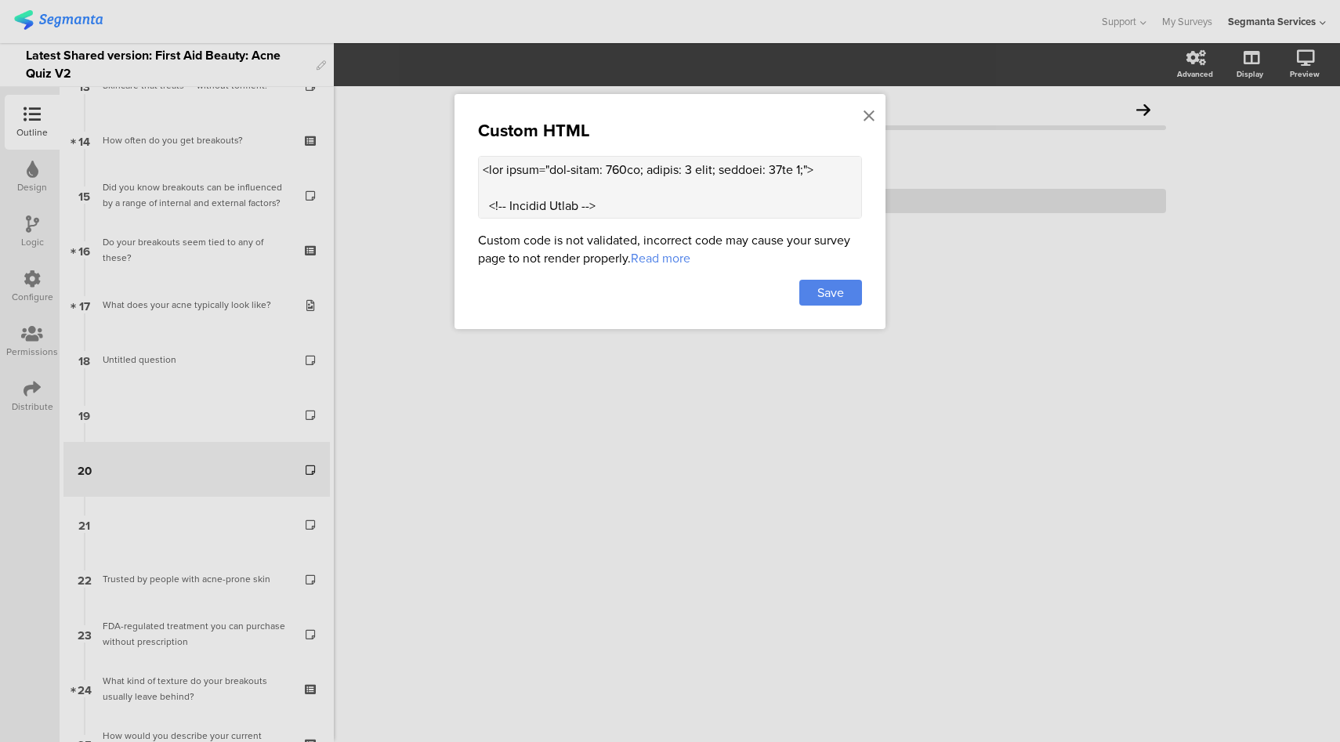
click at [670, 187] on textarea at bounding box center [670, 187] width 384 height 63
click at [593, 181] on textarea at bounding box center [670, 187] width 384 height 63
paste textarea "Cleared Me Up</h3> <!-- Month Posted --> <p style="font-size: 12px; color: #888…"
type textarea "<div style="max-width: 600px; margin: 0 auto; padding: 10px 0;"> <!-- Section T…"
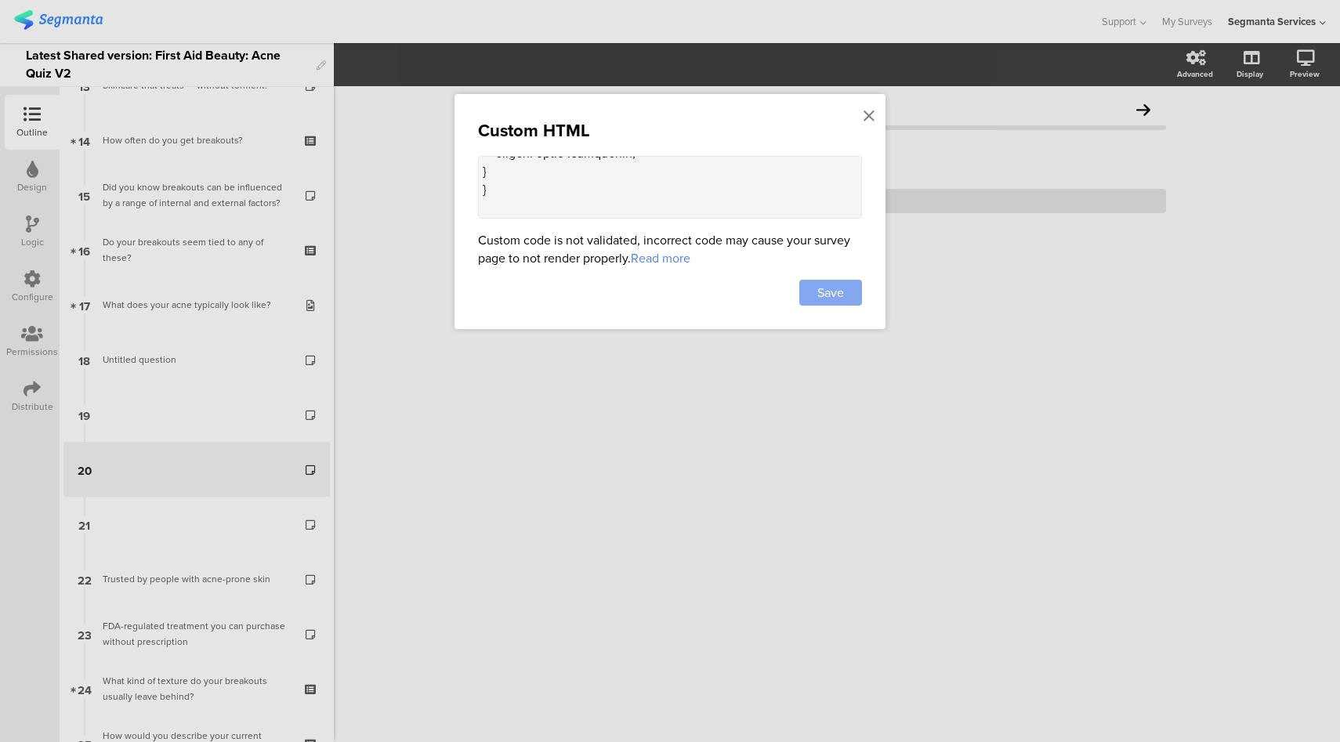
click at [829, 291] on span "Save" at bounding box center [831, 293] width 27 height 18
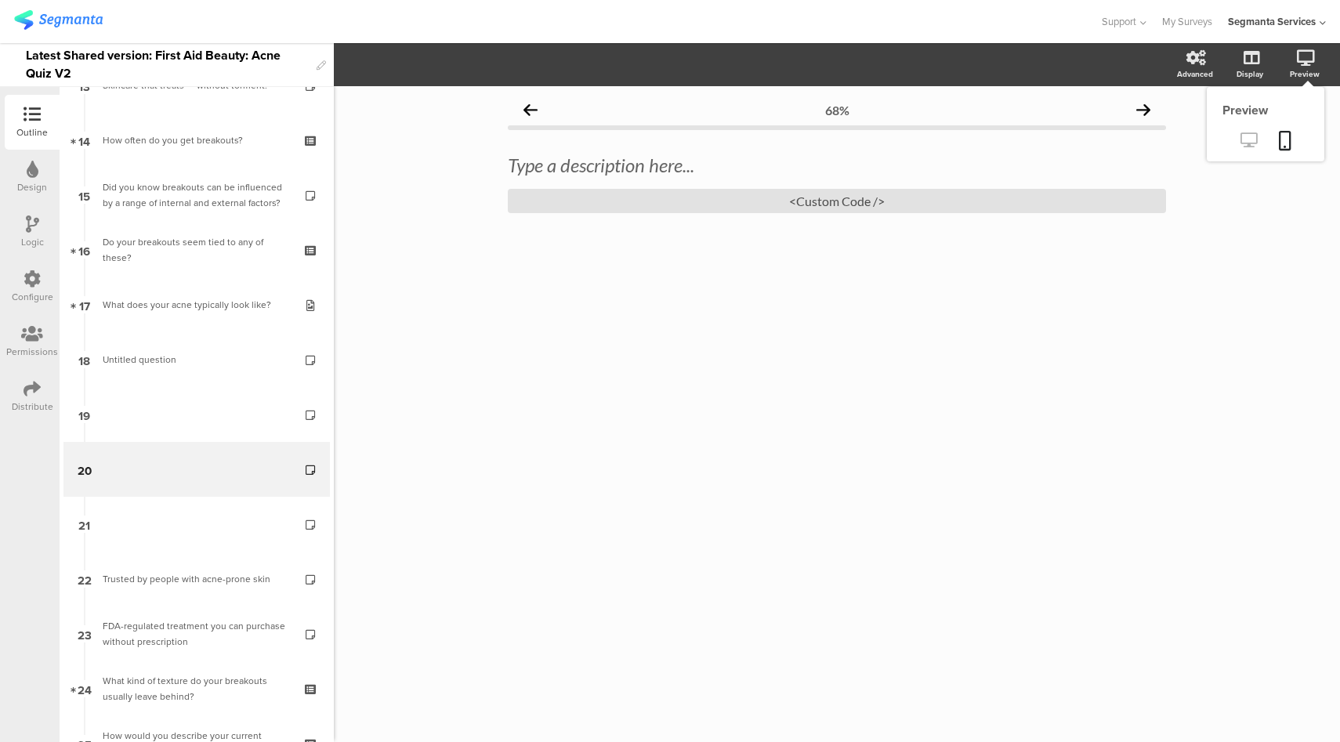
click at [1242, 145] on icon at bounding box center [1249, 139] width 16 height 15
